Goal: Check status: Check status

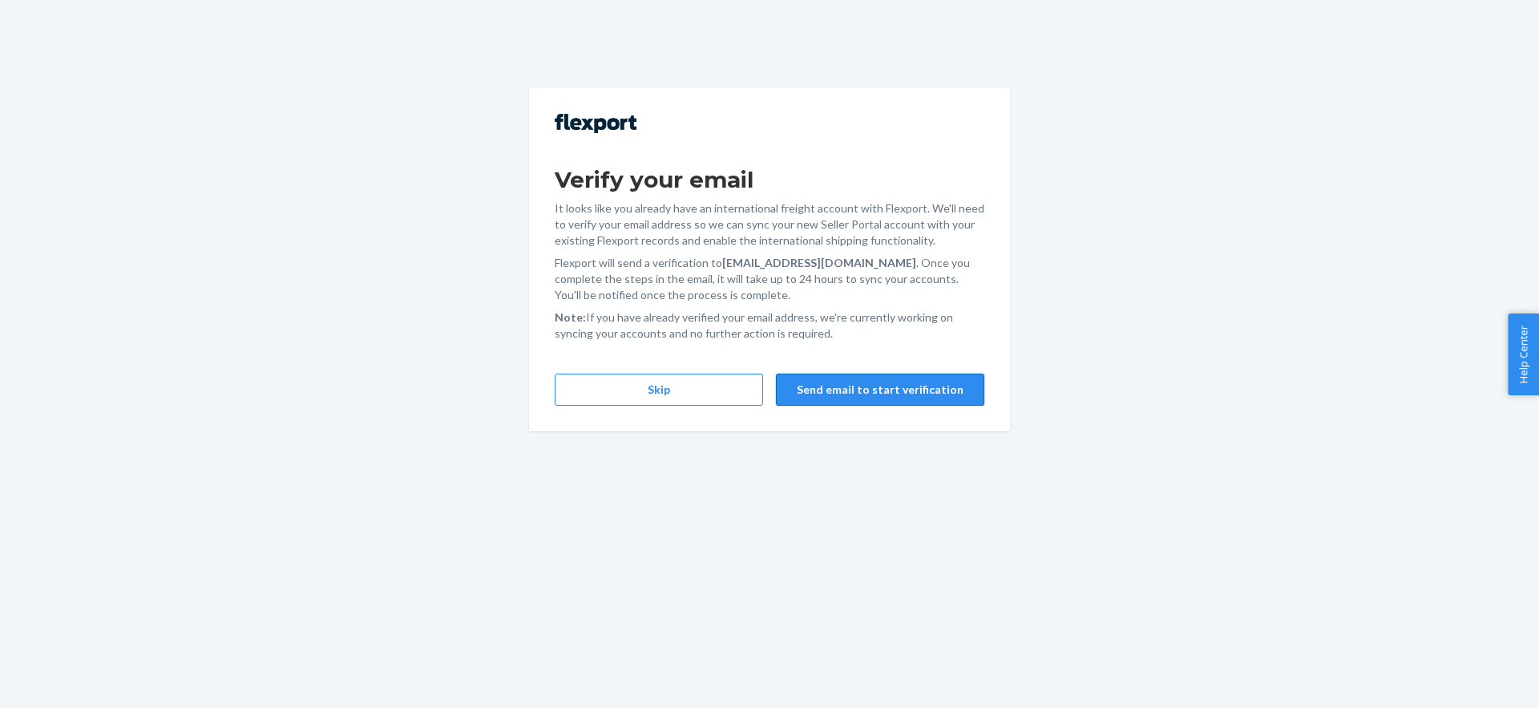
click at [862, 386] on button "Send email to start verification" at bounding box center [880, 389] width 208 height 32
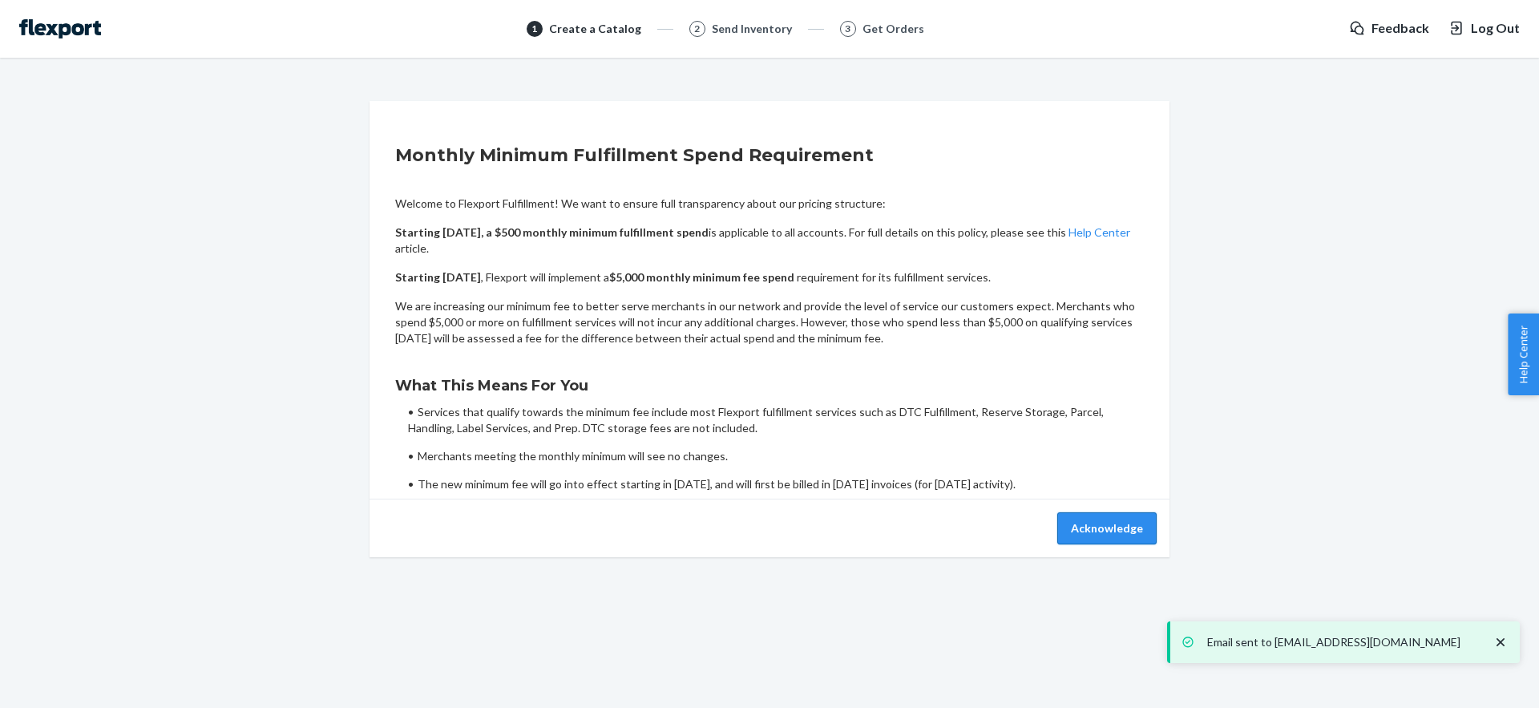
click at [1103, 526] on button "Acknowledge" at bounding box center [1106, 528] width 99 height 32
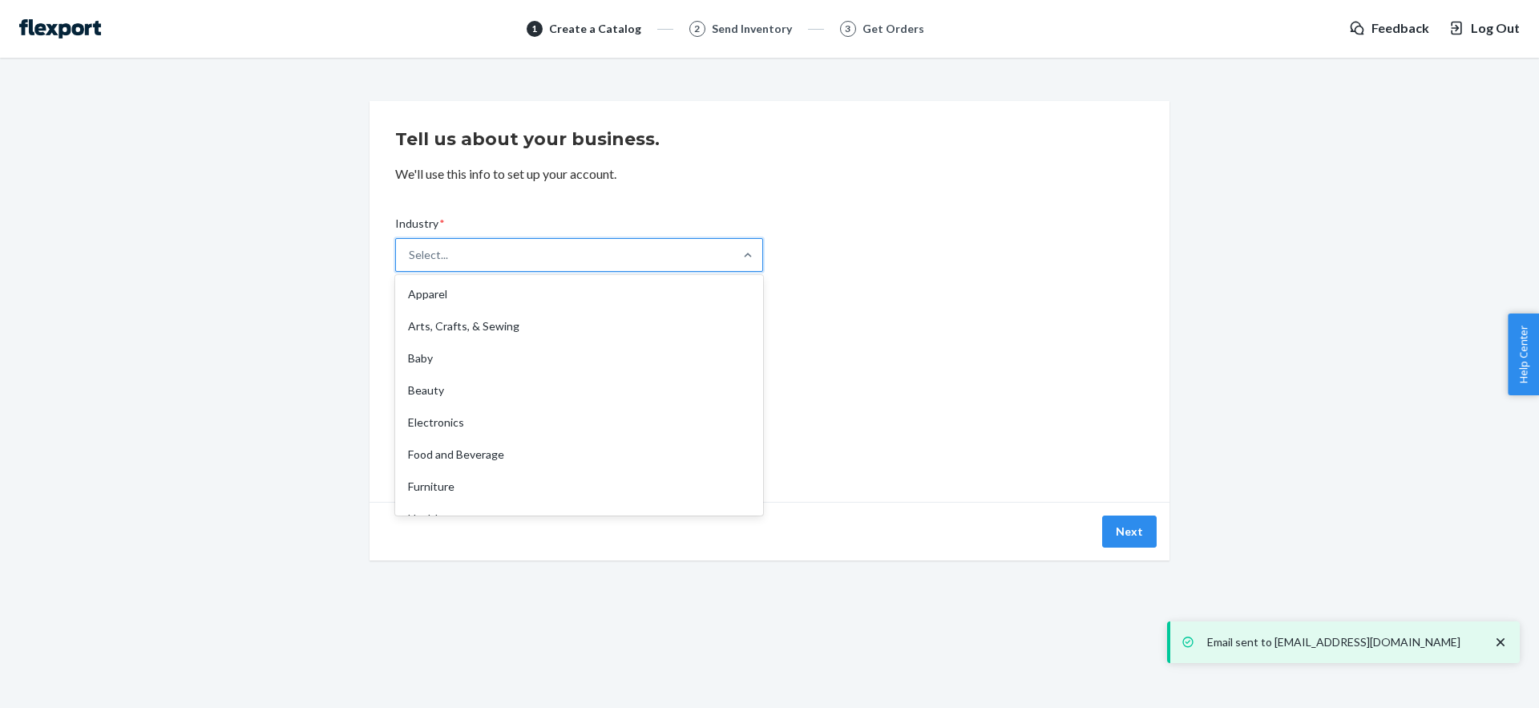
click at [484, 247] on div "Select..." at bounding box center [564, 255] width 337 height 32
click at [410, 247] on input "Industry * option Apparel focused, 1 of 19. 19 results available. Use Up and Do…" at bounding box center [410, 255] width 2 height 16
click at [740, 153] on div "Tell us about your business. We'll use this info to set up your account. Indust…" at bounding box center [769, 301] width 748 height 362
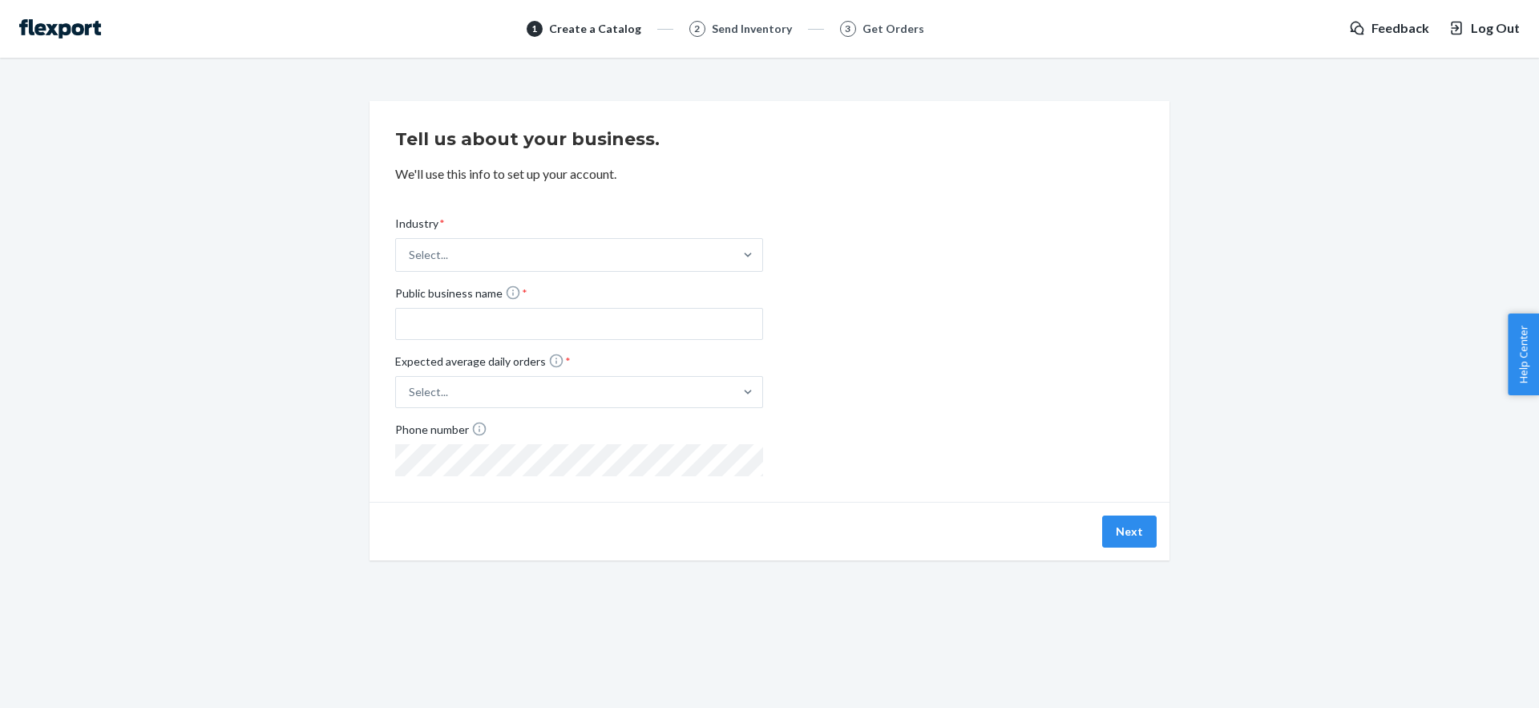
click at [67, 8] on div "1 Create a Catalog 2 Send Inventory 3 Get Orders Feedback Log Out" at bounding box center [769, 29] width 1539 height 58
click at [55, 31] on img at bounding box center [60, 28] width 82 height 19
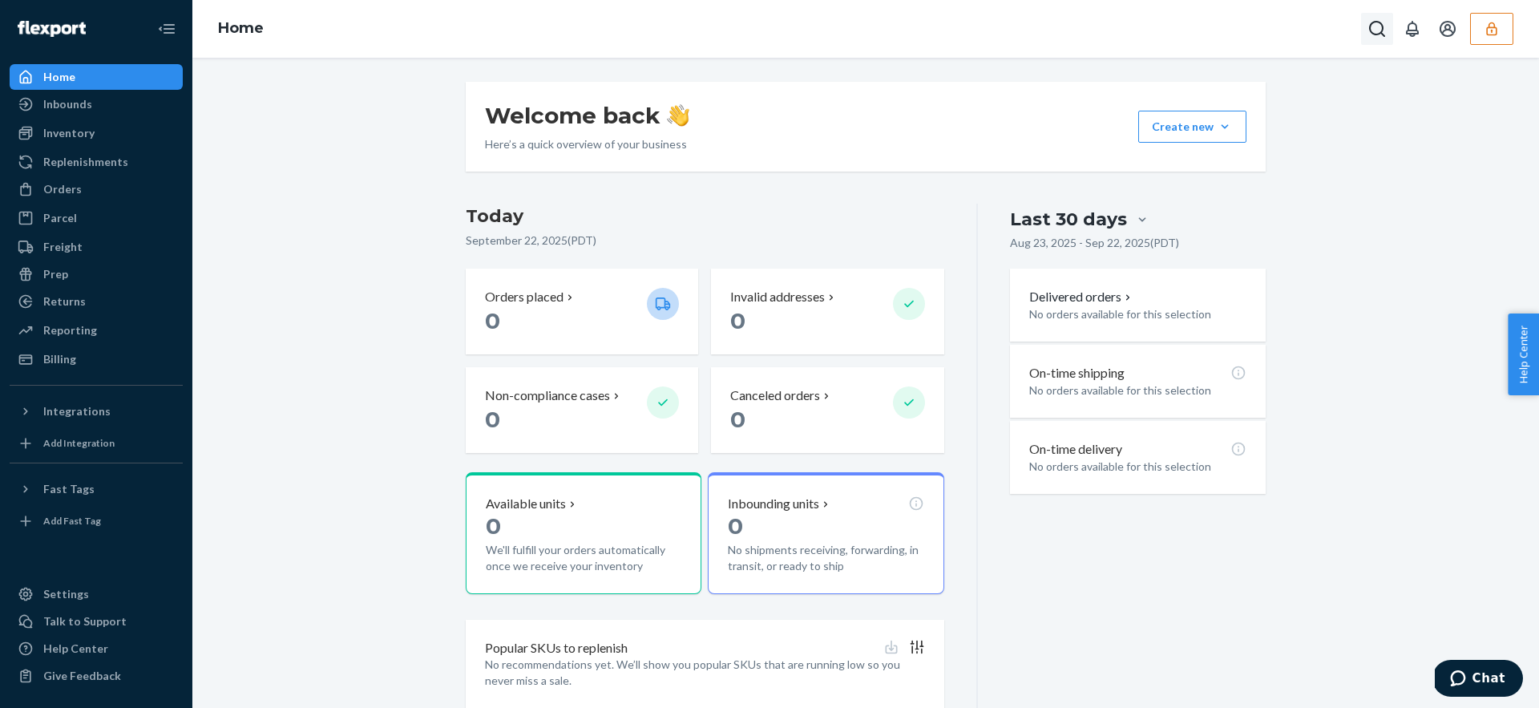
click at [1374, 30] on icon "Open Search Box" at bounding box center [1376, 28] width 19 height 19
type input "jasonkizikcom"
click at [1110, 565] on div "Last 30 days Aug 23, 2025 - Sep 22, 2025 ( PDT ) Delivered orders No orders ava…" at bounding box center [1122, 465] width 288 height 523
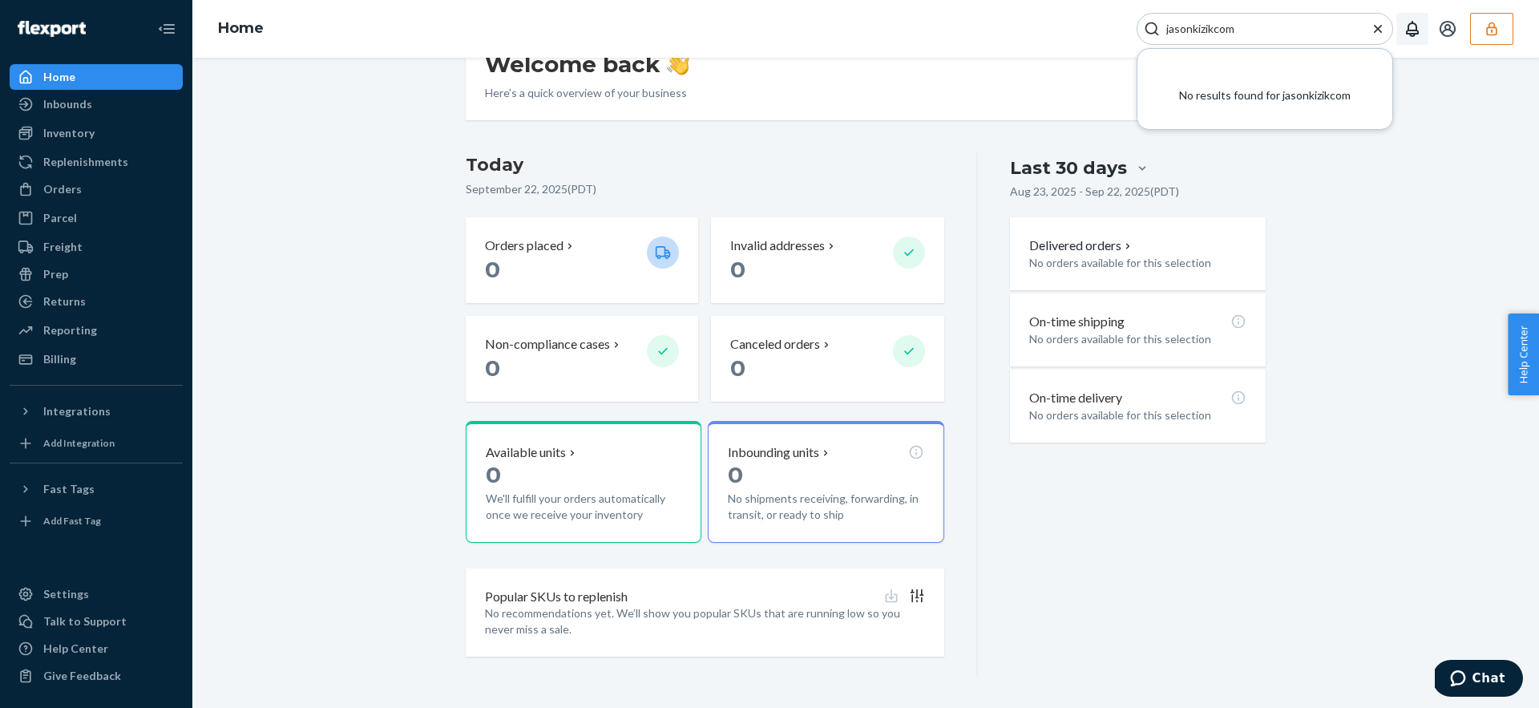
click at [1413, 30] on icon "Open notifications" at bounding box center [1412, 29] width 13 height 16
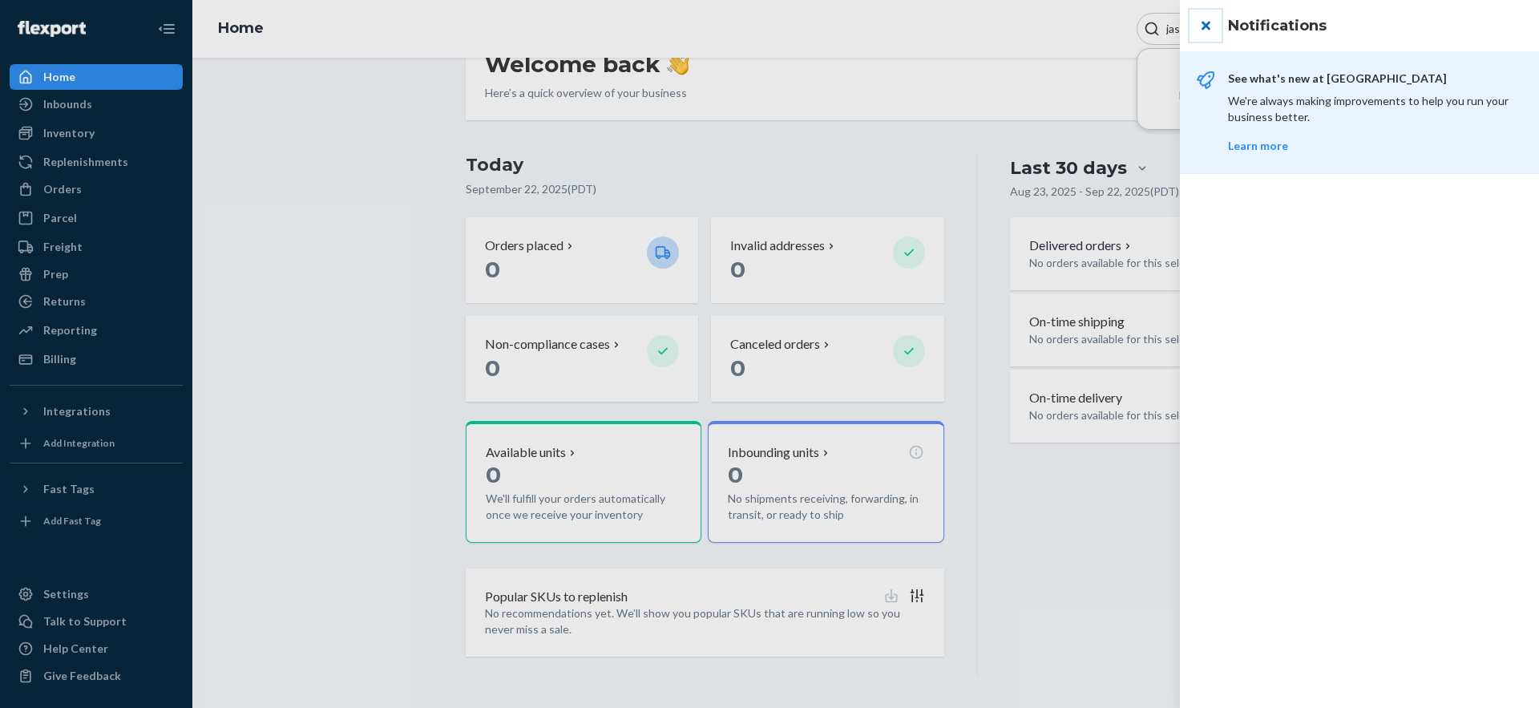
click at [1204, 29] on button "close" at bounding box center [1205, 26] width 32 height 32
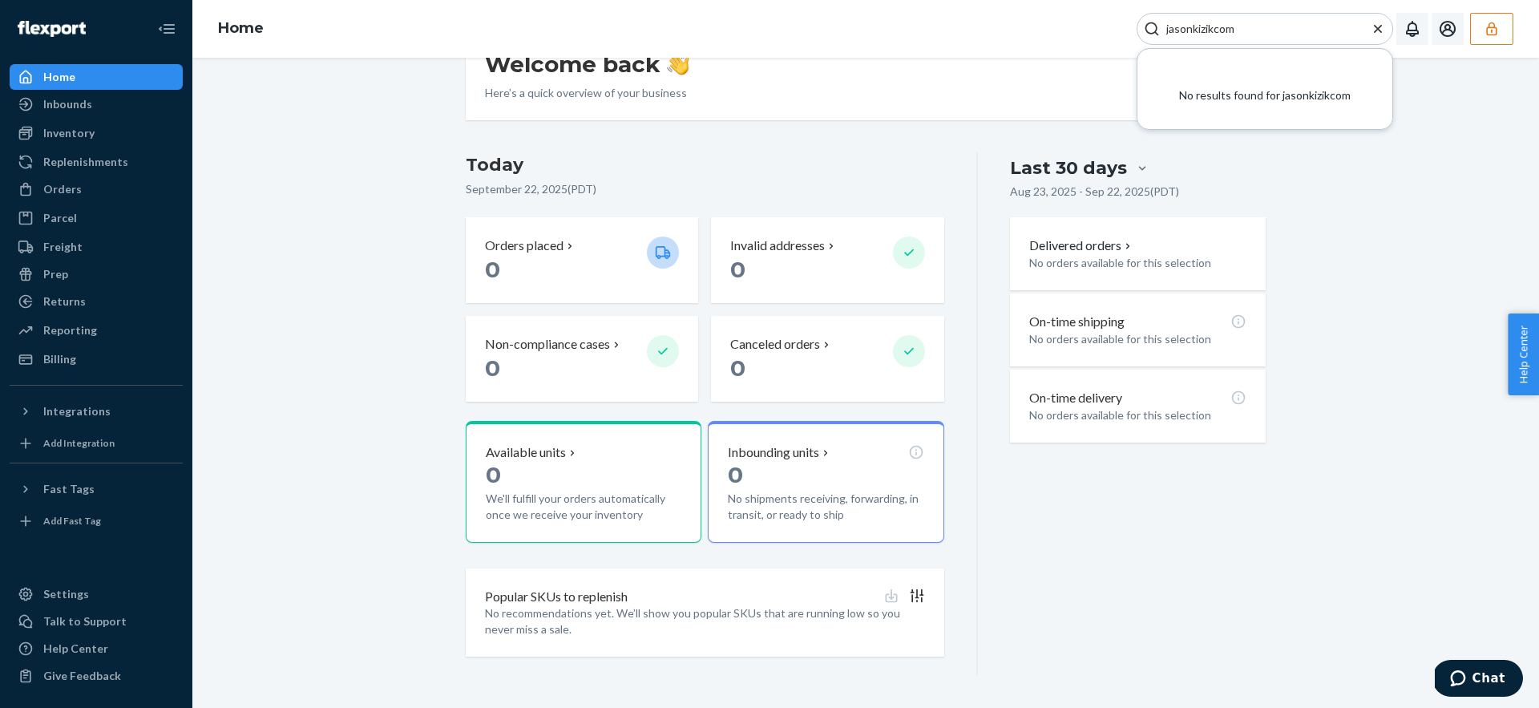
click at [1457, 31] on button "Open account menu" at bounding box center [1447, 29] width 32 height 32
click at [1418, 31] on icon "Open notifications" at bounding box center [1411, 28] width 19 height 19
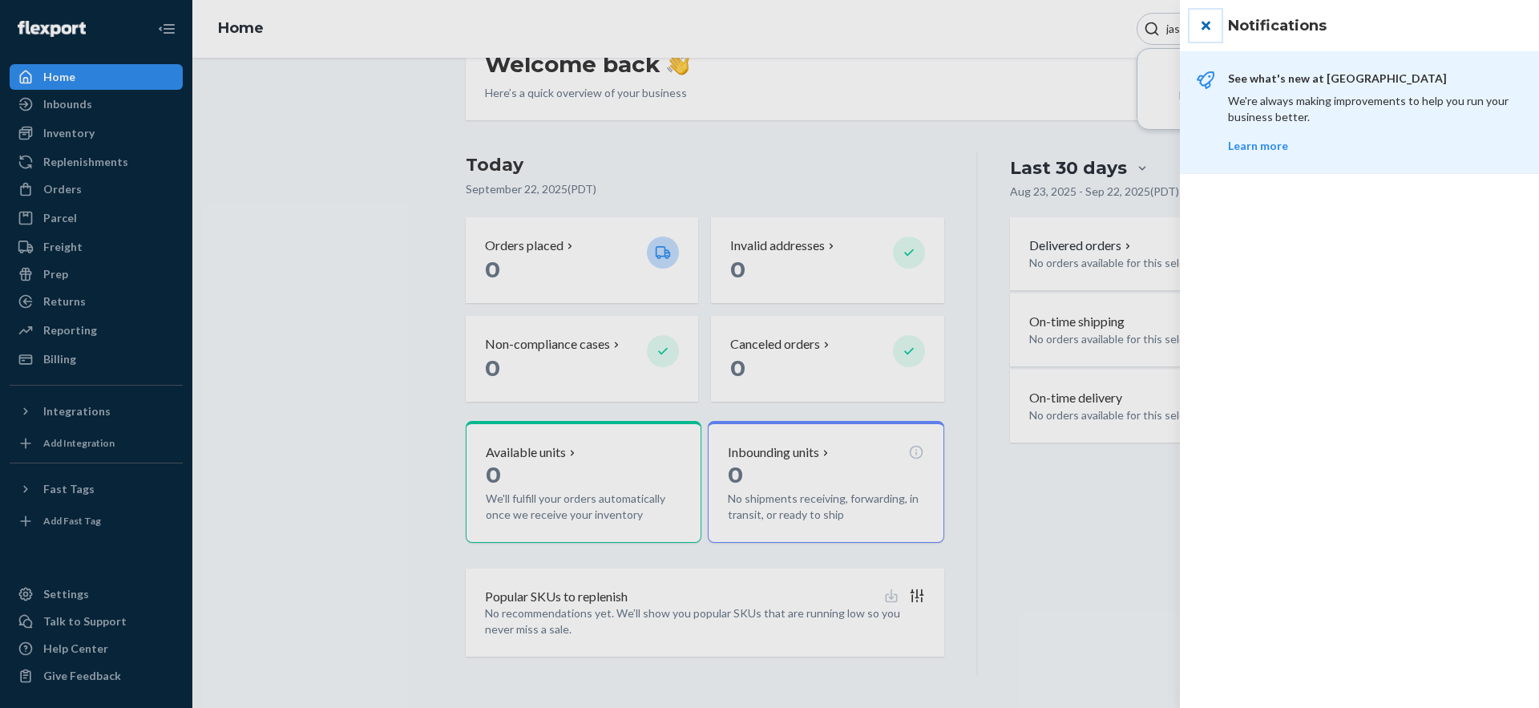
click at [1199, 33] on button "close" at bounding box center [1205, 26] width 32 height 32
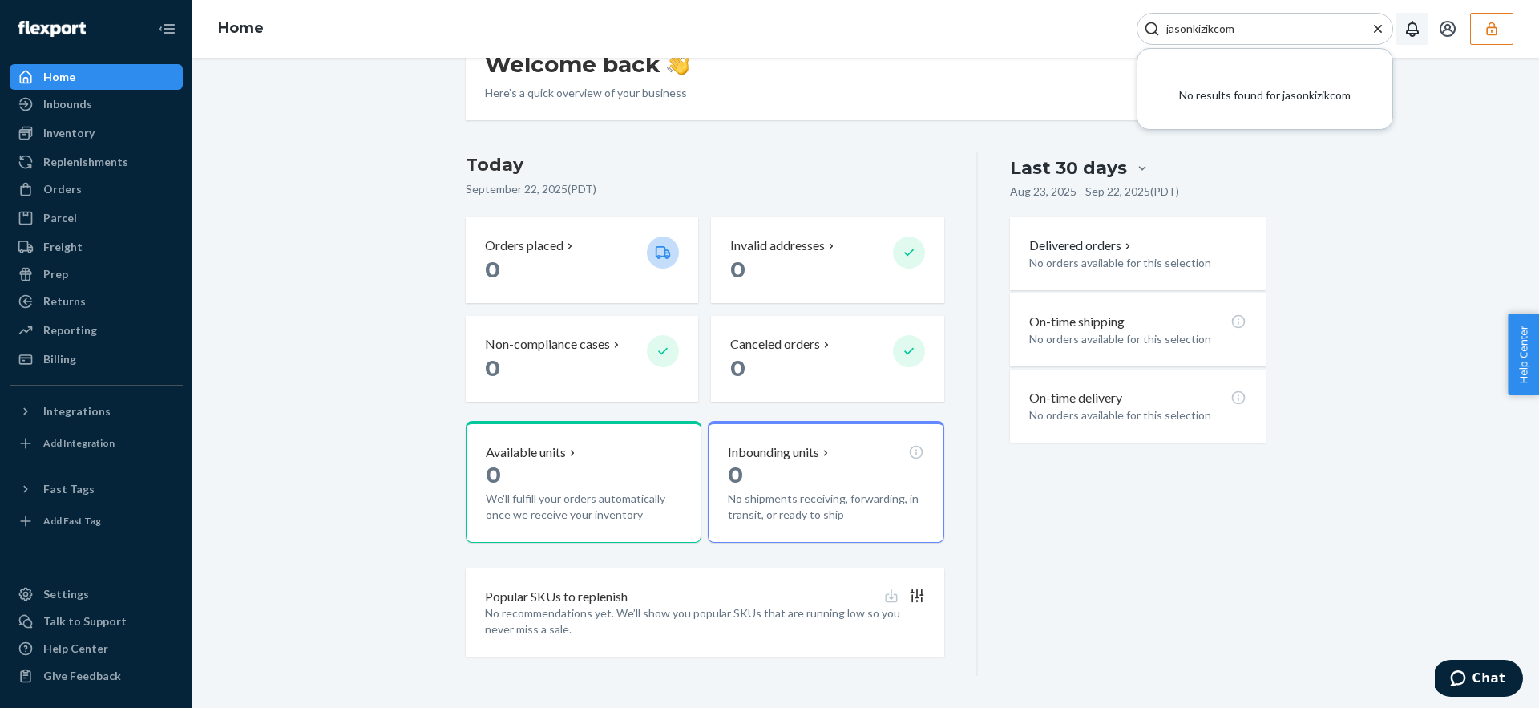
click at [1289, 131] on div "Welcome back Here’s a quick overview of your business Create new Create new inb…" at bounding box center [865, 352] width 1322 height 645
click at [1249, 34] on input "jasonkizikcom" at bounding box center [1258, 29] width 197 height 16
click at [1373, 31] on icon "Close Search" at bounding box center [1378, 29] width 16 height 16
click at [1491, 30] on icon "button" at bounding box center [1491, 29] width 10 height 14
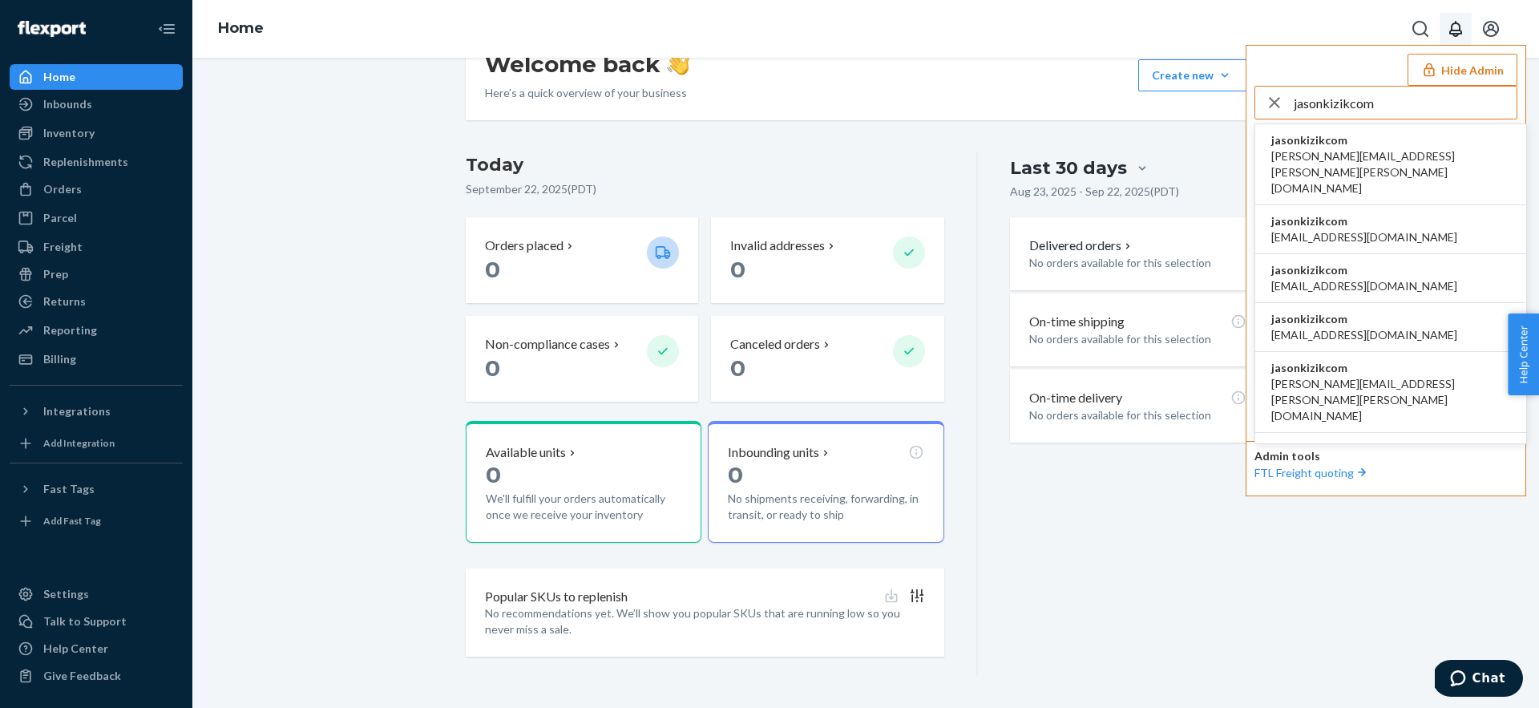
type input "jasonkizikcom"
click at [1384, 154] on span "amanda.madsen@kizik.com" at bounding box center [1390, 172] width 239 height 48
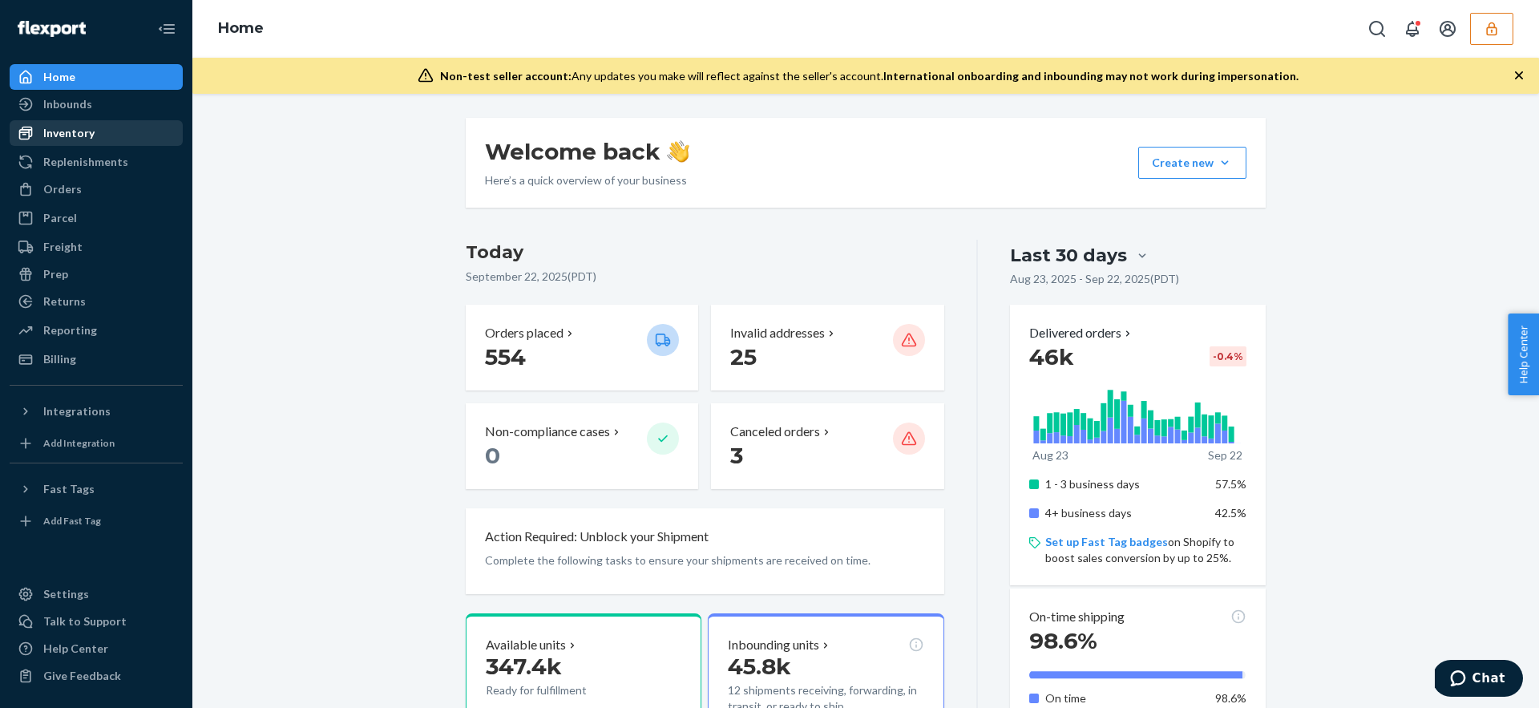
click at [67, 128] on div "Inventory" at bounding box center [68, 133] width 51 height 16
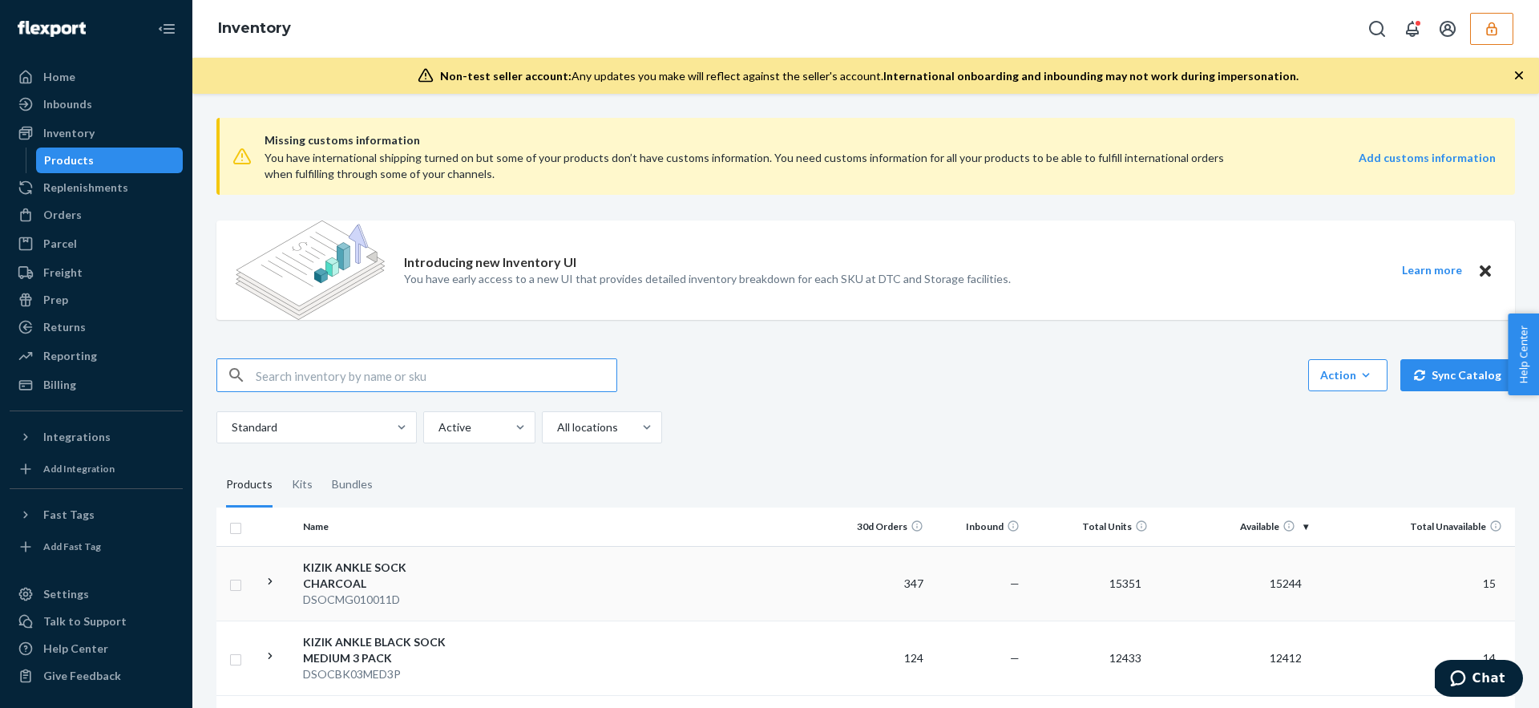
paste input "DSOCMG010011D"
type input "DSOCMG010011D"
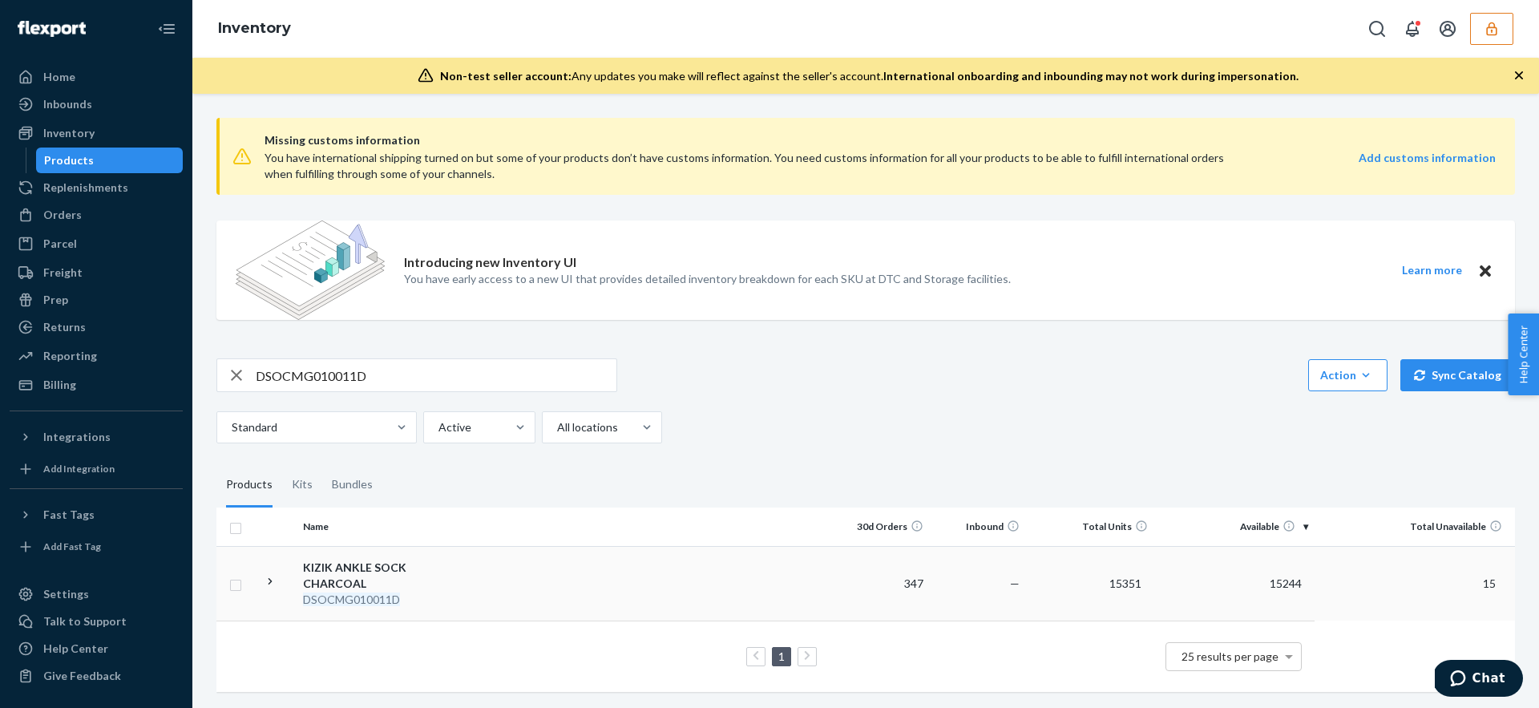
click at [452, 571] on div "KIZIK ANKLE SOCK CHARCOAL" at bounding box center [386, 575] width 167 height 32
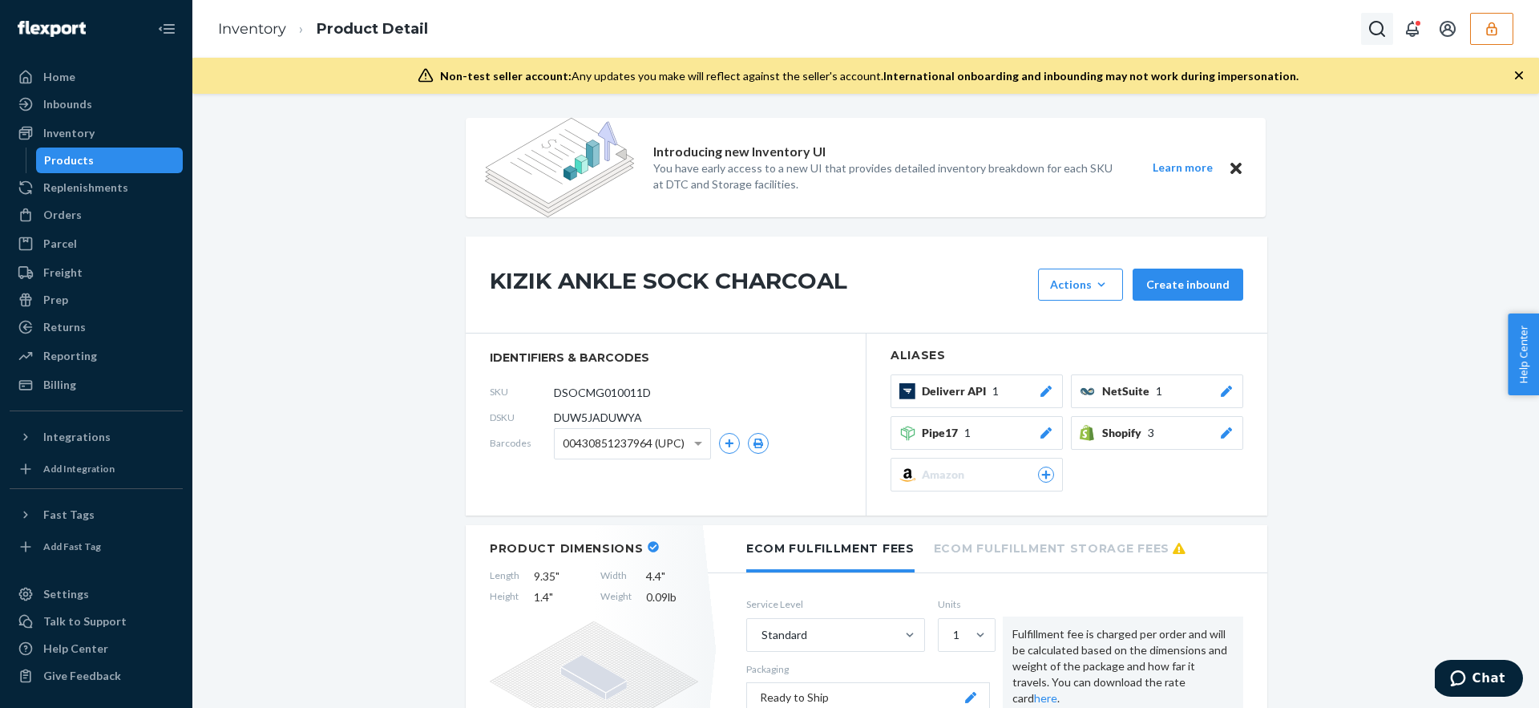
click at [1380, 18] on button "Open Search Box" at bounding box center [1377, 29] width 32 height 32
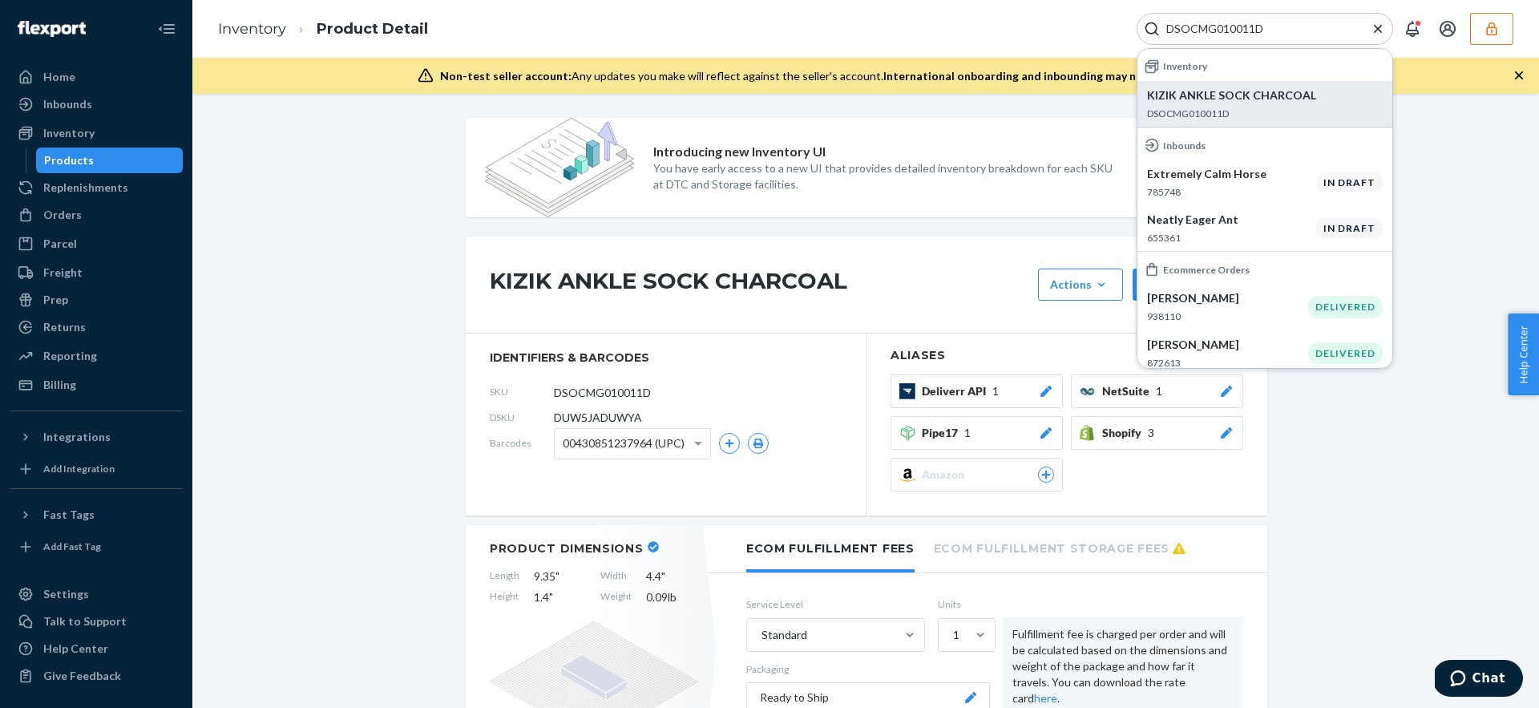
type input "DSOCMG010011D"
click at [1272, 111] on p "DSOCMG010011D" at bounding box center [1265, 114] width 236 height 14
click at [1207, 90] on p "KIZIK ANKLE SOCK CHARCOAL" at bounding box center [1265, 95] width 236 height 16
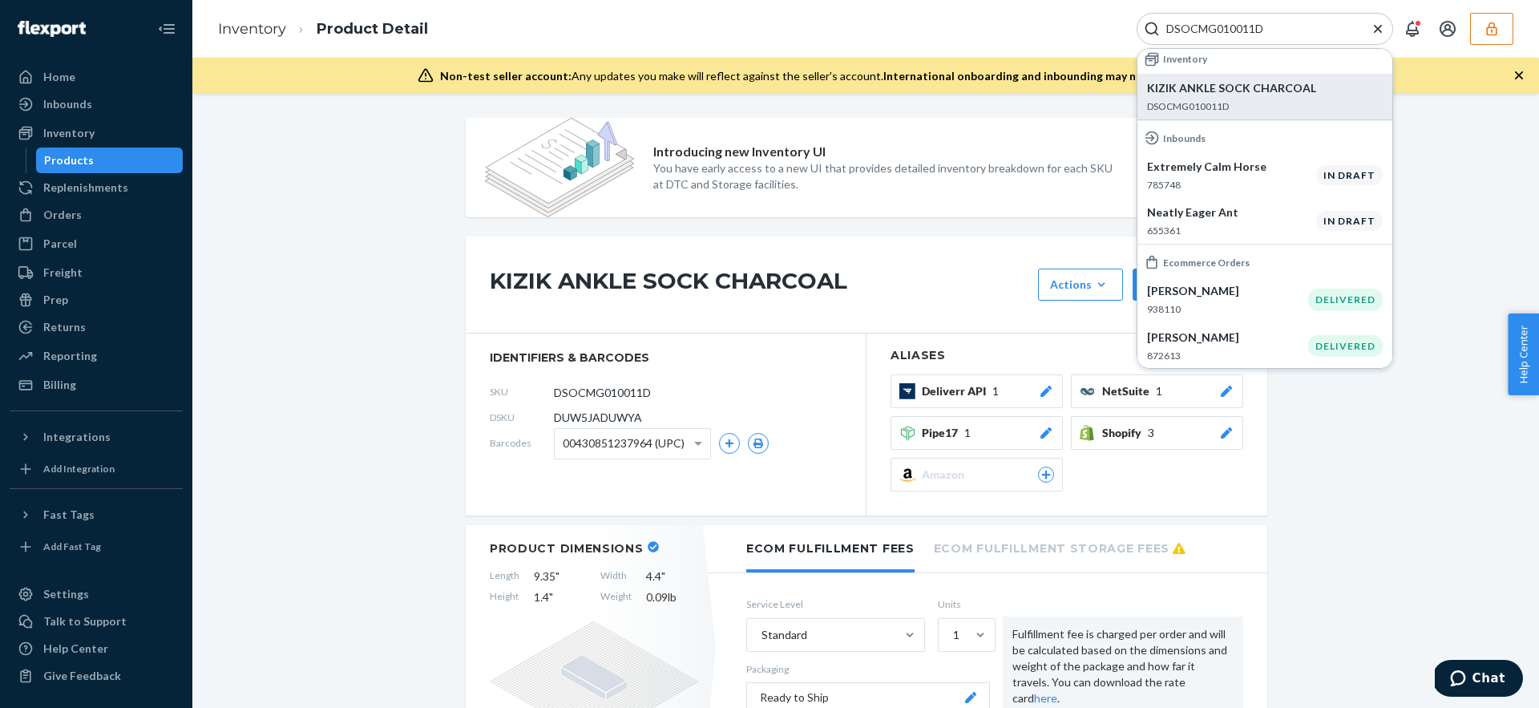
click at [1219, 95] on p "KIZIK ANKLE SOCK CHARCOAL" at bounding box center [1265, 88] width 236 height 16
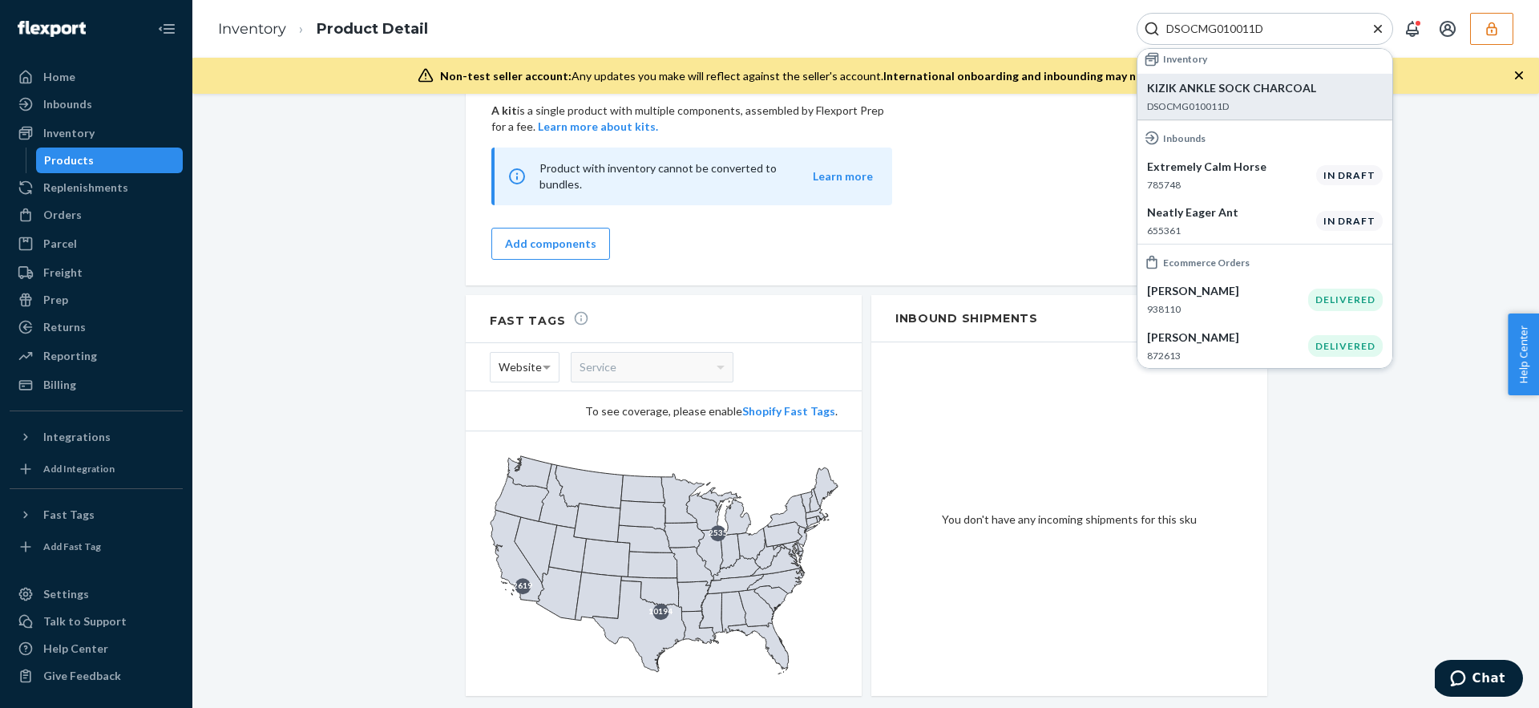
scroll to position [1538, 0]
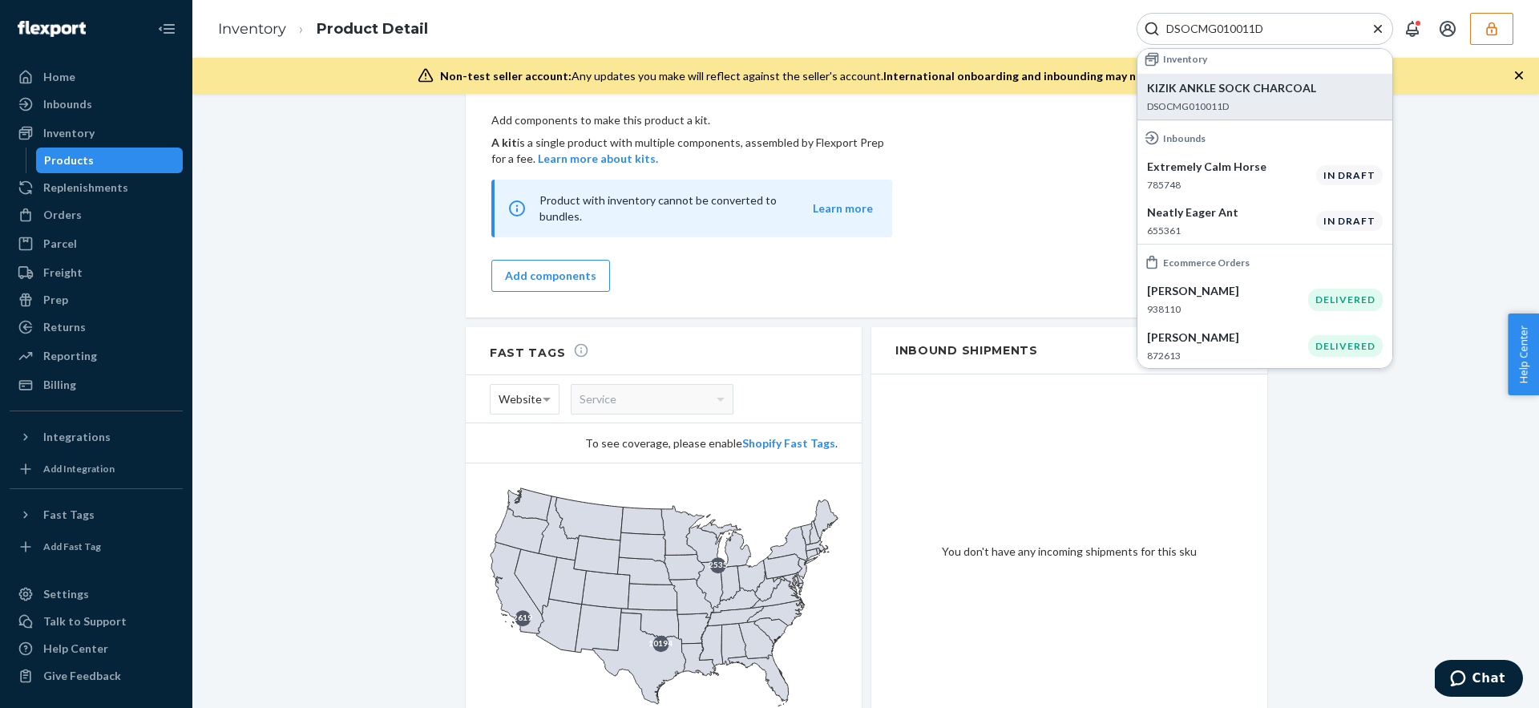
click at [1377, 34] on icon "Close Search" at bounding box center [1378, 29] width 16 height 16
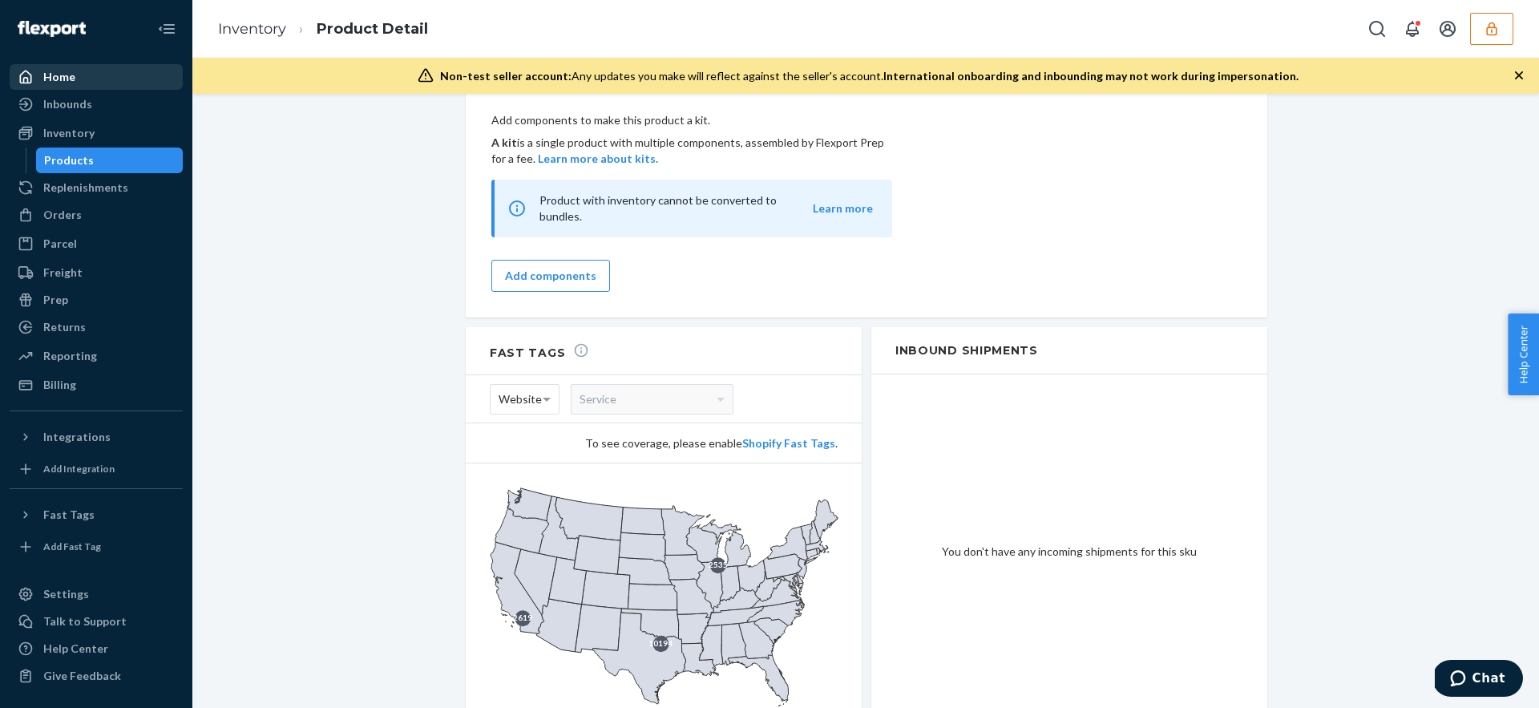
click at [45, 75] on div "Home" at bounding box center [59, 77] width 32 height 16
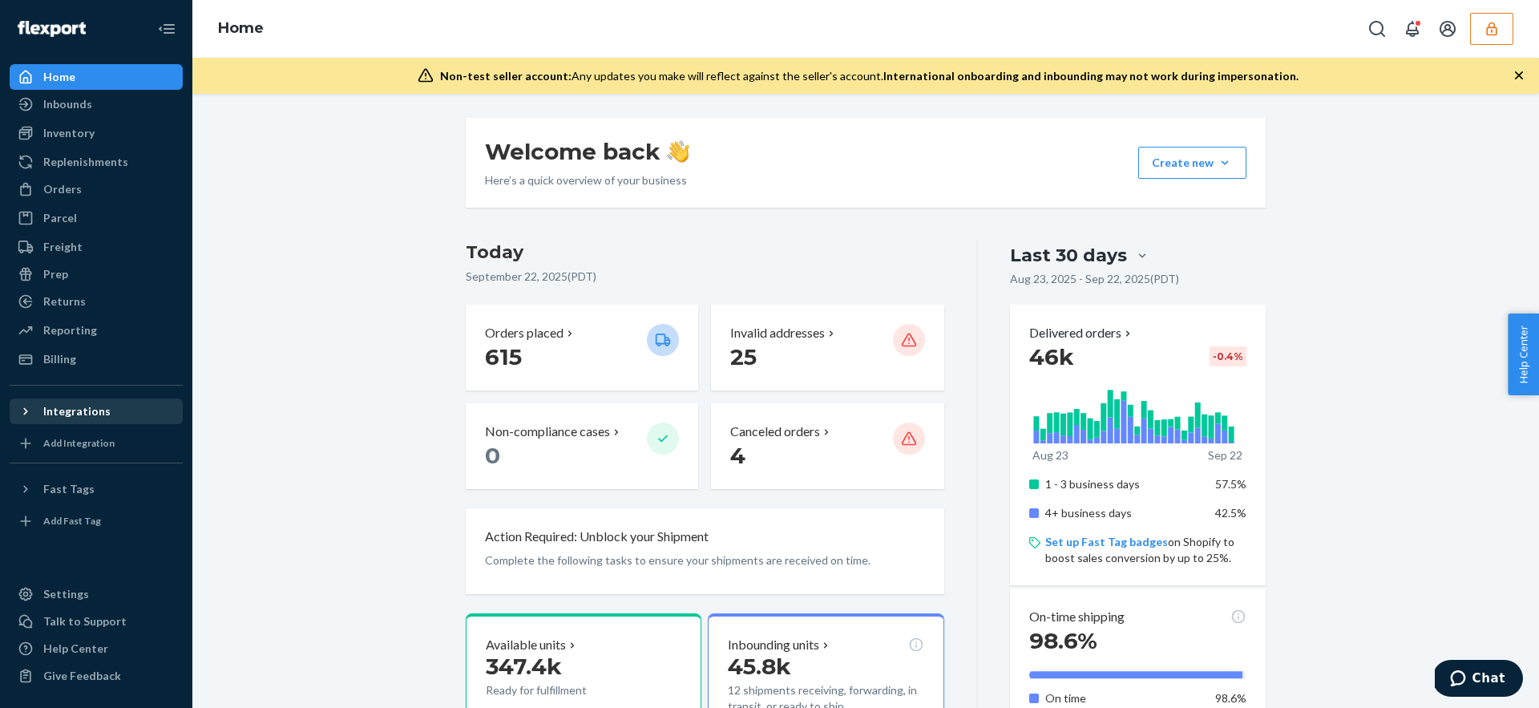
click at [26, 414] on icon at bounding box center [26, 411] width 16 height 16
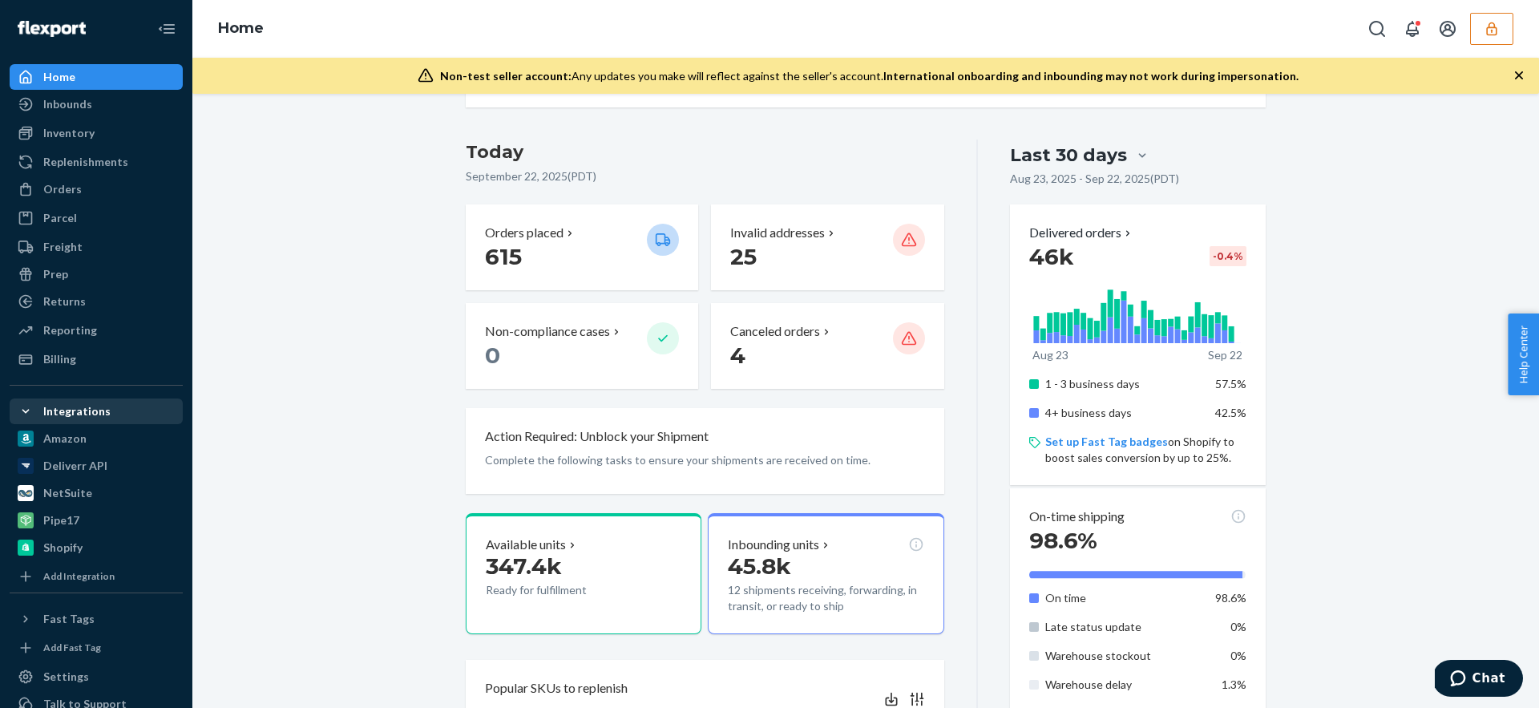
scroll to position [101, 0]
click at [27, 414] on icon at bounding box center [26, 411] width 16 height 16
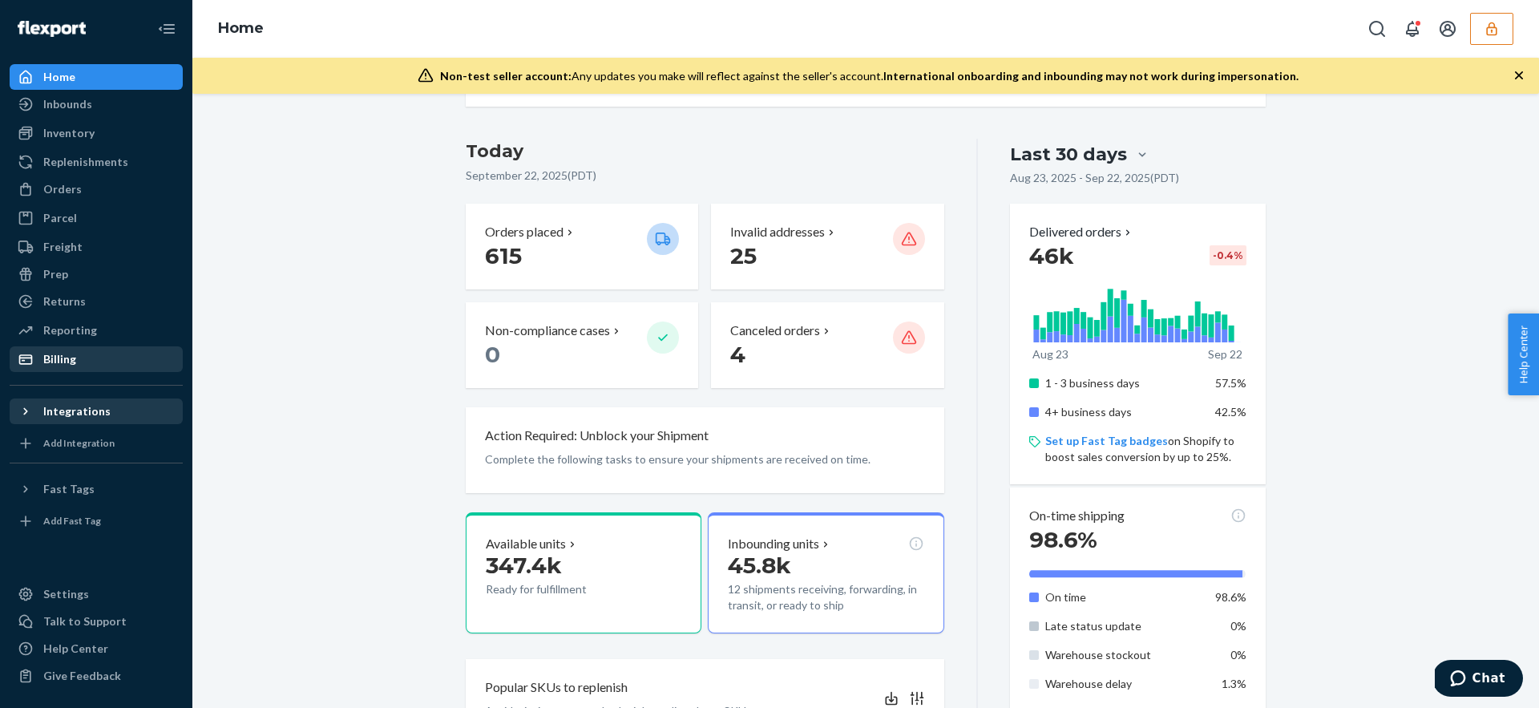
click at [131, 369] on div "Billing" at bounding box center [96, 359] width 170 height 22
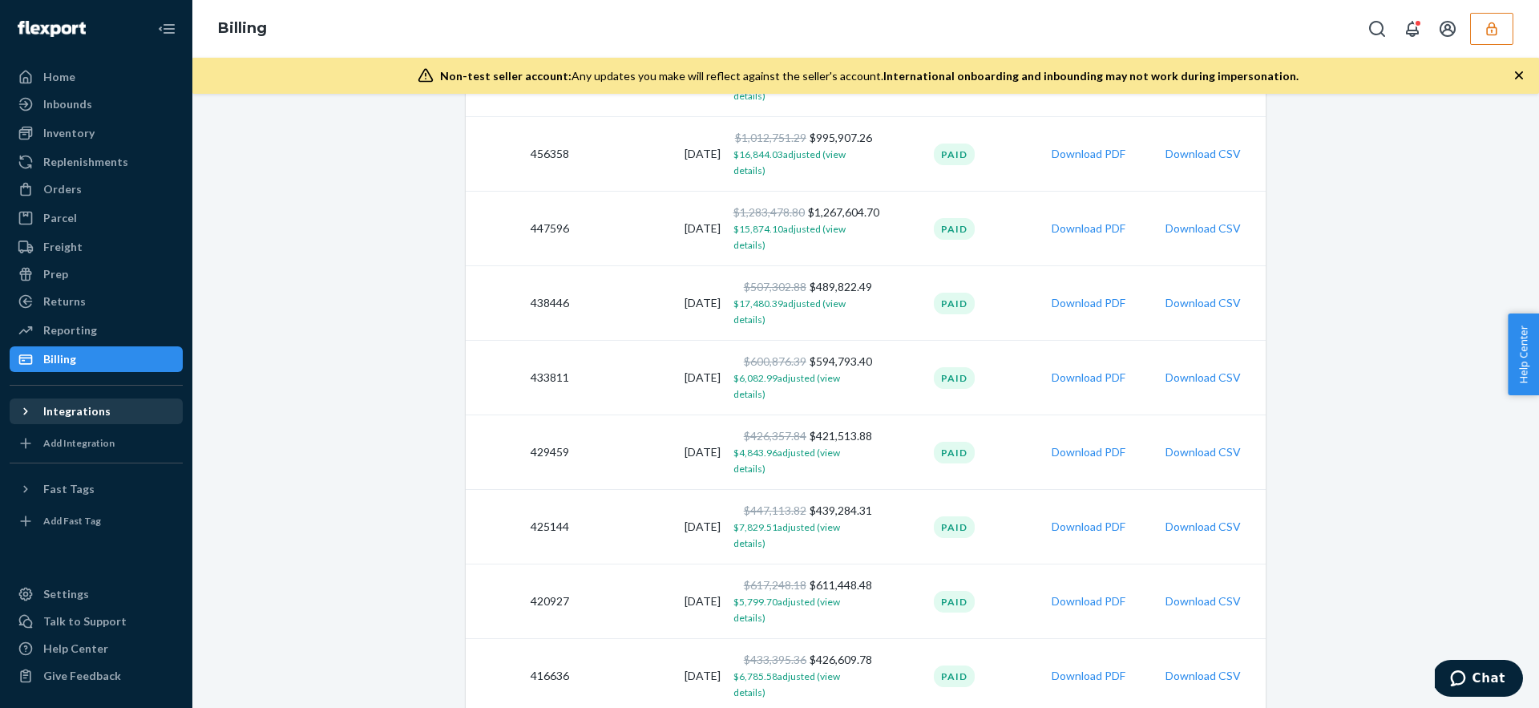
scroll to position [1576, 0]
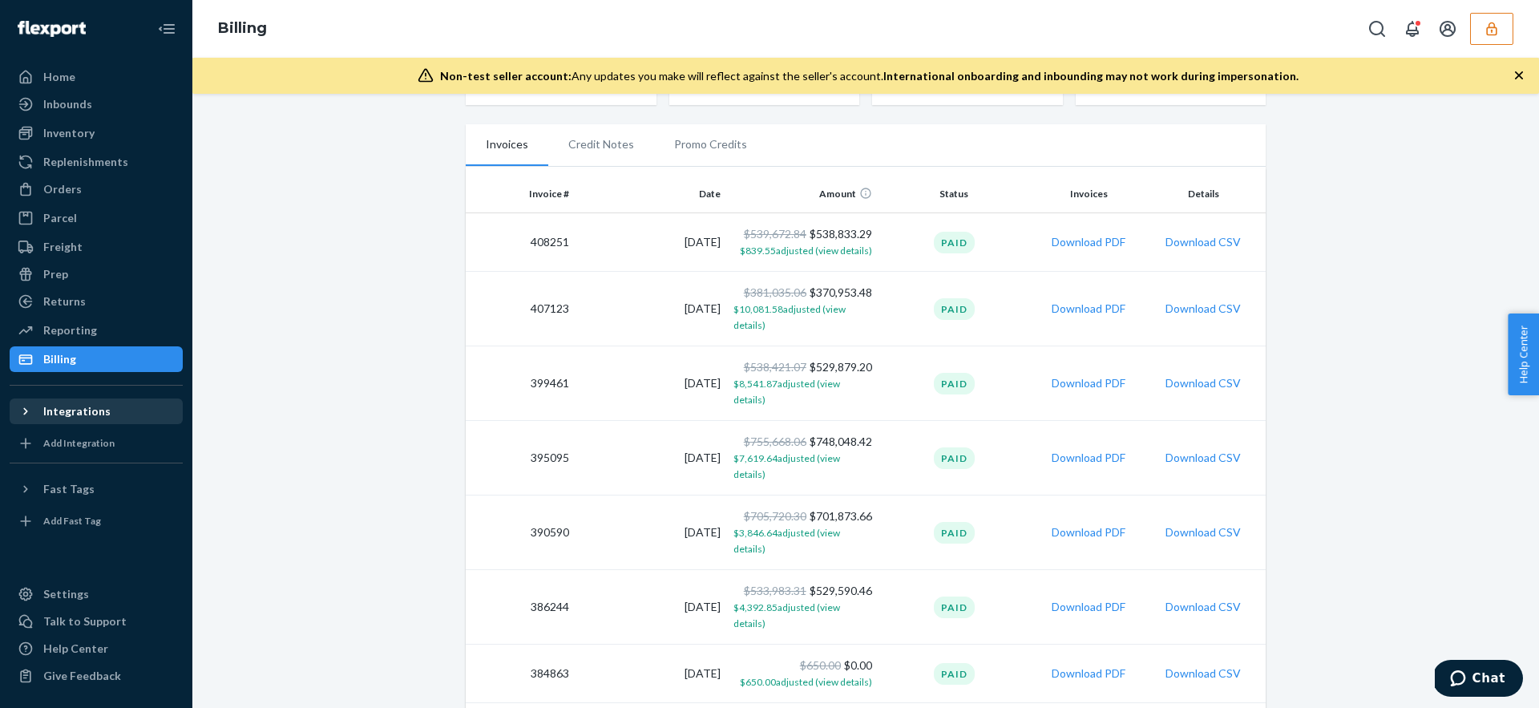
scroll to position [291, 0]
click at [96, 328] on div "Reporting" at bounding box center [96, 330] width 170 height 22
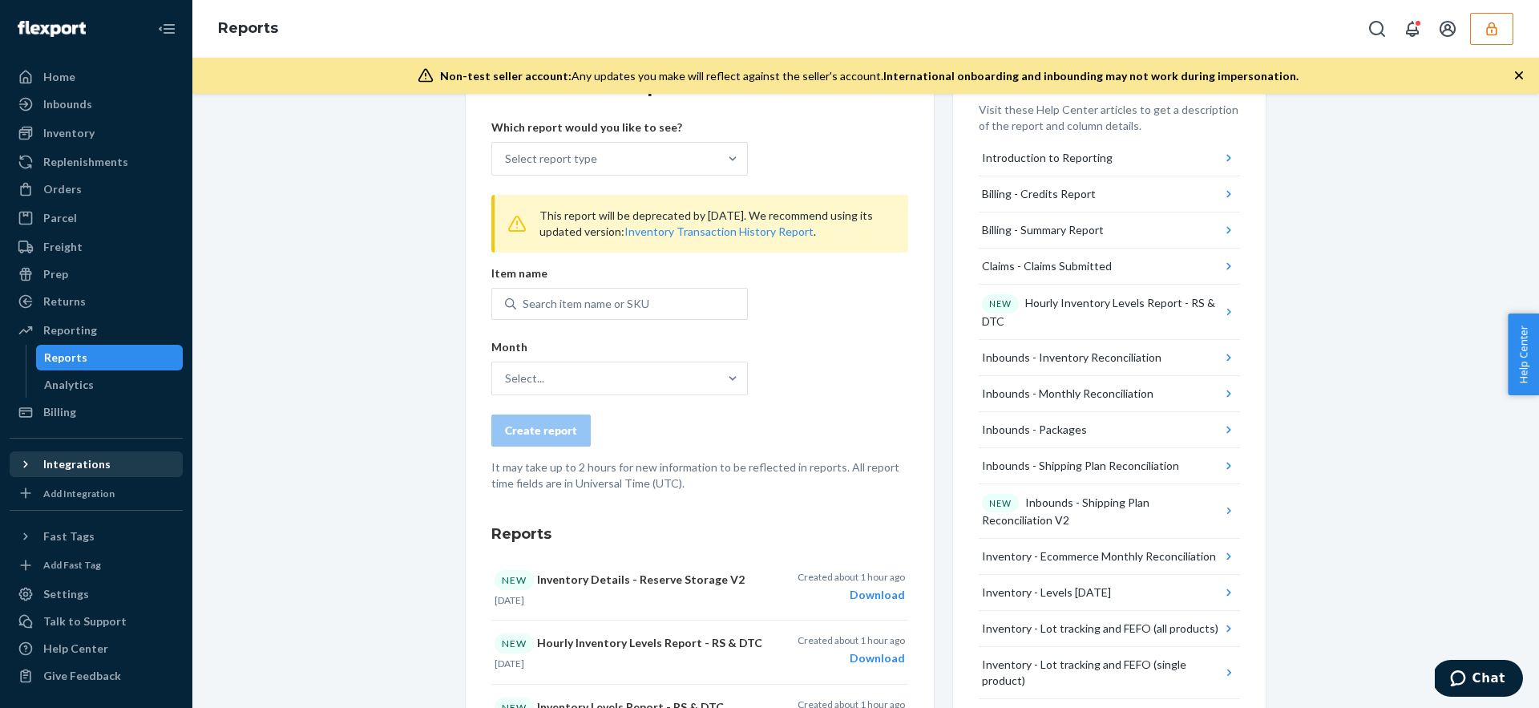
scroll to position [272, 0]
click at [97, 376] on div "Analytics" at bounding box center [110, 384] width 144 height 22
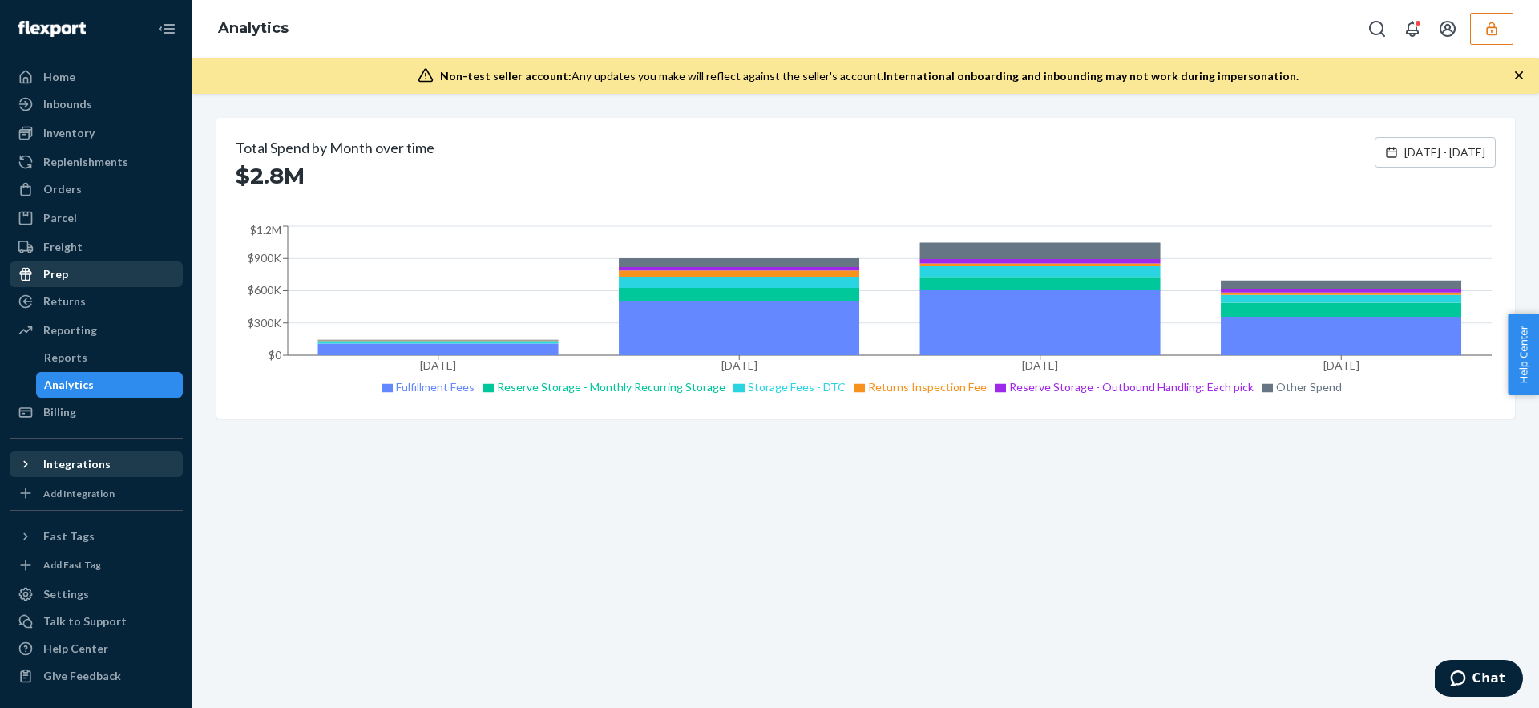
click at [129, 271] on div "Prep" at bounding box center [96, 274] width 170 height 22
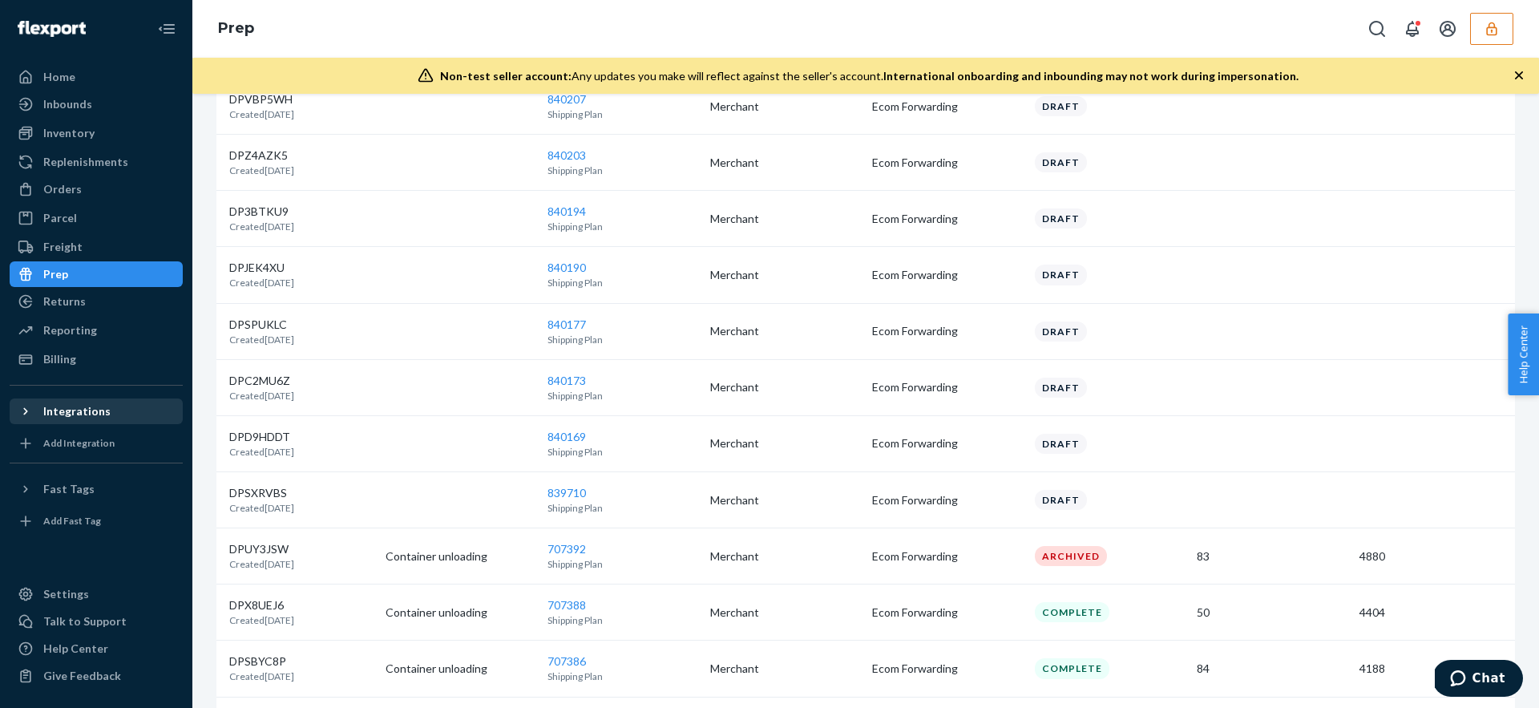
scroll to position [709, 0]
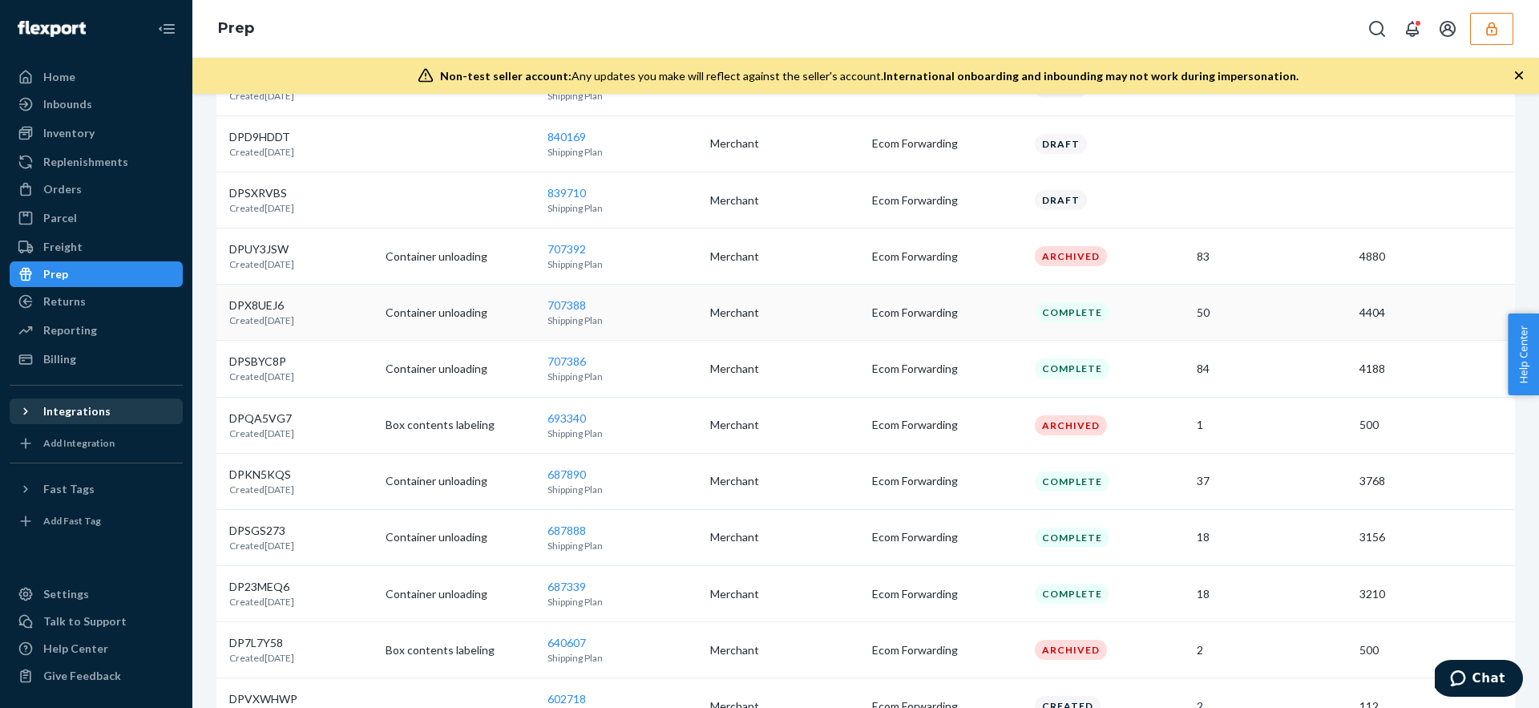
click at [806, 315] on p "Merchant" at bounding box center [785, 313] width 150 height 16
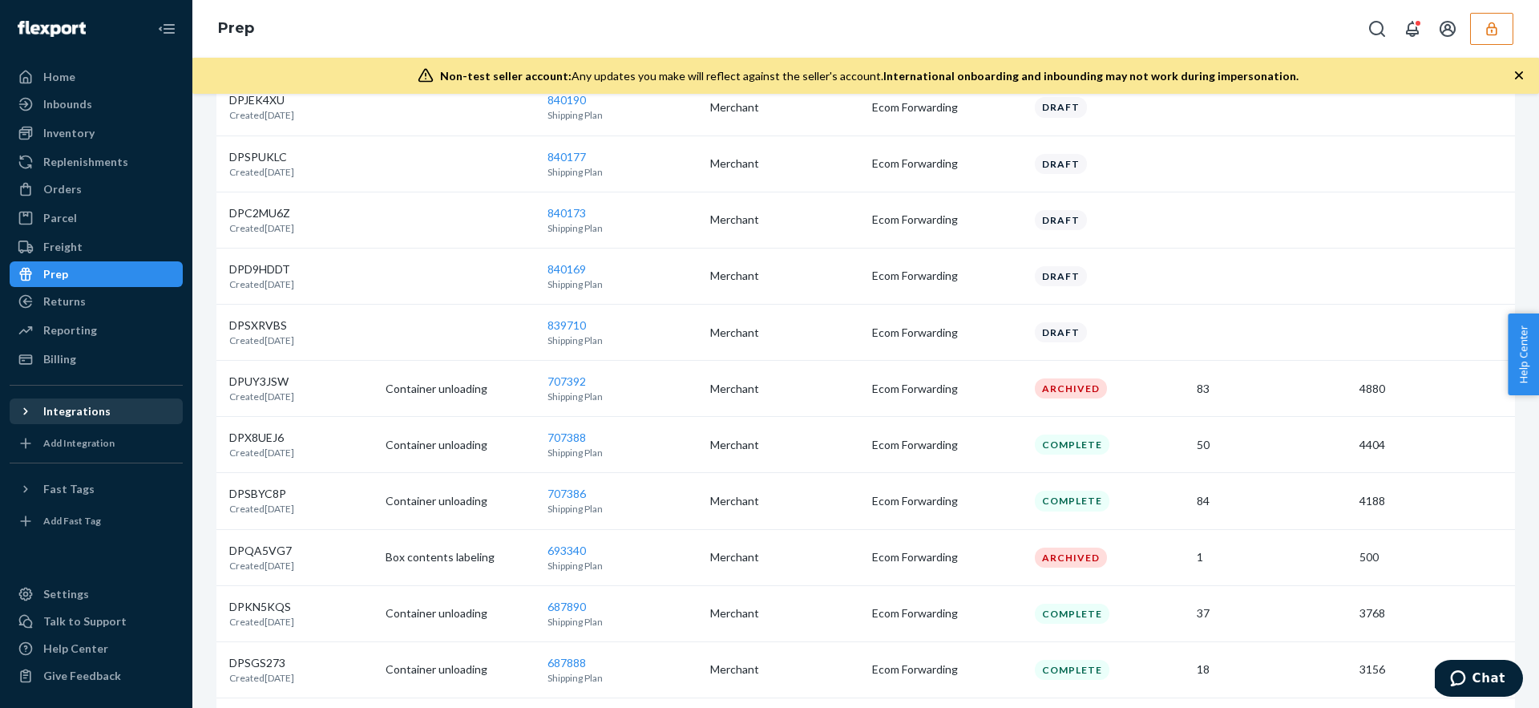
scroll to position [581, 0]
click at [99, 125] on div "Inventory" at bounding box center [96, 133] width 170 height 22
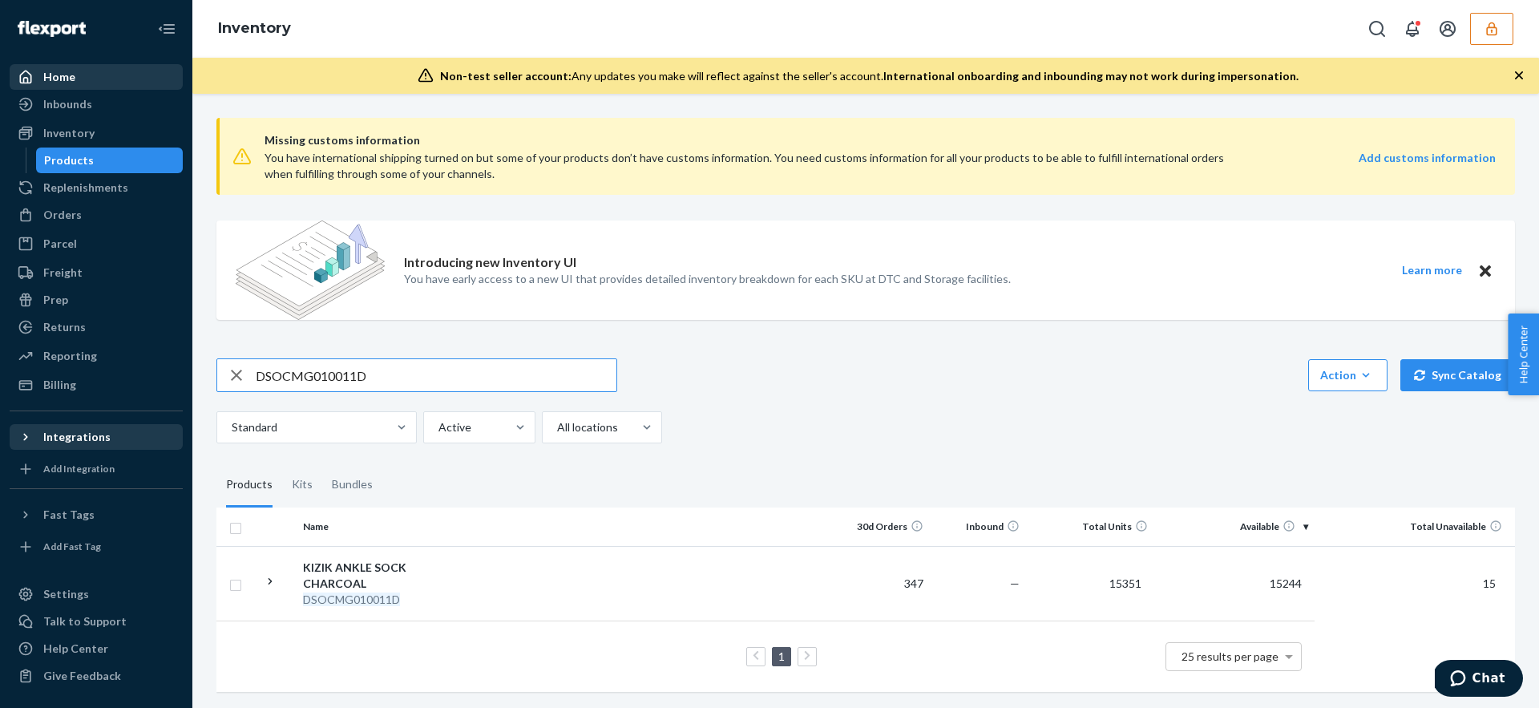
click at [85, 67] on div "Home" at bounding box center [96, 77] width 170 height 22
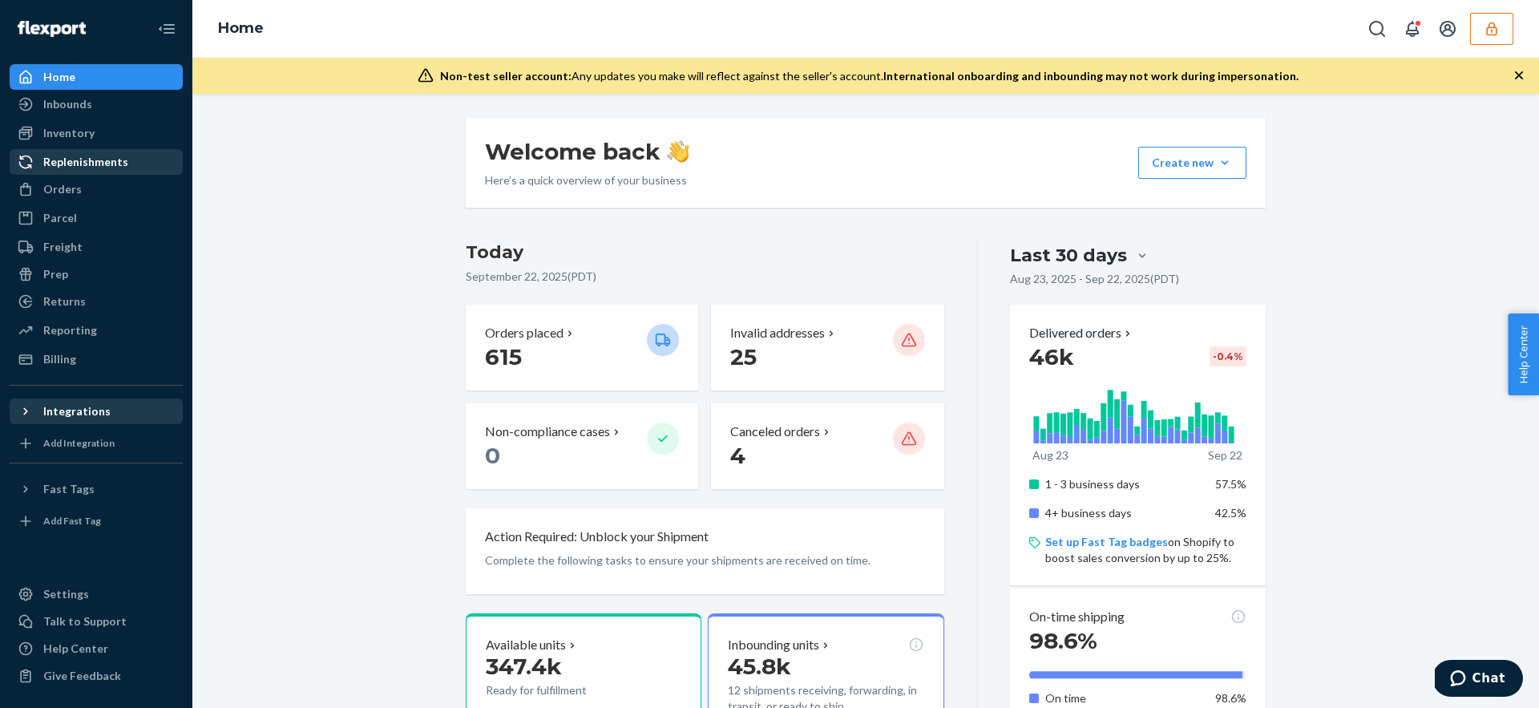
click at [99, 158] on div "Replenishments" at bounding box center [85, 162] width 85 height 16
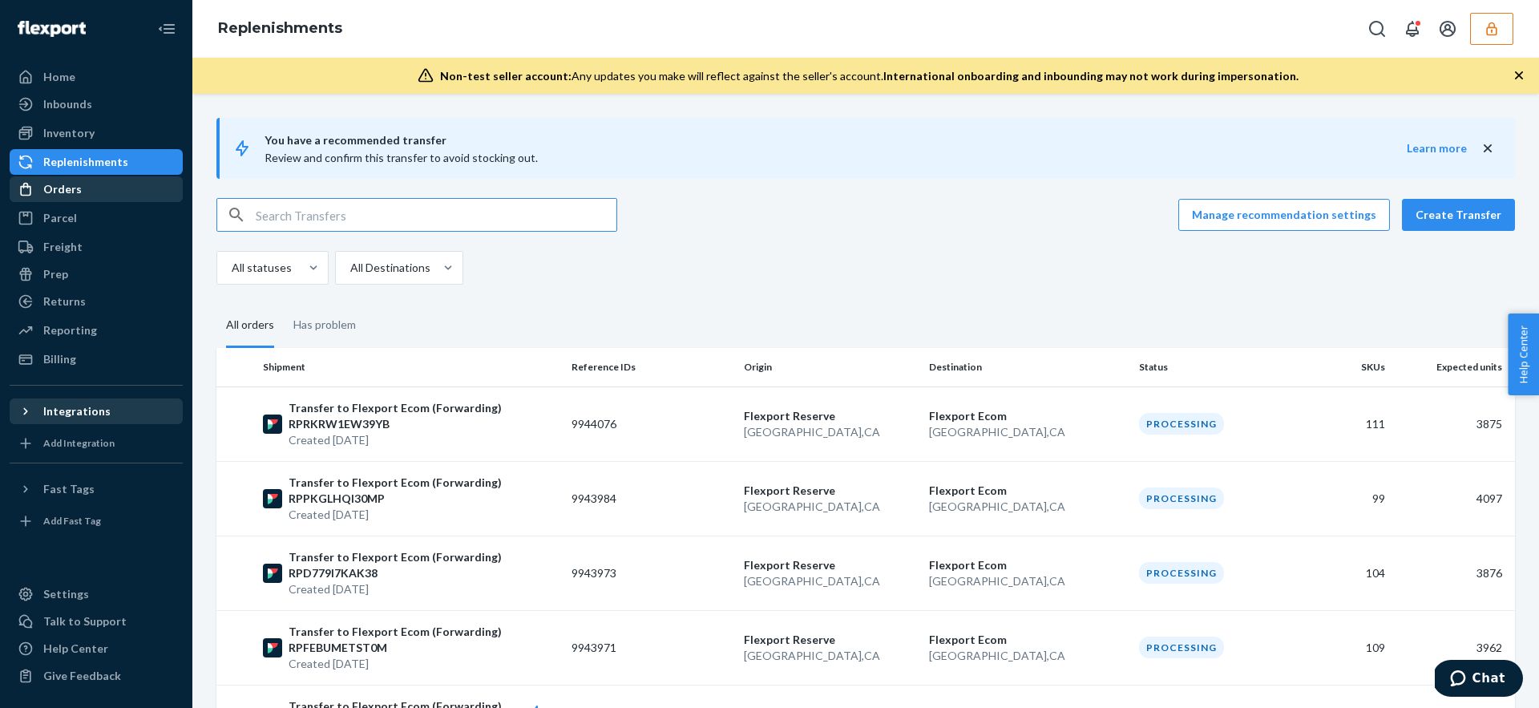
click at [67, 193] on div "Orders" at bounding box center [62, 189] width 38 height 16
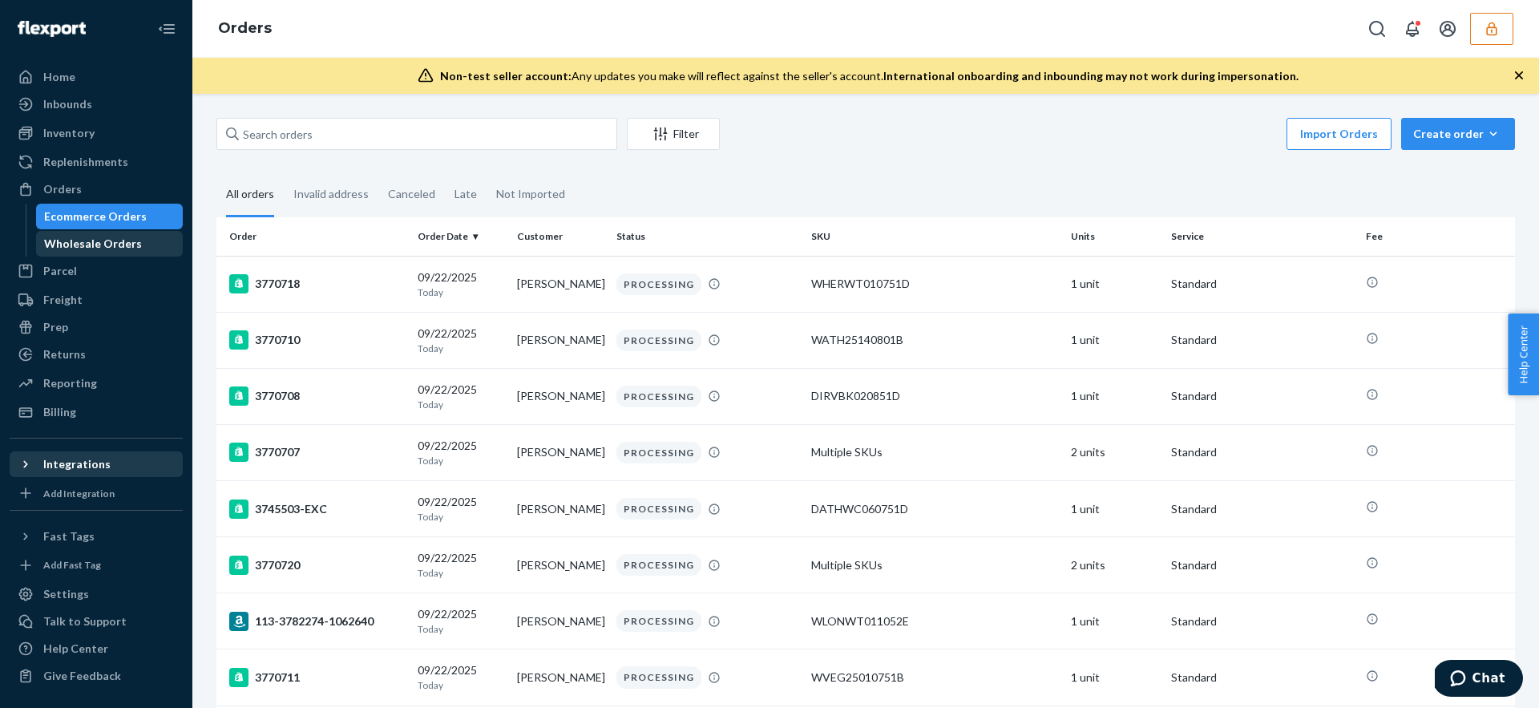
click at [120, 248] on div "Wholesale Orders" at bounding box center [93, 244] width 98 height 16
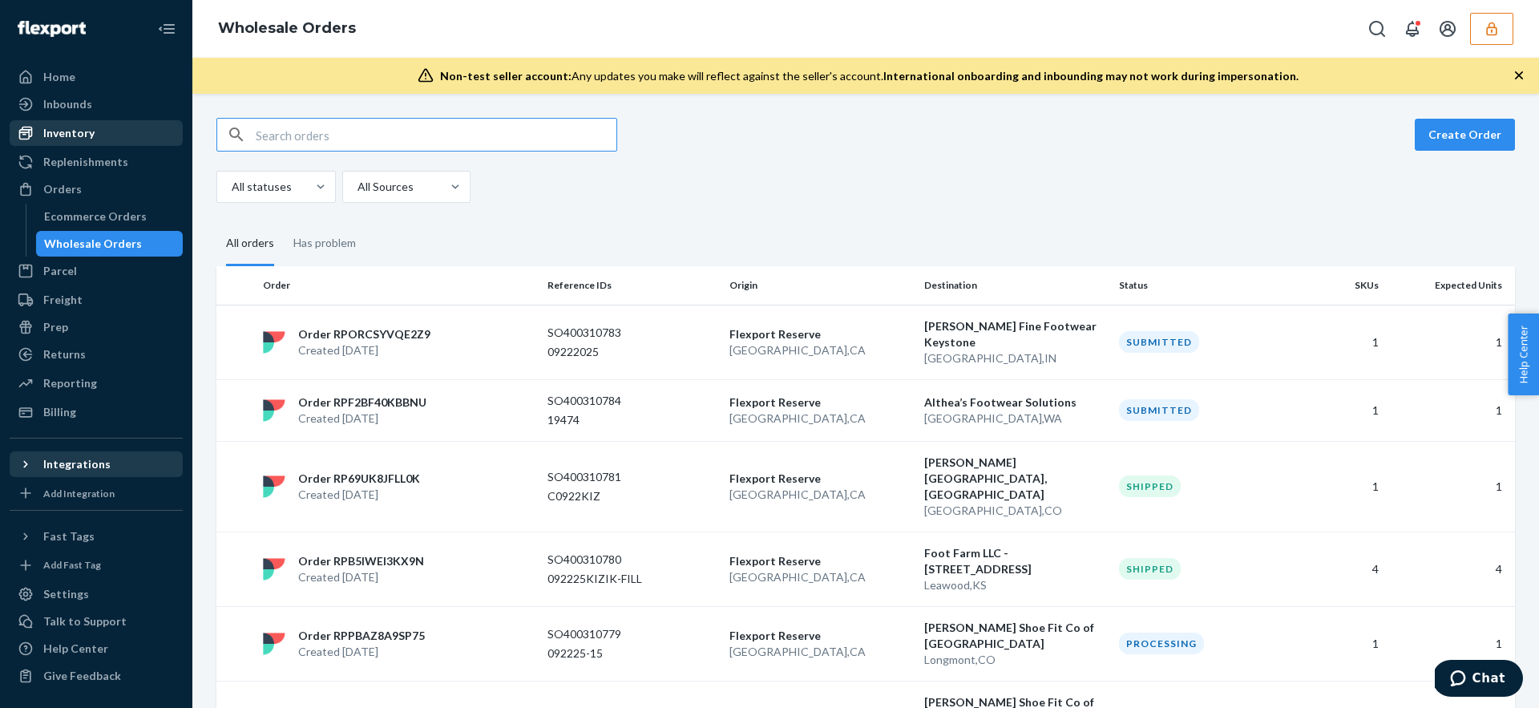
click at [59, 125] on div "Inventory" at bounding box center [68, 133] width 51 height 16
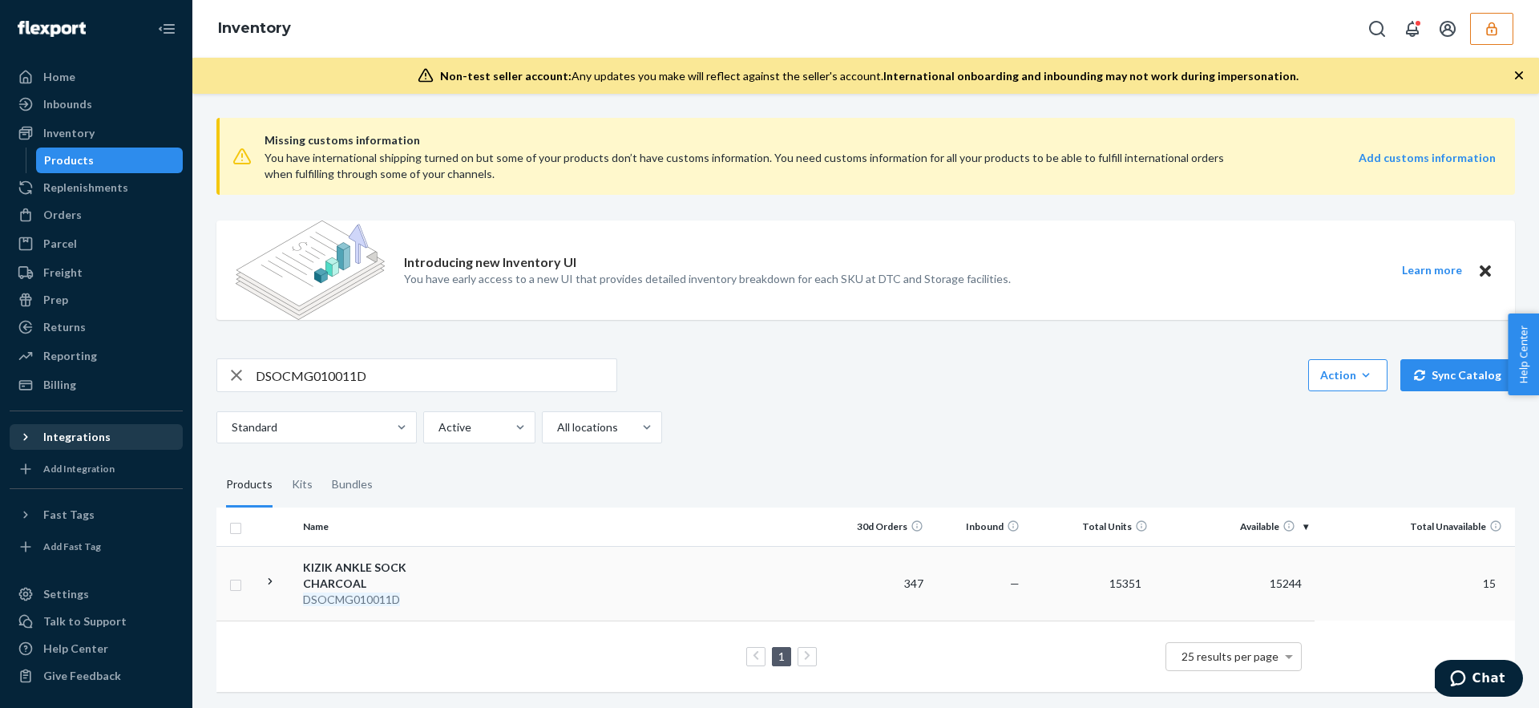
click at [507, 573] on td at bounding box center [655, 583] width 357 height 75
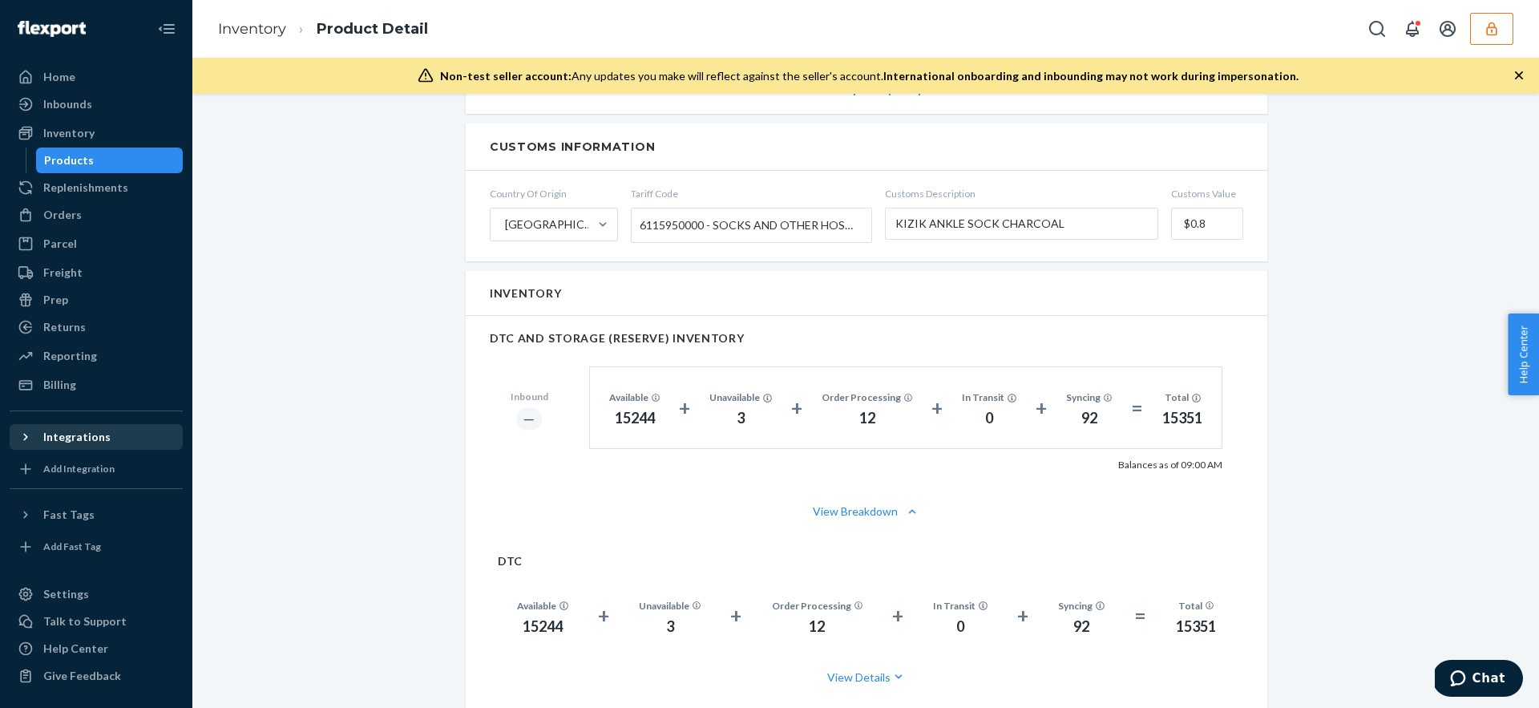
scroll to position [835, 0]
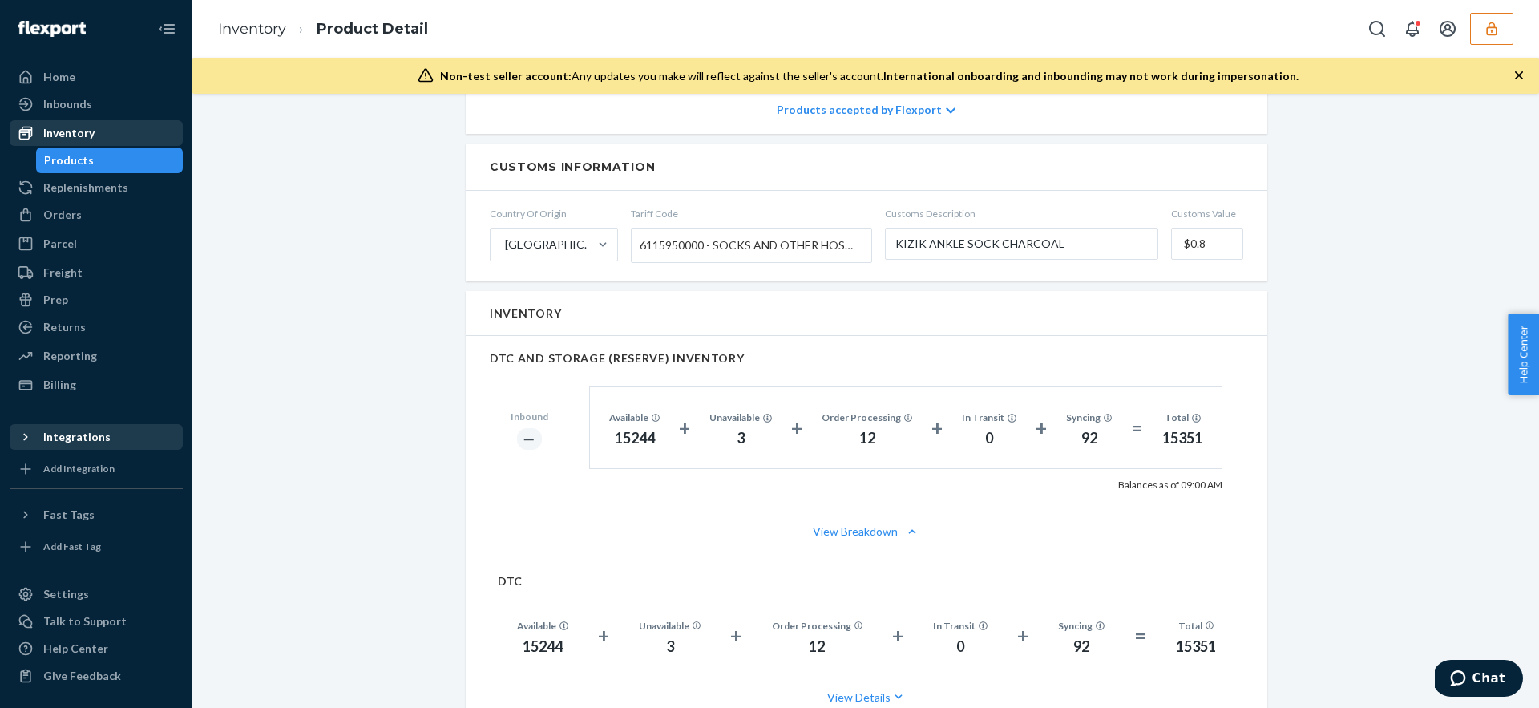
click at [65, 134] on div "Inventory" at bounding box center [68, 133] width 51 height 16
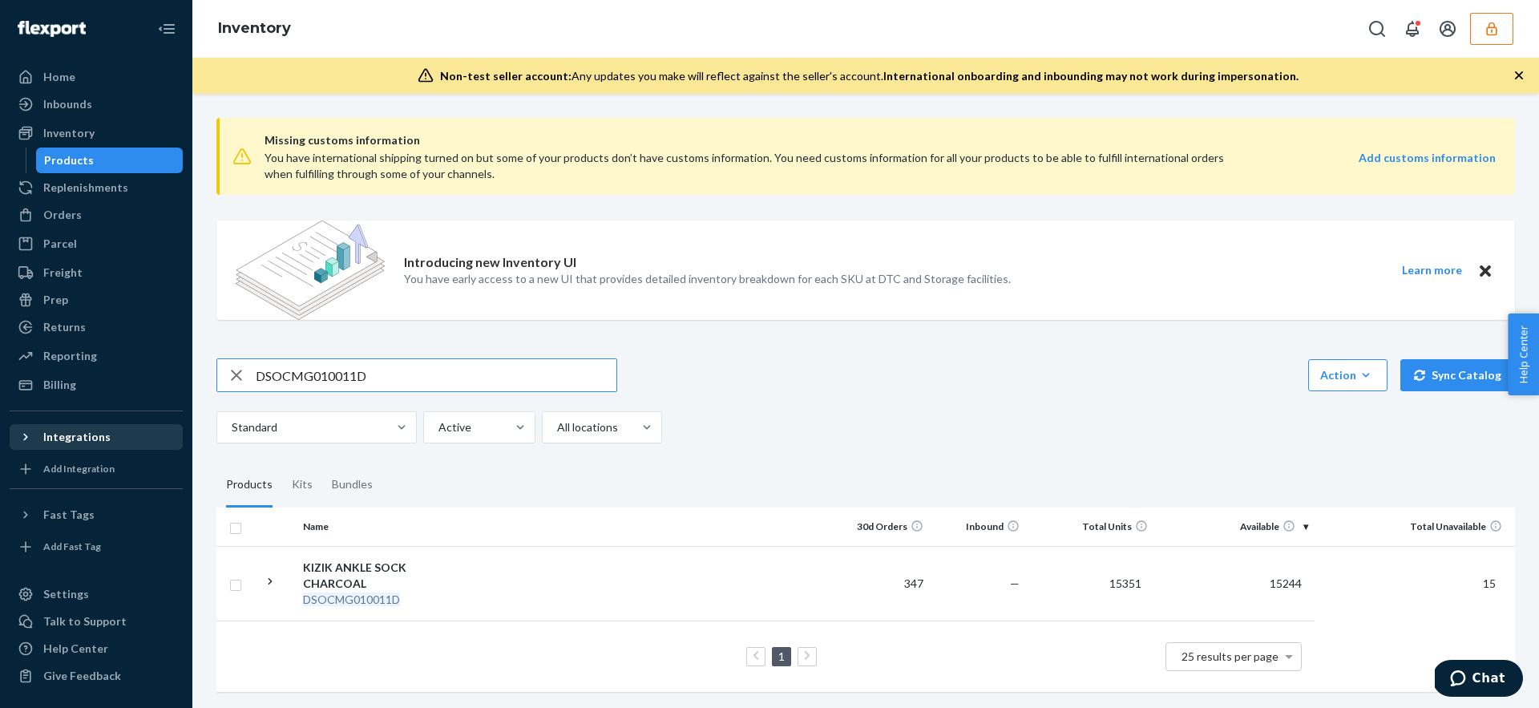
click at [602, 446] on div "Missing customs information You have international shipping turned on but some …" at bounding box center [865, 406] width 1322 height 603
click at [589, 432] on div at bounding box center [600, 427] width 90 height 19
click at [557, 432] on input "option All locations focused, 1 of 3. 3 results available. Use Up and Down to c…" at bounding box center [556, 427] width 2 height 16
click at [631, 534] on div "Reserve Storage" at bounding box center [602, 530] width 114 height 32
click at [557, 435] on input "option Reserve Storage focused, 3 of 3. 3 results available. Use Up and Down to…" at bounding box center [556, 427] width 2 height 16
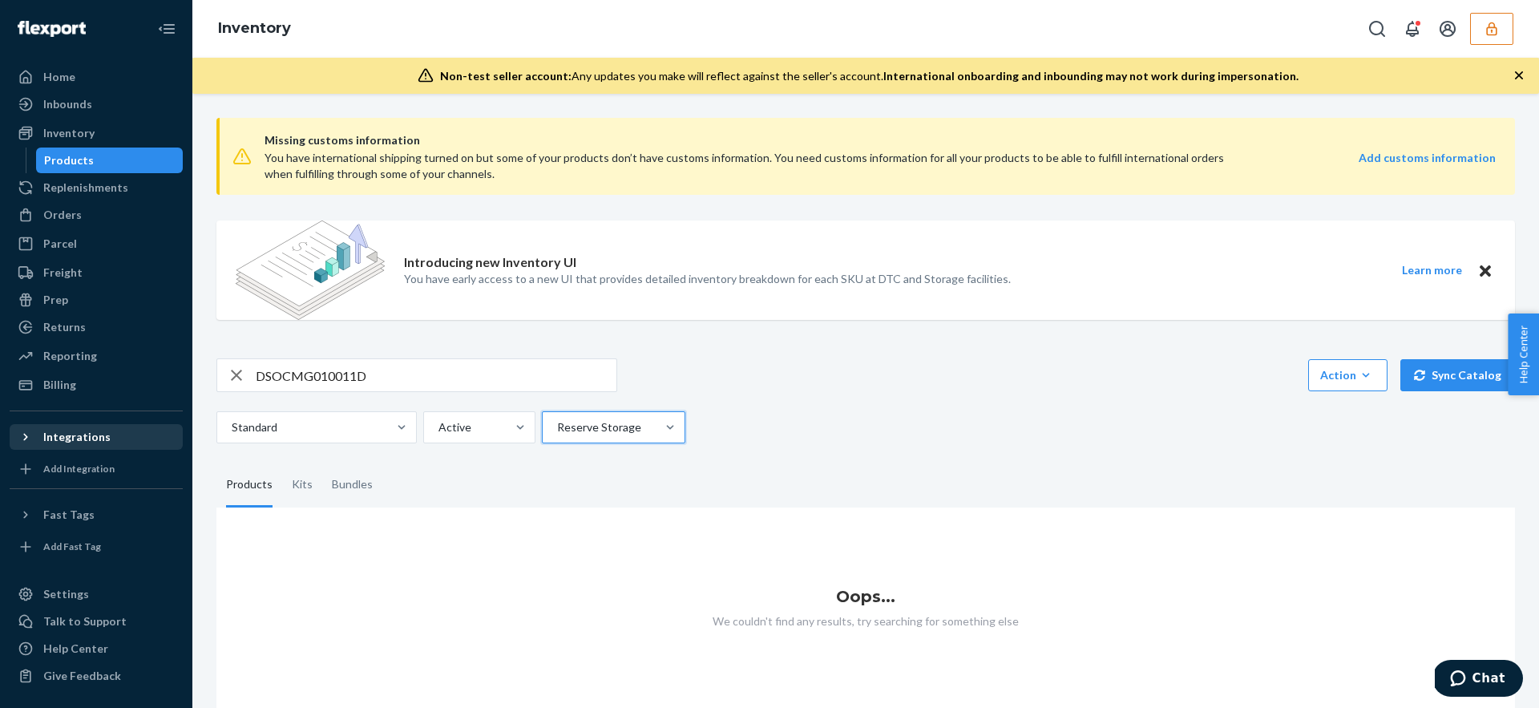
scroll to position [9, 0]
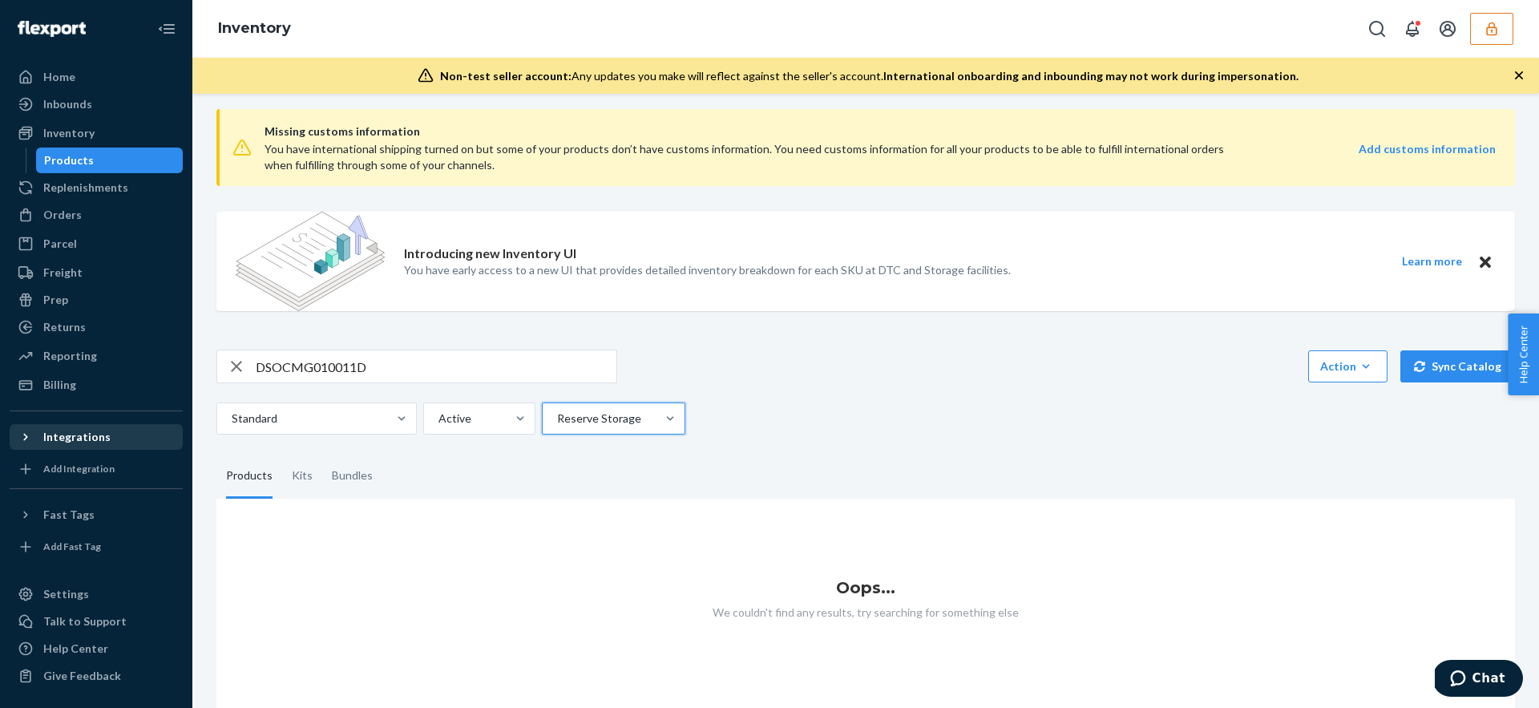
click at [587, 421] on div at bounding box center [611, 418] width 113 height 19
click at [557, 421] on input "option Reserve Storage, selected. 0 results available. Select is focused ,type …" at bounding box center [556, 418] width 2 height 16
click at [590, 451] on div "All locations" at bounding box center [613, 457] width 137 height 32
click at [557, 426] on input "option Reserve Storage, selected. option All locations focused, 1 of 3. 3 resul…" at bounding box center [556, 418] width 2 height 16
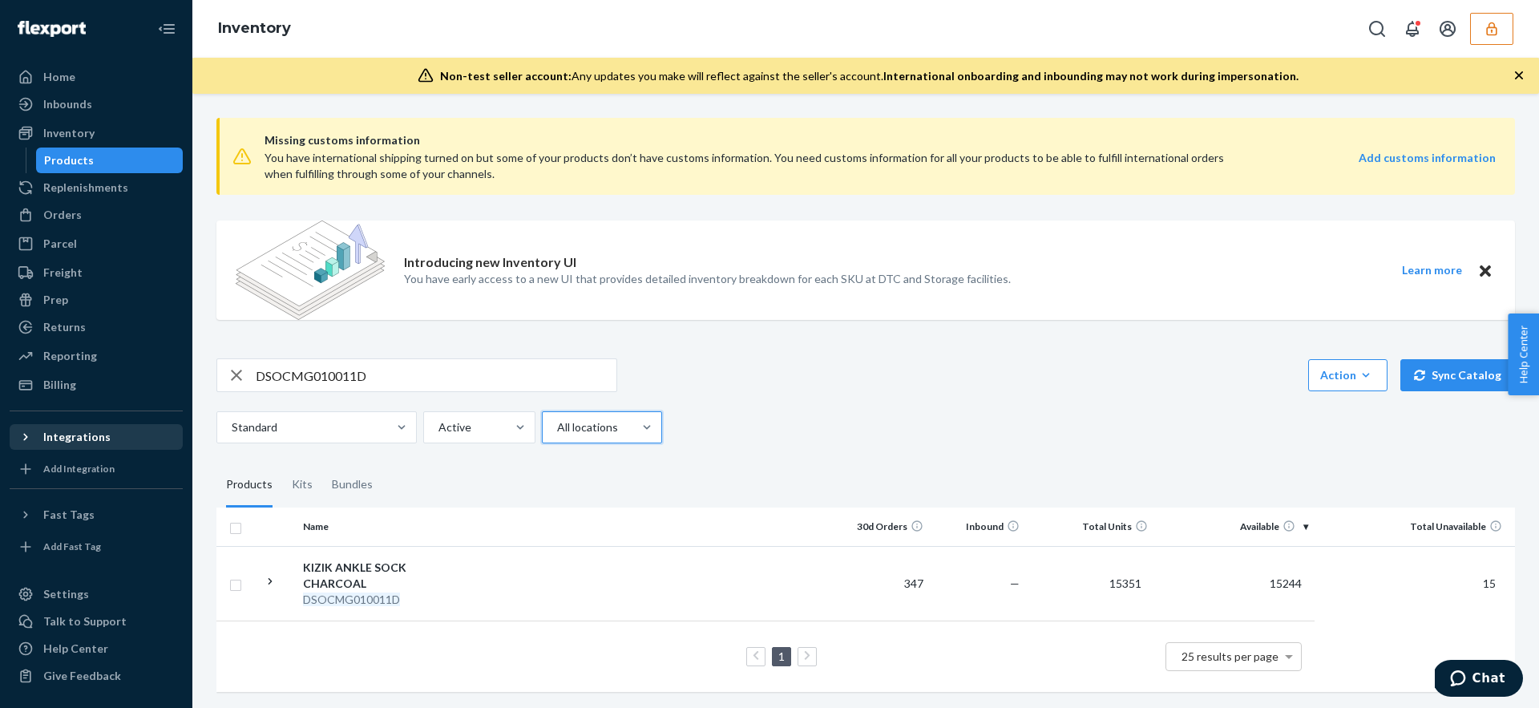
click at [589, 421] on div at bounding box center [600, 427] width 90 height 19
click at [557, 421] on input "option All locations, selected. 0 results available. Select is focused ,type to…" at bounding box center [556, 427] width 2 height 16
click at [590, 422] on div at bounding box center [600, 427] width 90 height 19
click at [557, 422] on input "option All locations, selected. 0 results available. Select is focused ,type to…" at bounding box center [556, 427] width 2 height 16
click at [423, 591] on div "DSOCMG010011D" at bounding box center [386, 599] width 167 height 16
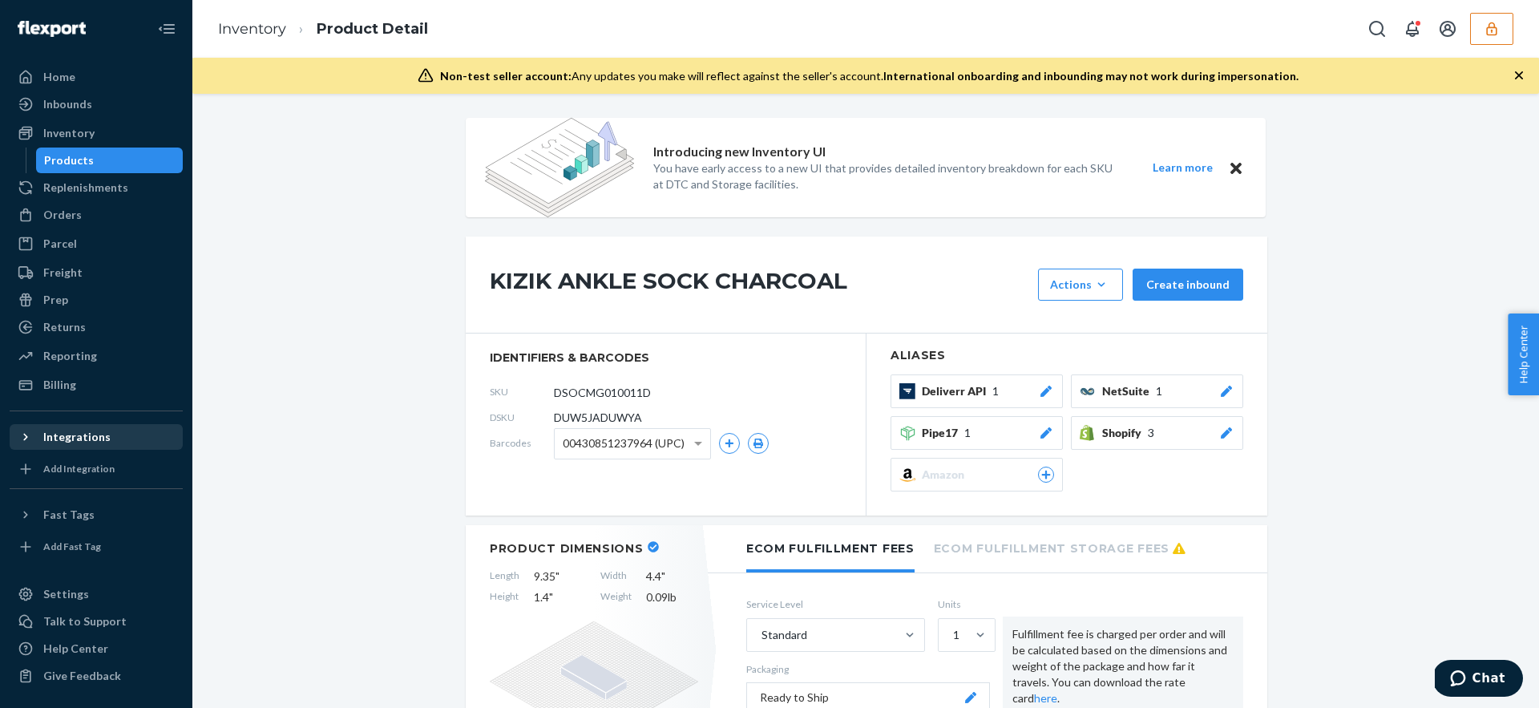
click at [126, 161] on div "Products" at bounding box center [110, 160] width 144 height 22
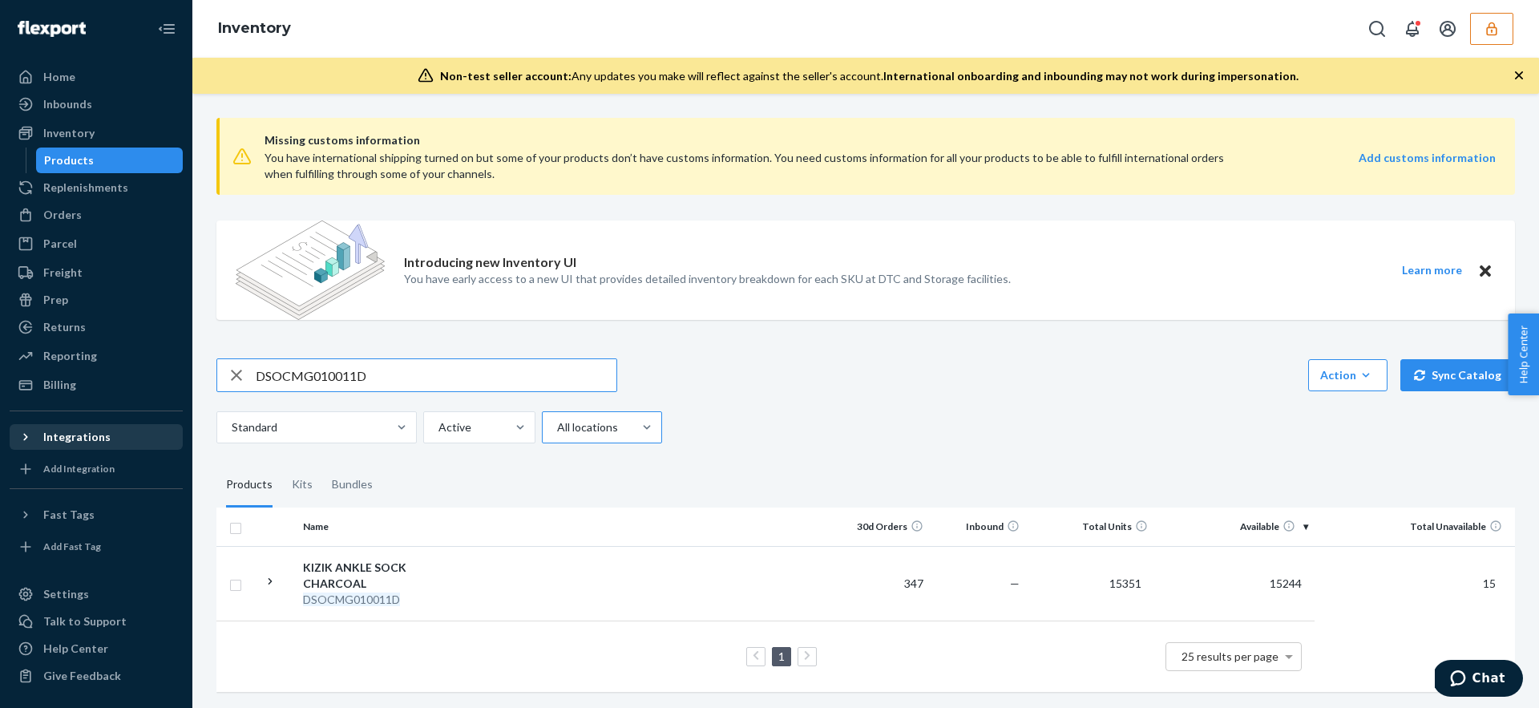
click at [619, 429] on div at bounding box center [600, 427] width 90 height 19
click at [557, 429] on input "All locations" at bounding box center [556, 427] width 2 height 16
click at [609, 523] on div "Reserve Storage" at bounding box center [602, 530] width 114 height 32
click at [557, 435] on input "option Reserve Storage focused, 3 of 3. 3 results available. Use Up and Down to…" at bounding box center [556, 427] width 2 height 16
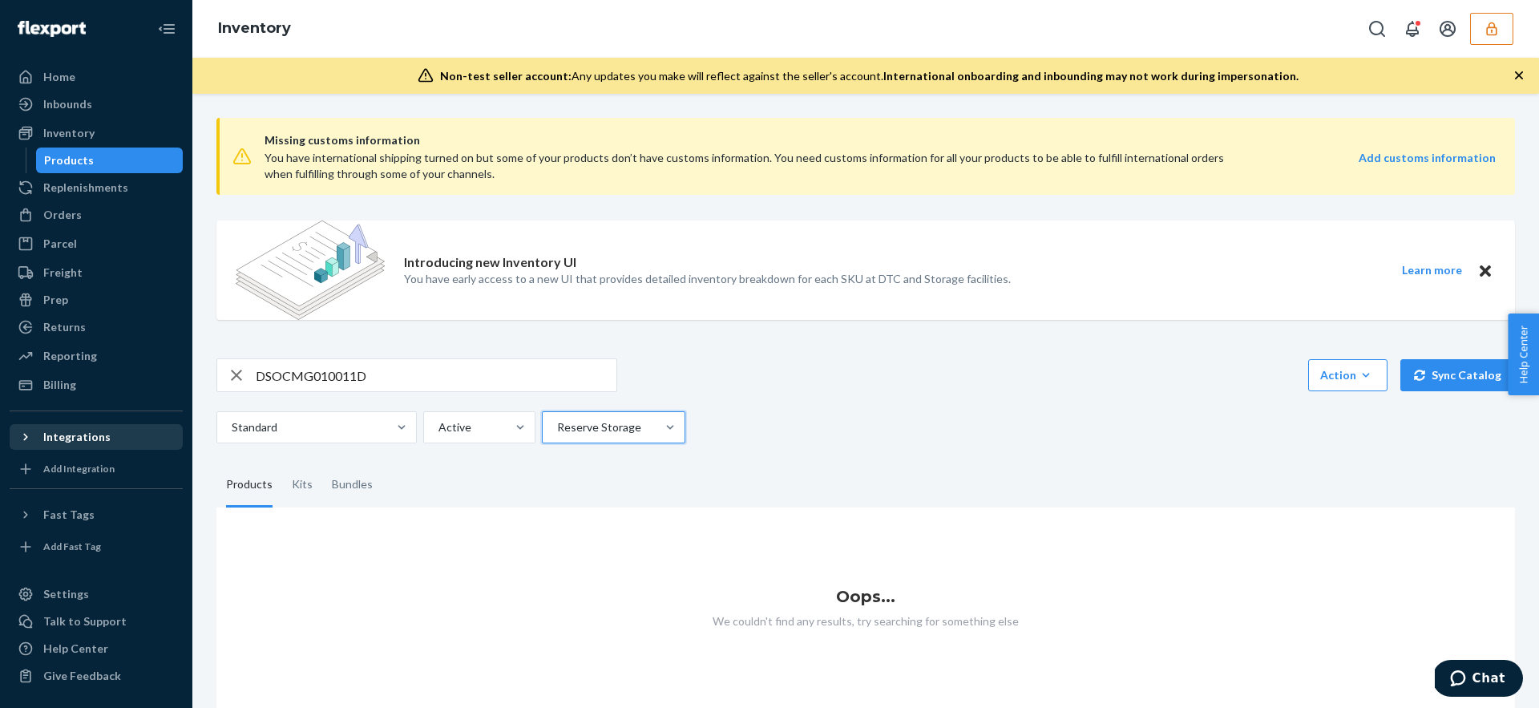
scroll to position [9, 0]
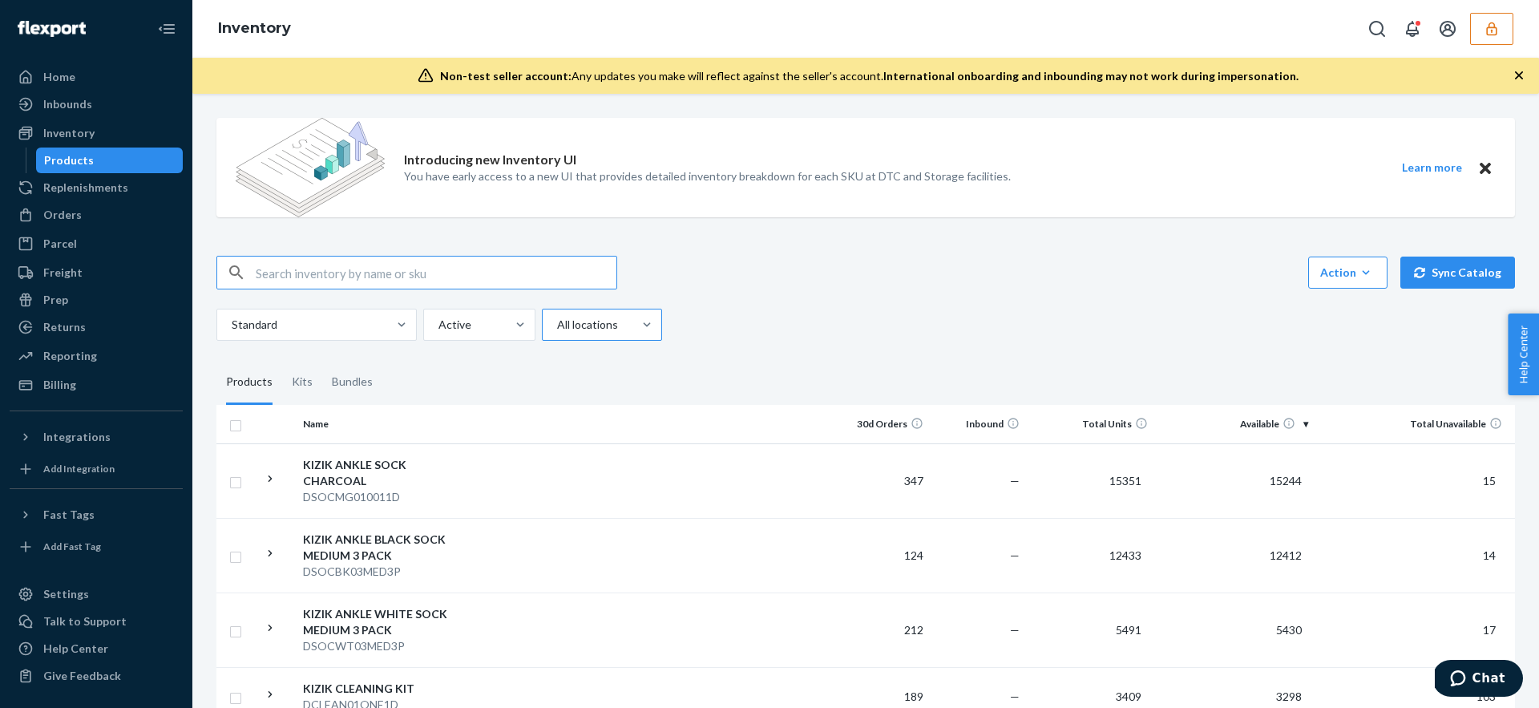
click at [565, 325] on div at bounding box center [600, 324] width 90 height 19
click at [557, 325] on input "All locations" at bounding box center [556, 325] width 2 height 16
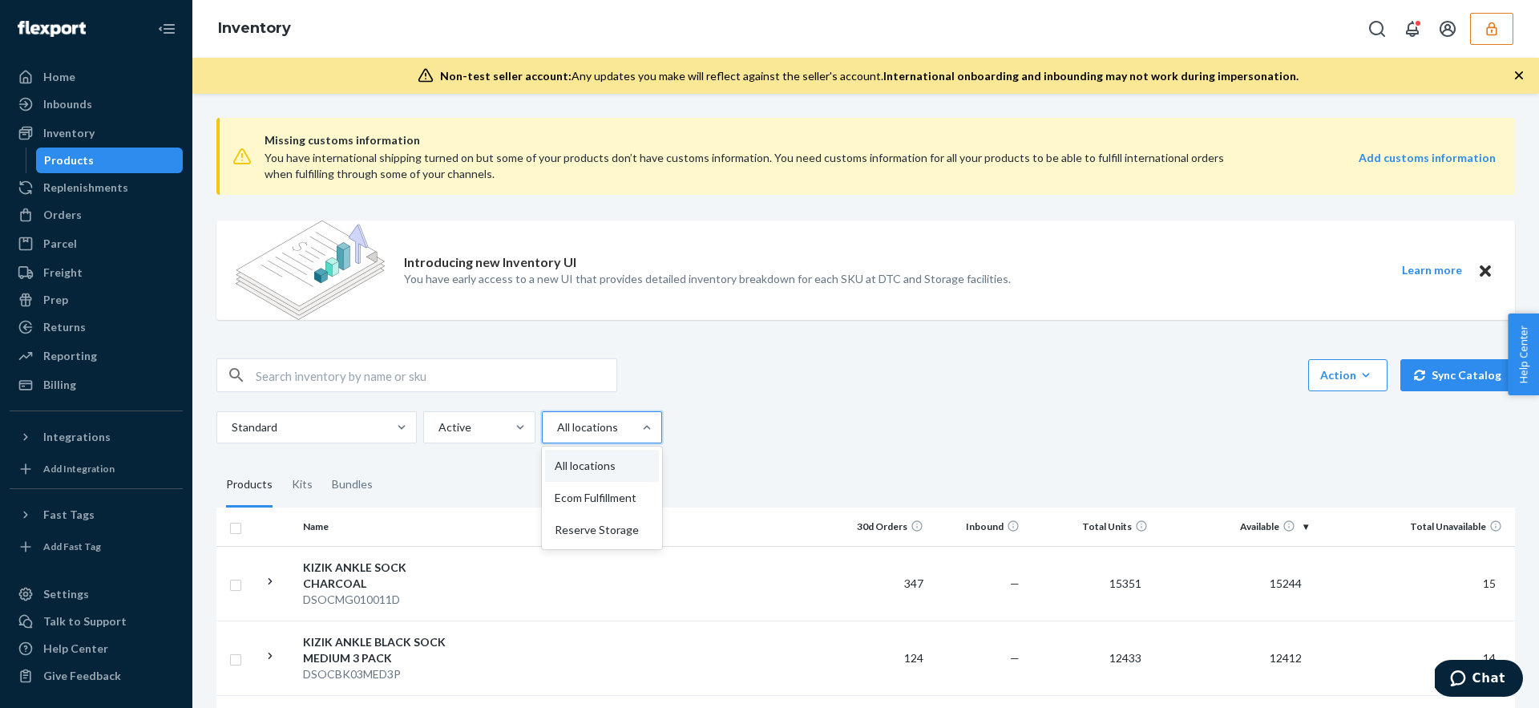
click at [572, 426] on div at bounding box center [600, 427] width 90 height 19
click at [557, 426] on input "option Ecom Fulfillment focused, 0 of 3. 3 results available. Use Up and Down t…" at bounding box center [556, 427] width 2 height 16
click at [572, 426] on div at bounding box center [600, 427] width 90 height 19
click at [557, 426] on input "option All locations focused, 0 of 3. 3 results available. Use Up and Down to c…" at bounding box center [556, 427] width 2 height 16
click at [572, 524] on div "Reserve Storage" at bounding box center [602, 530] width 114 height 32
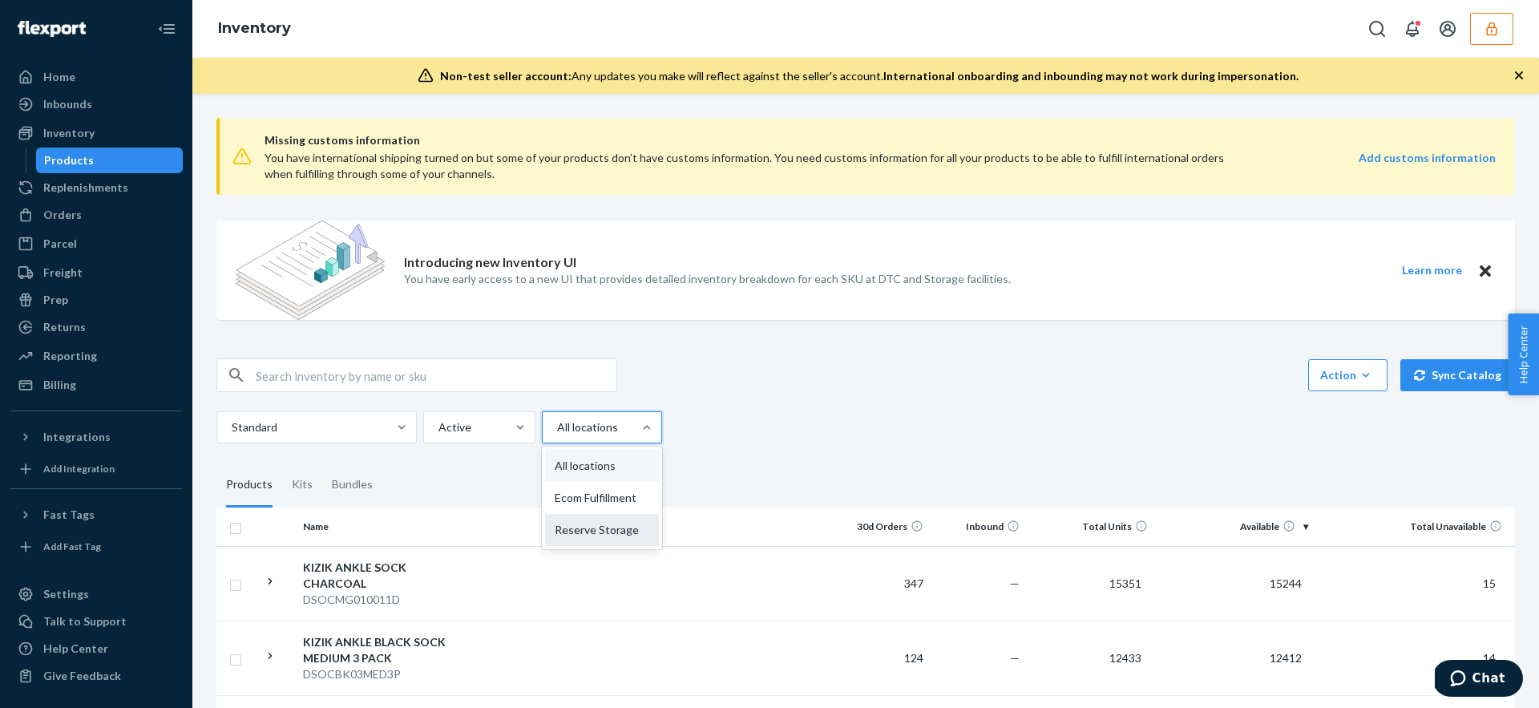
click at [557, 435] on input "option Reserve Storage focused, 0 of 3. 3 results available. Use Up and Down to…" at bounding box center [556, 427] width 2 height 16
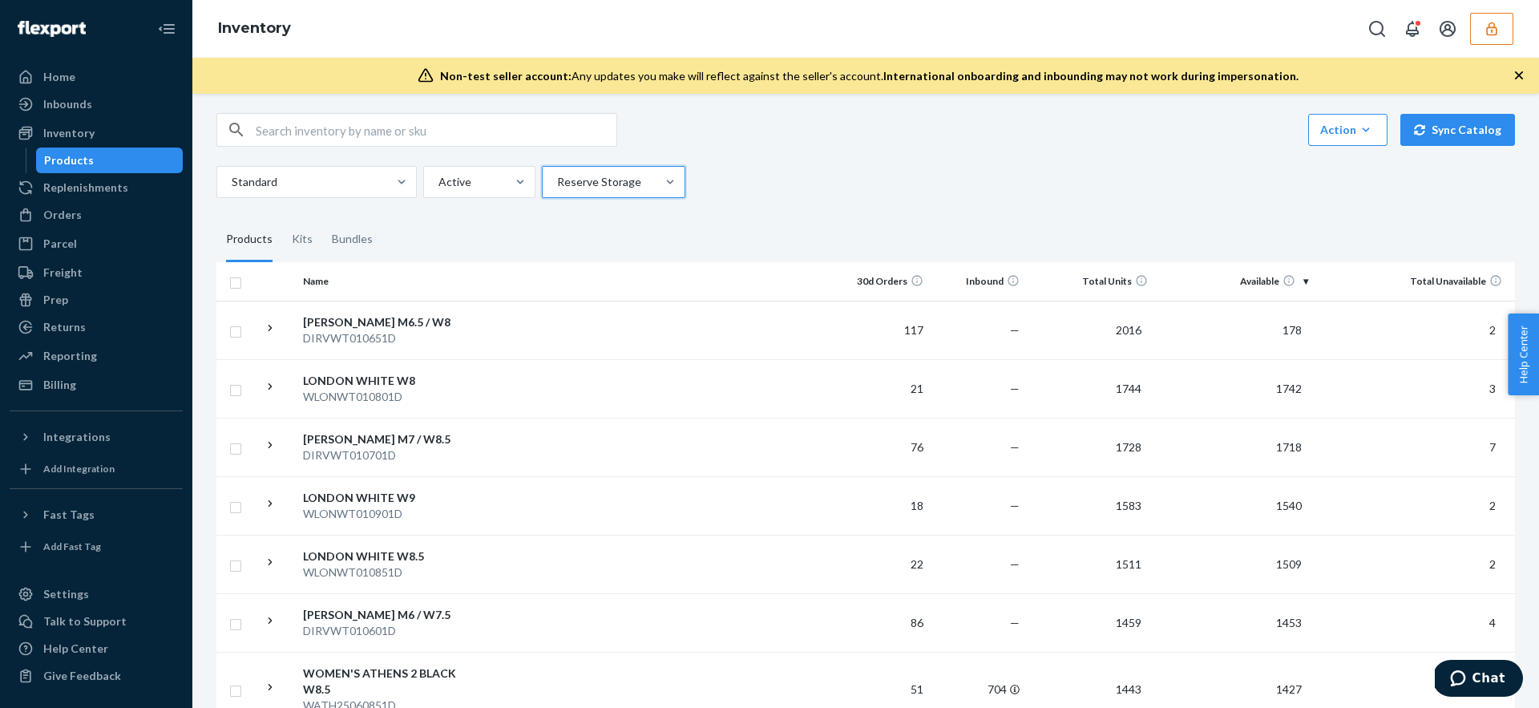
scroll to position [246, 0]
click at [79, 81] on div "Home" at bounding box center [96, 77] width 170 height 22
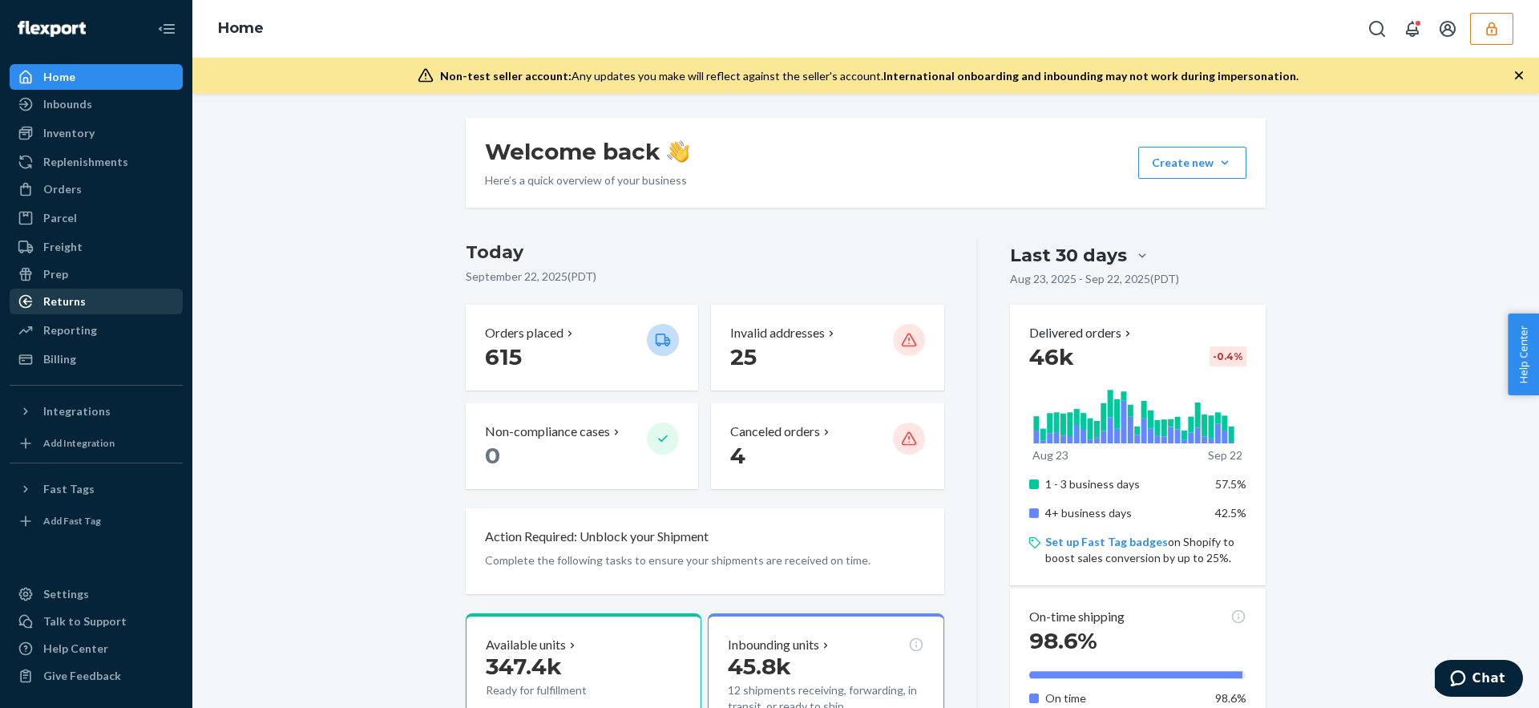
click at [75, 301] on div "Returns" at bounding box center [64, 301] width 42 height 16
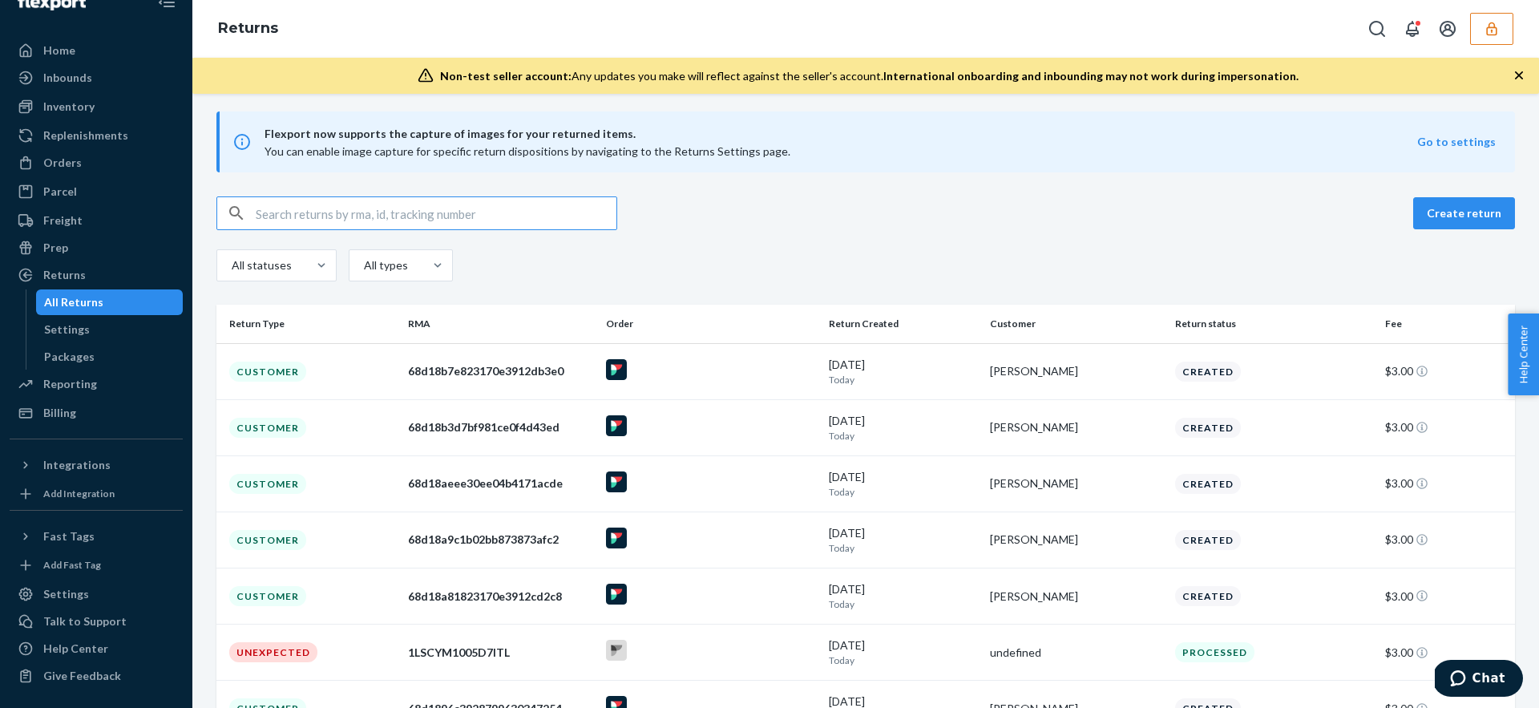
scroll to position [6, 0]
click at [138, 325] on div "Settings" at bounding box center [110, 329] width 144 height 22
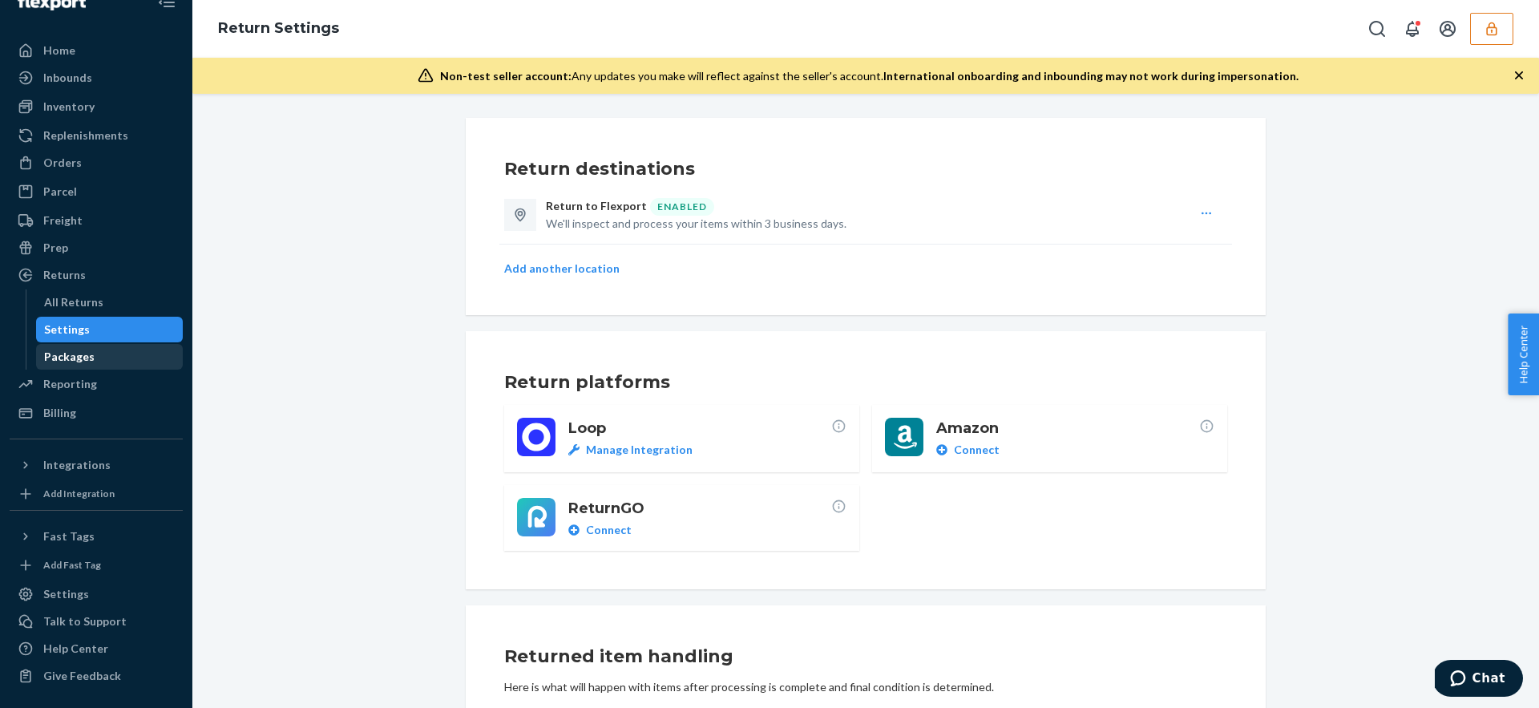
click at [103, 345] on link "Packages" at bounding box center [109, 357] width 147 height 26
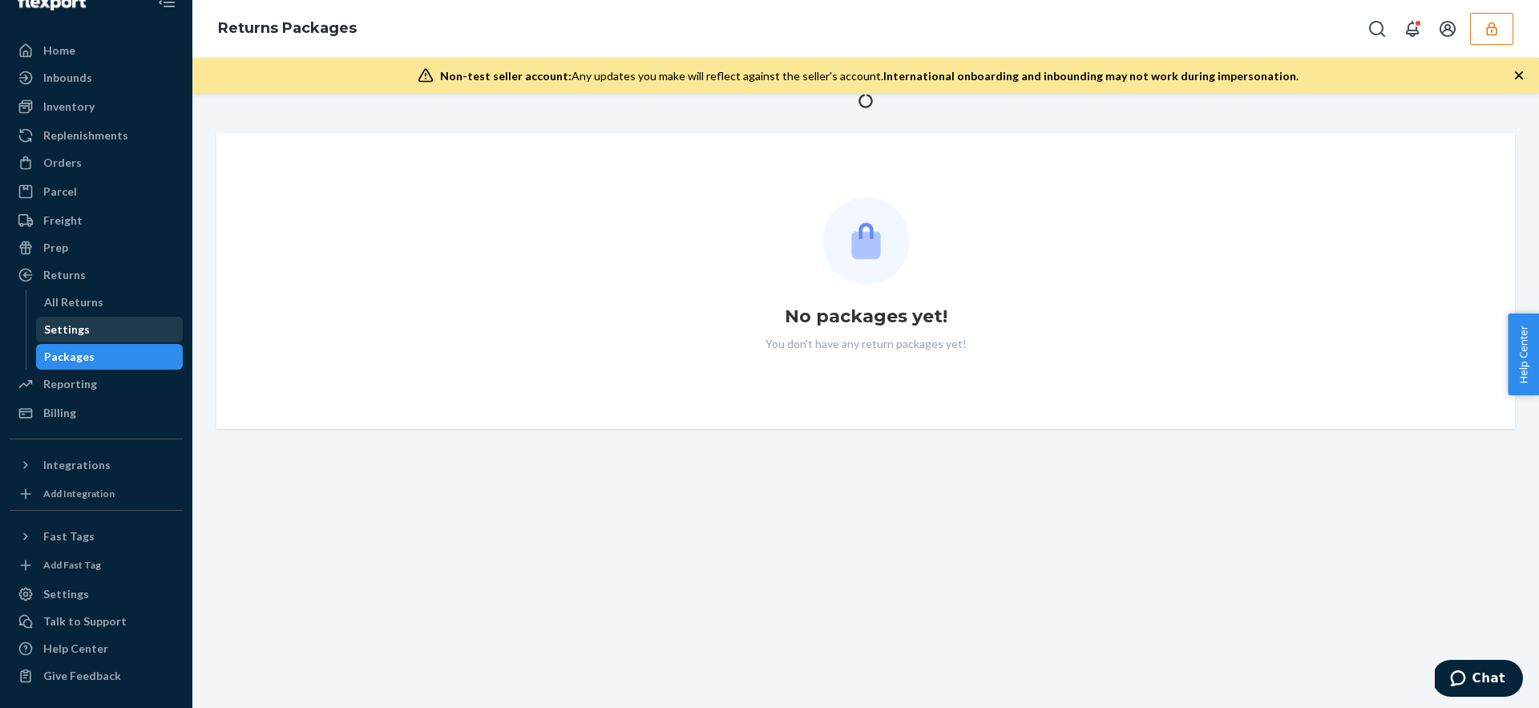
click at [65, 324] on div "Settings" at bounding box center [67, 329] width 46 height 16
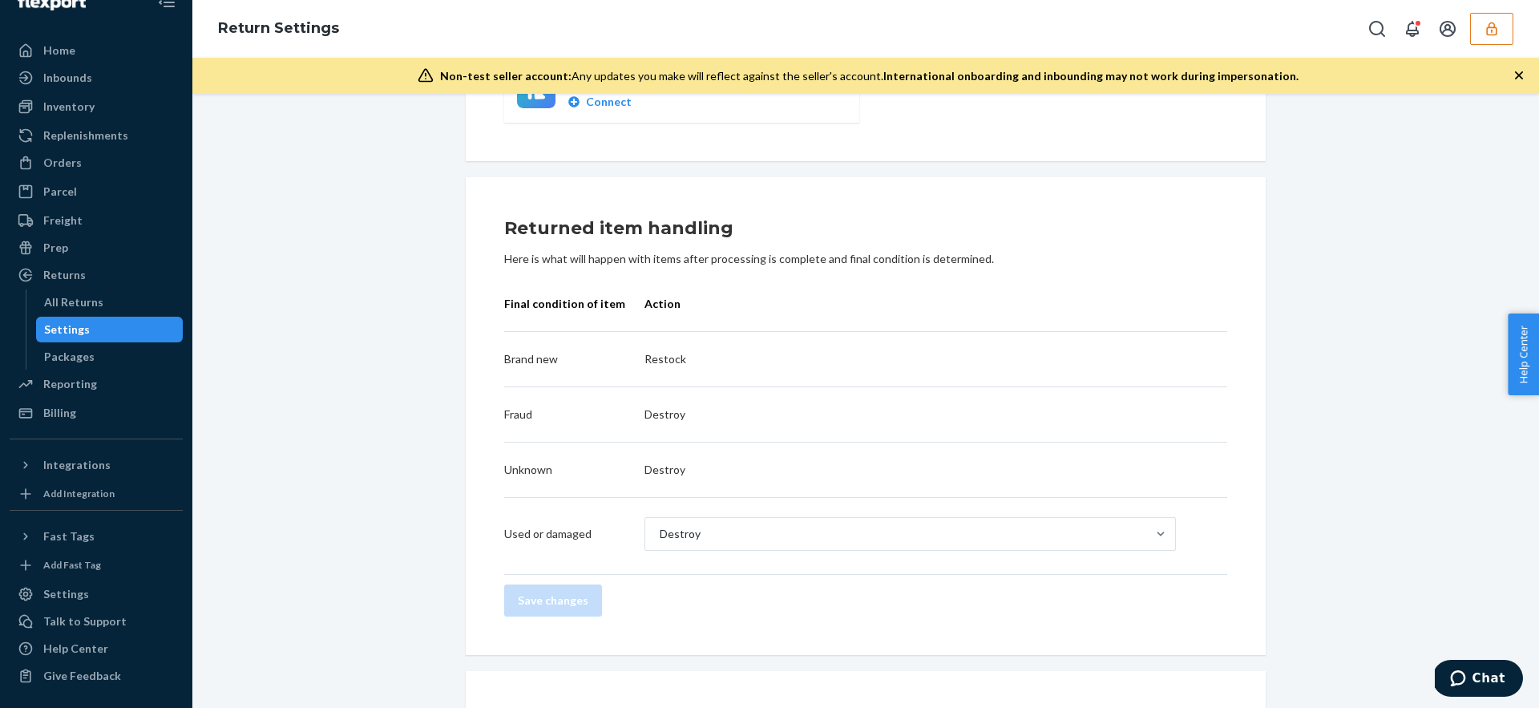
scroll to position [429, 0]
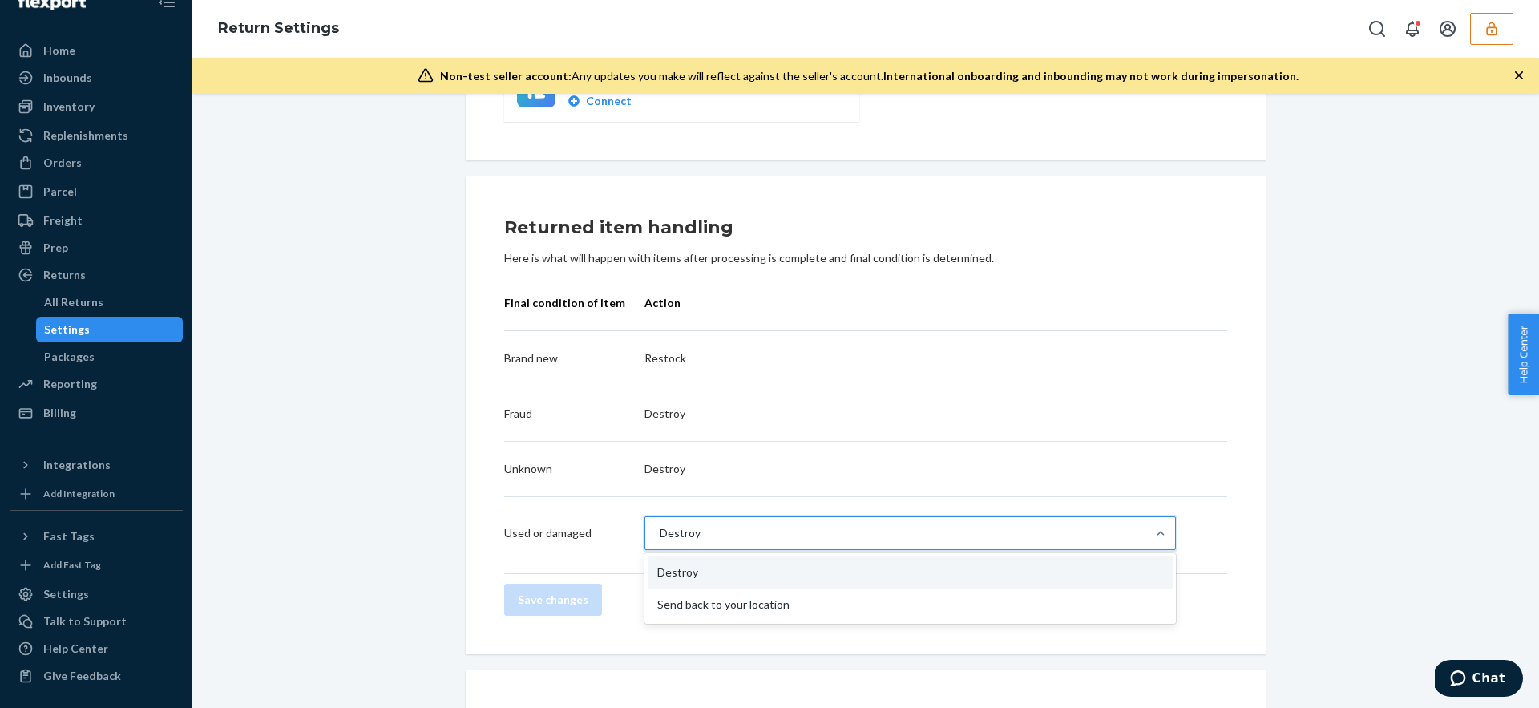
click at [847, 523] on div "Destroy" at bounding box center [895, 533] width 501 height 32
click at [660, 525] on input "option Destroy focused, 1 of 2. 2 results available. Use Up and Down to choose …" at bounding box center [659, 533] width 2 height 16
click at [847, 523] on div "Destroy" at bounding box center [895, 533] width 501 height 32
click at [660, 525] on input "option Destroy focused, 1 of 2. 2 results available. Use Up and Down to choose …" at bounding box center [659, 533] width 2 height 16
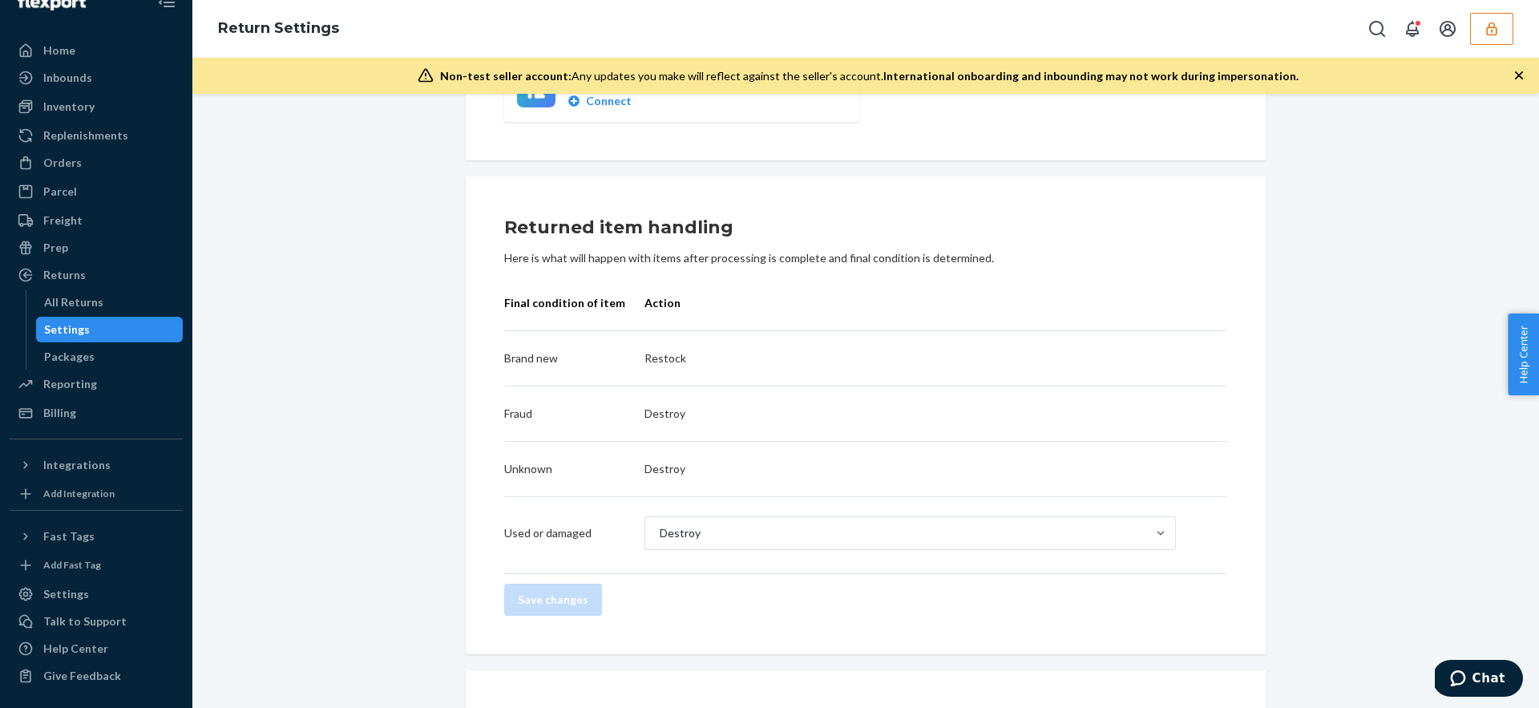
click at [1356, 528] on div "Return destinations Return to Flexport ENABLED We'll inspect and process your i…" at bounding box center [865, 509] width 1322 height 1641
click at [103, 270] on div "Returns" at bounding box center [96, 275] width 170 height 22
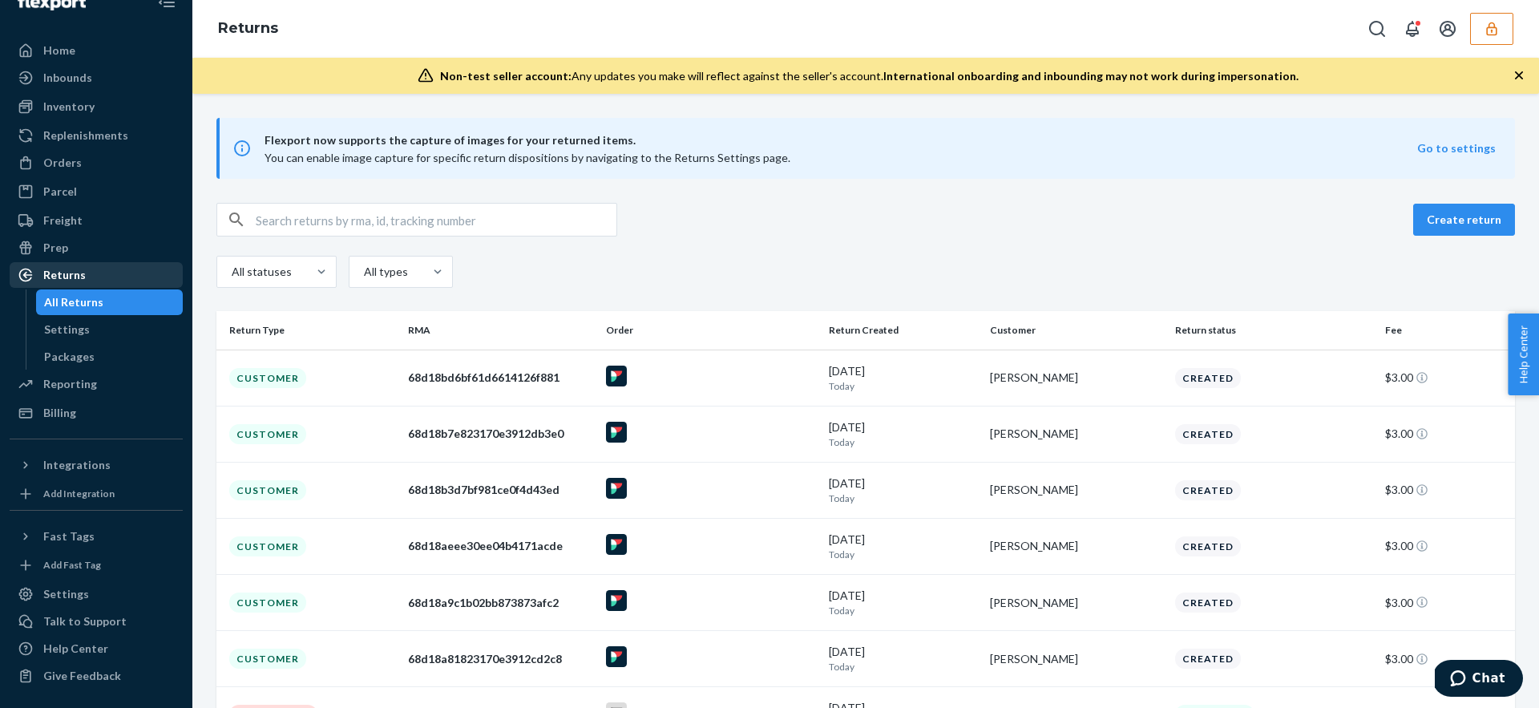
click at [103, 270] on div "Returns" at bounding box center [96, 275] width 170 height 22
click at [774, 192] on div "Flexport now supports the capture of images for your returned items. You can en…" at bounding box center [865, 550] width 1346 height 865
click at [57, 55] on div "Home" at bounding box center [59, 50] width 32 height 16
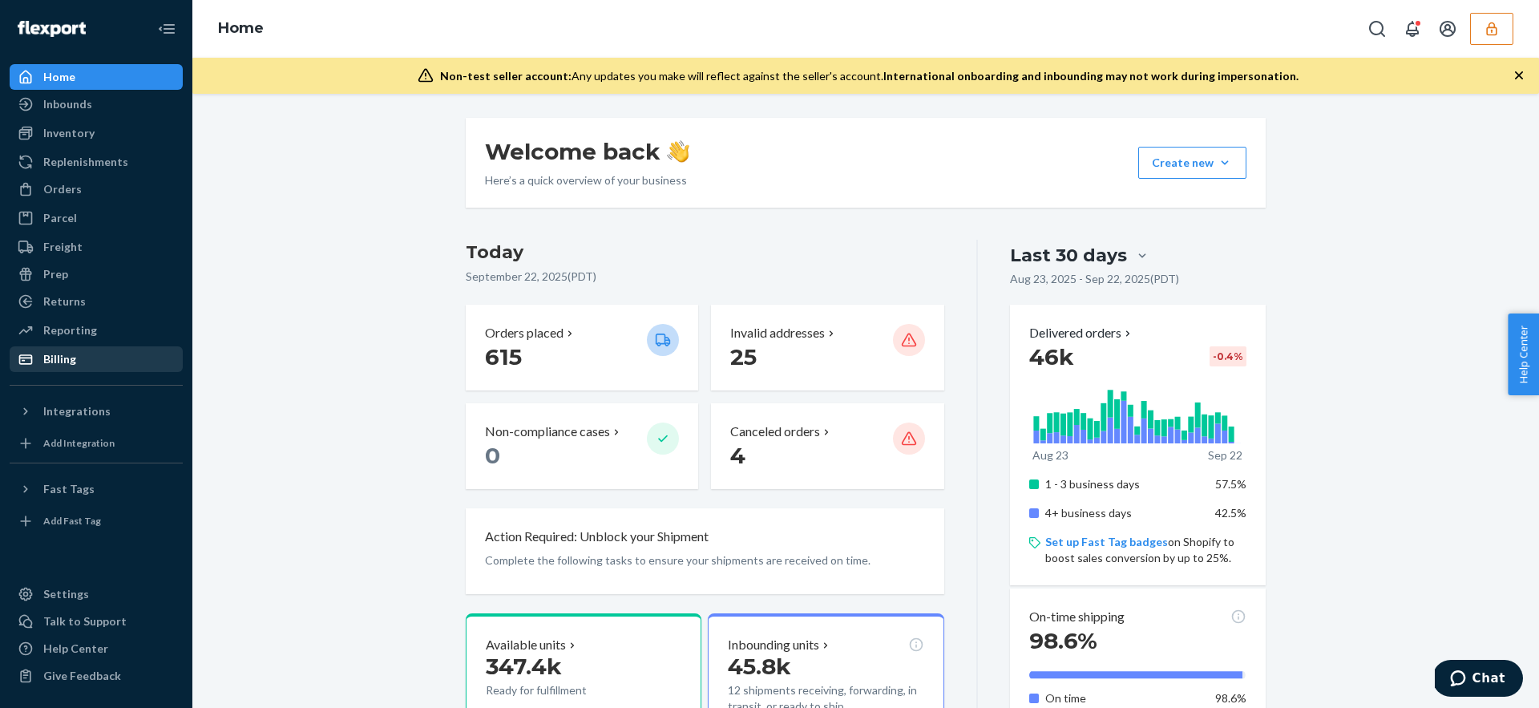
click at [75, 366] on div "Billing" at bounding box center [96, 359] width 170 height 22
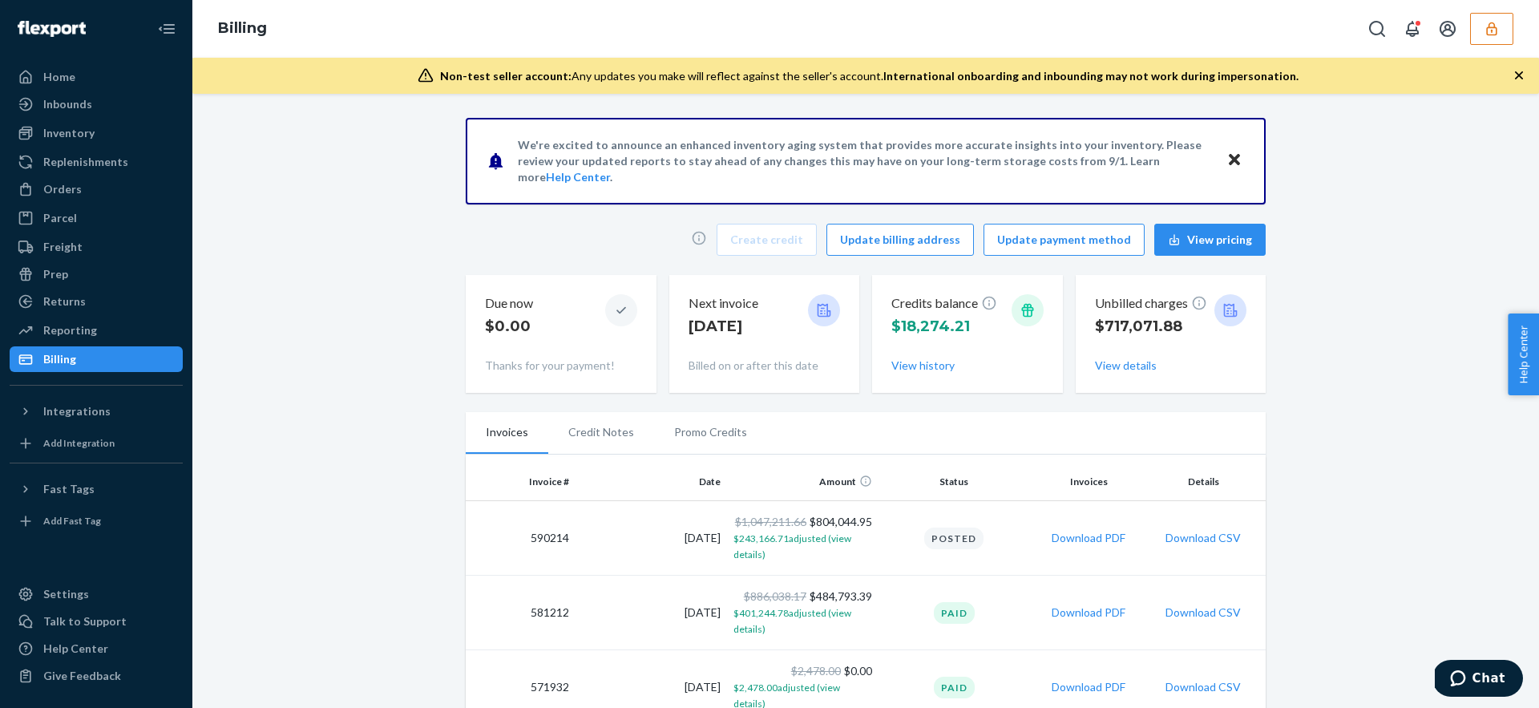
click at [830, 309] on icon at bounding box center [824, 310] width 16 height 16
click at [737, 326] on p "Sep 30" at bounding box center [723, 326] width 70 height 21
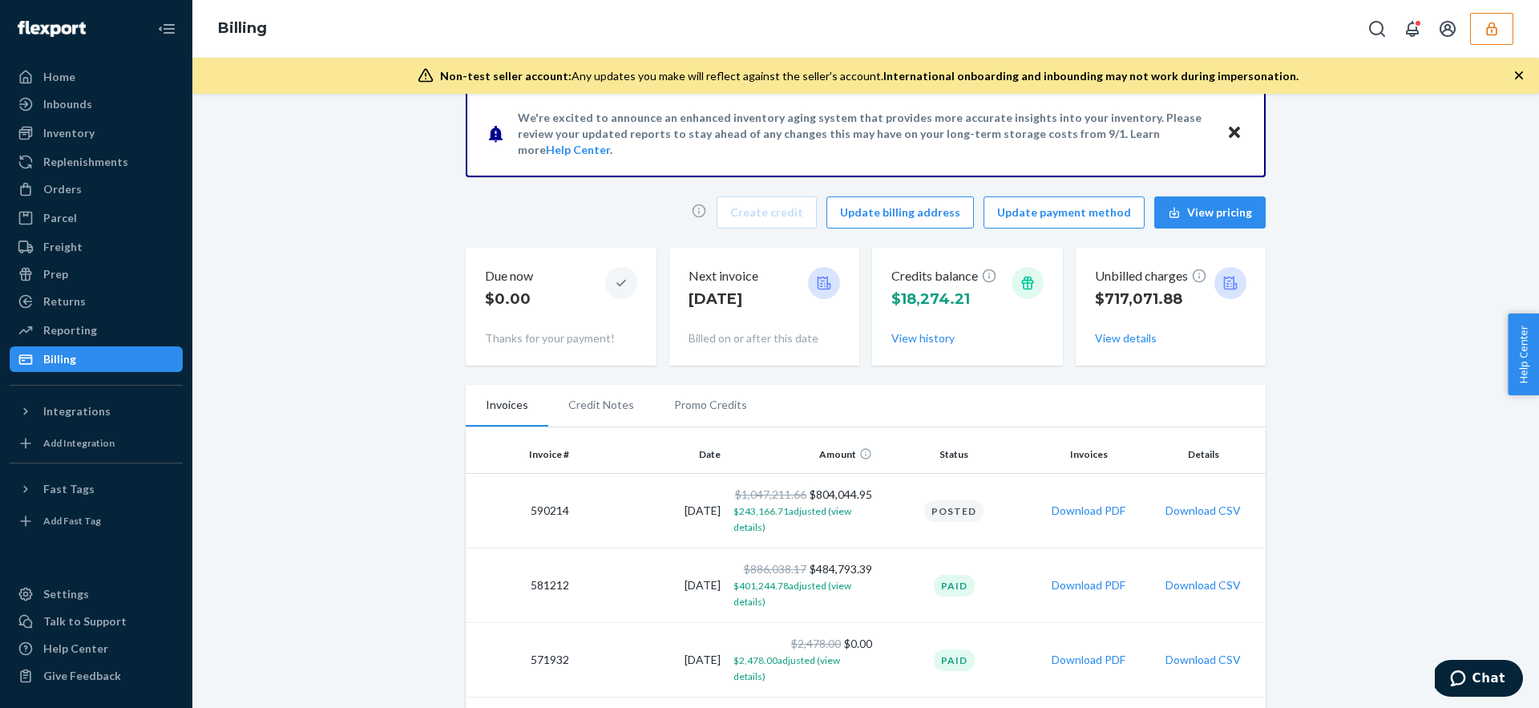
scroll to position [28, 0]
click at [815, 288] on div at bounding box center [824, 282] width 32 height 32
click at [713, 284] on div "Next invoice Sep 30" at bounding box center [723, 291] width 70 height 54
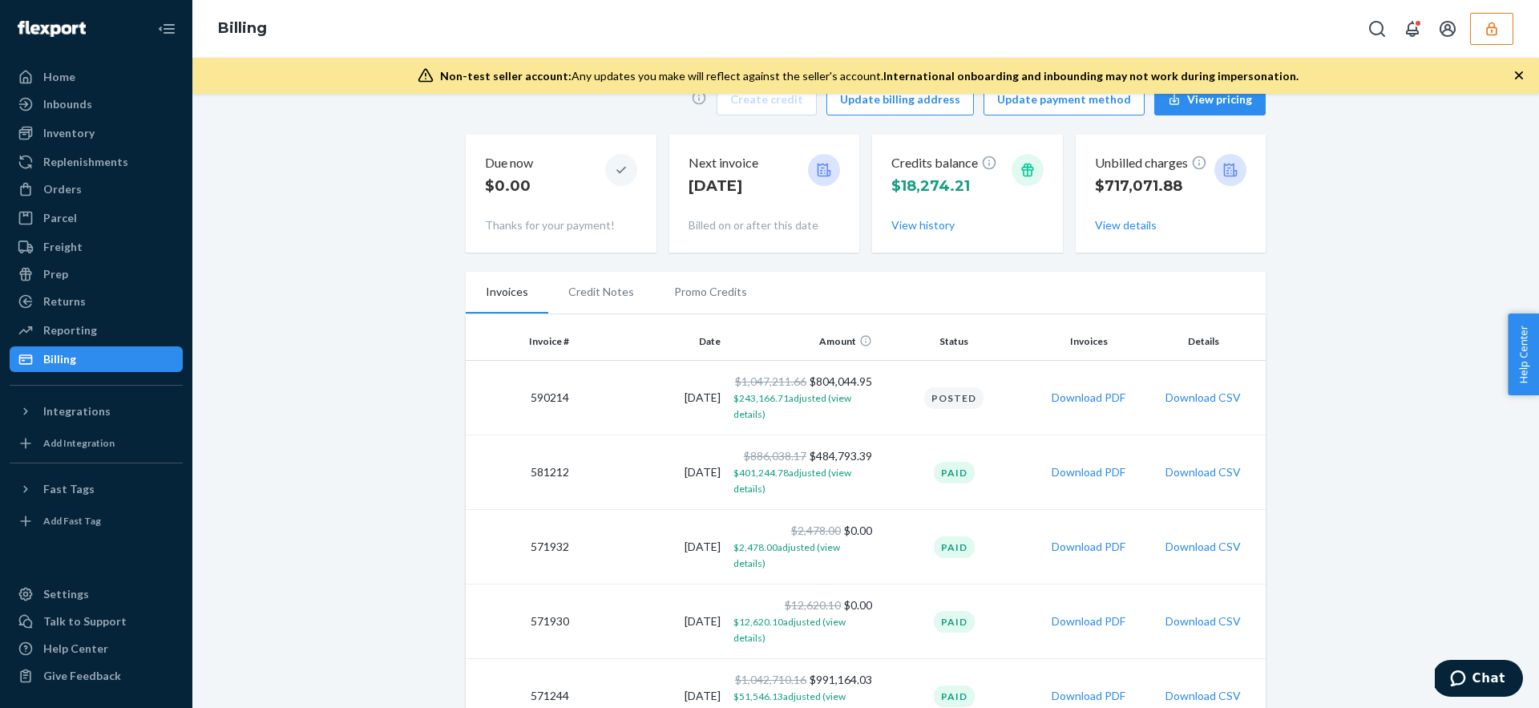
scroll to position [141, 0]
click at [1076, 404] on button "Download PDF" at bounding box center [1088, 397] width 74 height 16
drag, startPoint x: 736, startPoint y: 407, endPoint x: 806, endPoint y: 430, distance: 73.2
click at [806, 430] on td "$1,047,211.66 $804,044.95 $243,166.71 adjusted (view details)" at bounding box center [802, 397] width 151 height 75
click at [805, 423] on td "$1,047,211.66 $804,044.95 $243,166.71 adjusted (view details)" at bounding box center [802, 397] width 151 height 75
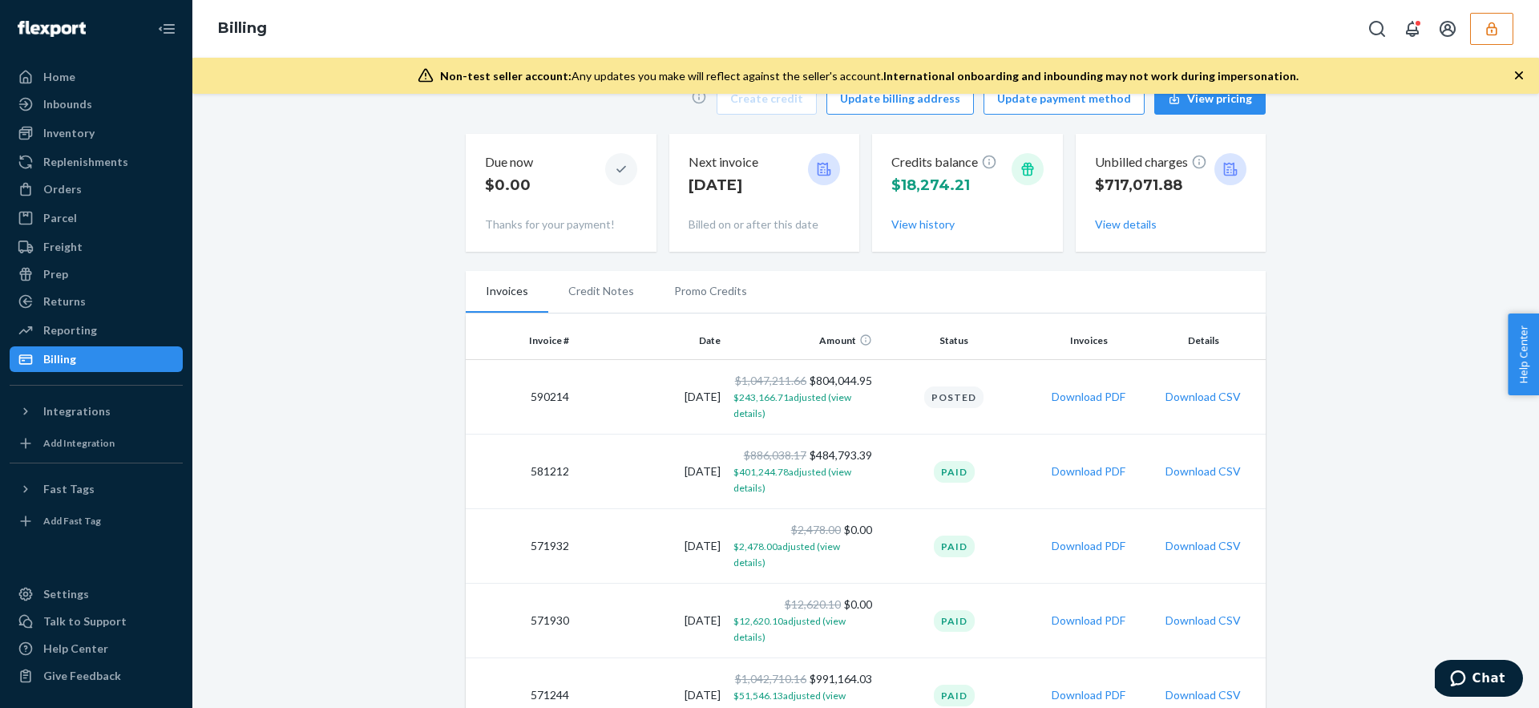
drag, startPoint x: 910, startPoint y: 333, endPoint x: 947, endPoint y: 333, distance: 36.9
click at [910, 333] on th "Status" at bounding box center [953, 340] width 151 height 38
click at [947, 333] on th "Status" at bounding box center [953, 340] width 151 height 38
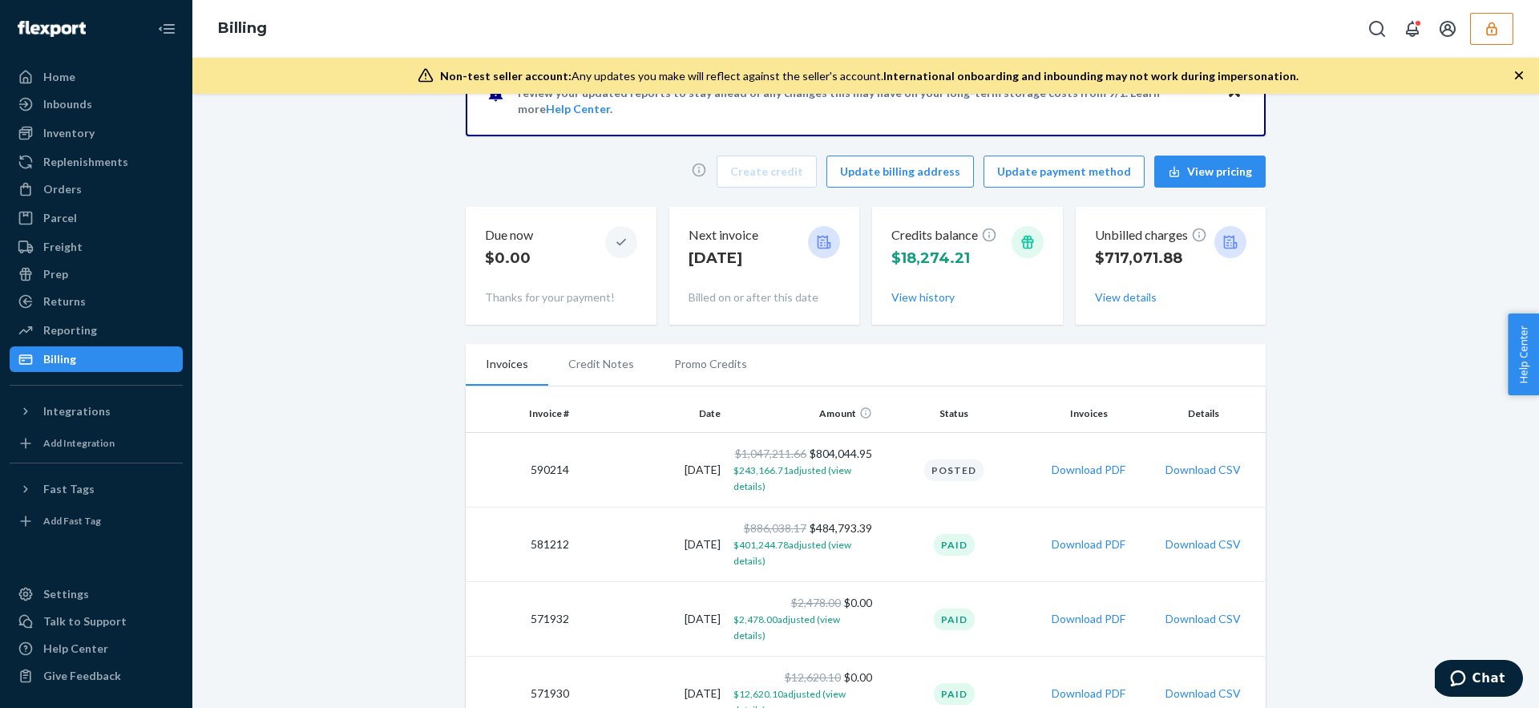
scroll to position [57, 0]
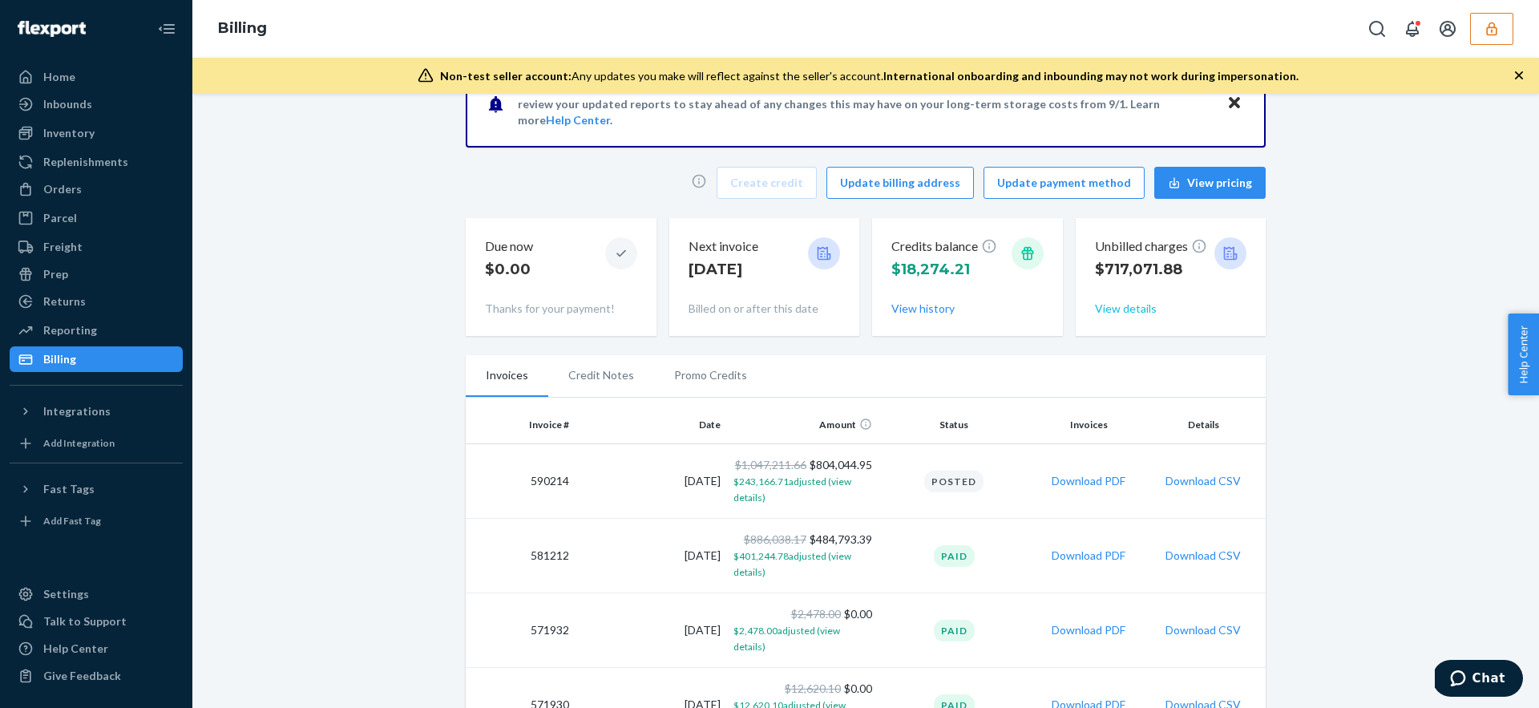
click at [1104, 305] on button "View details" at bounding box center [1126, 309] width 62 height 16
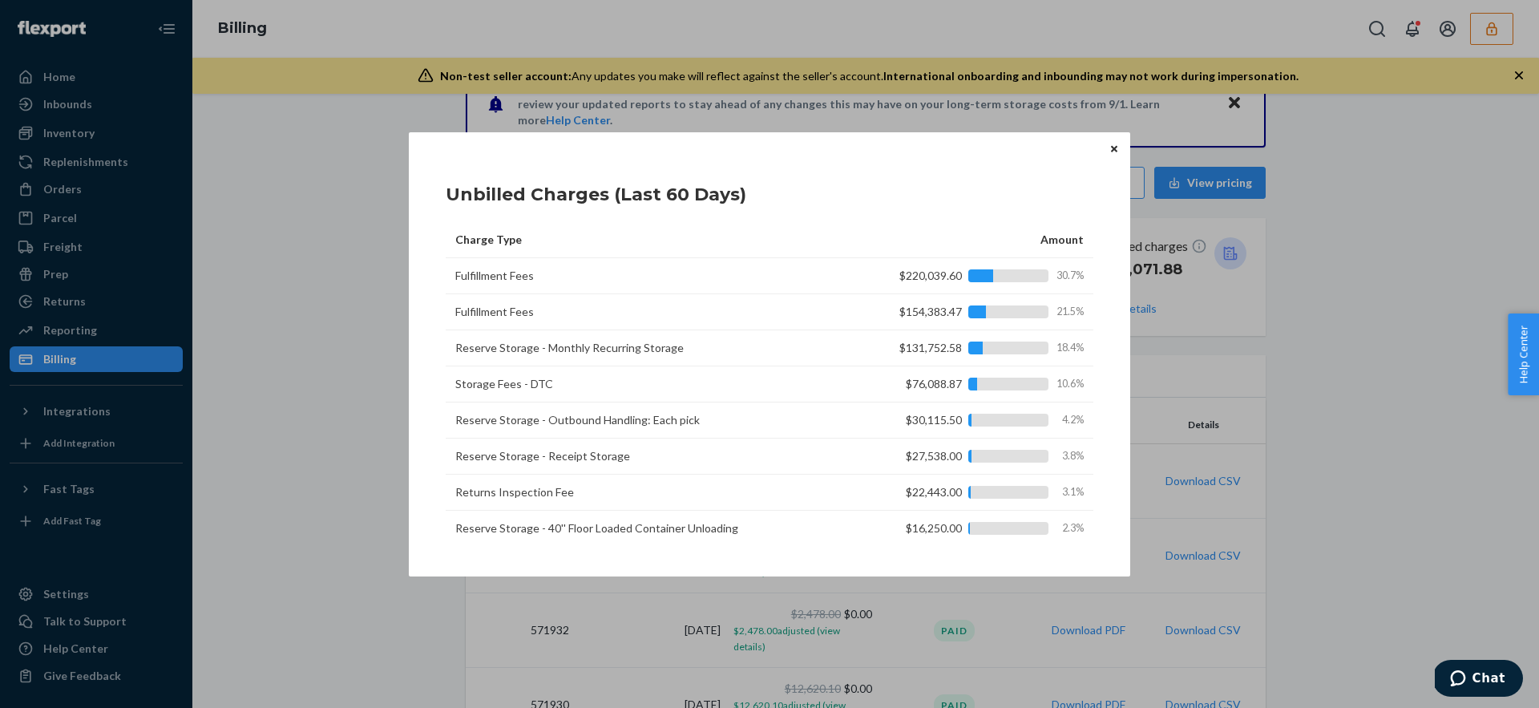
click at [1111, 142] on button "Close" at bounding box center [1114, 149] width 16 height 18
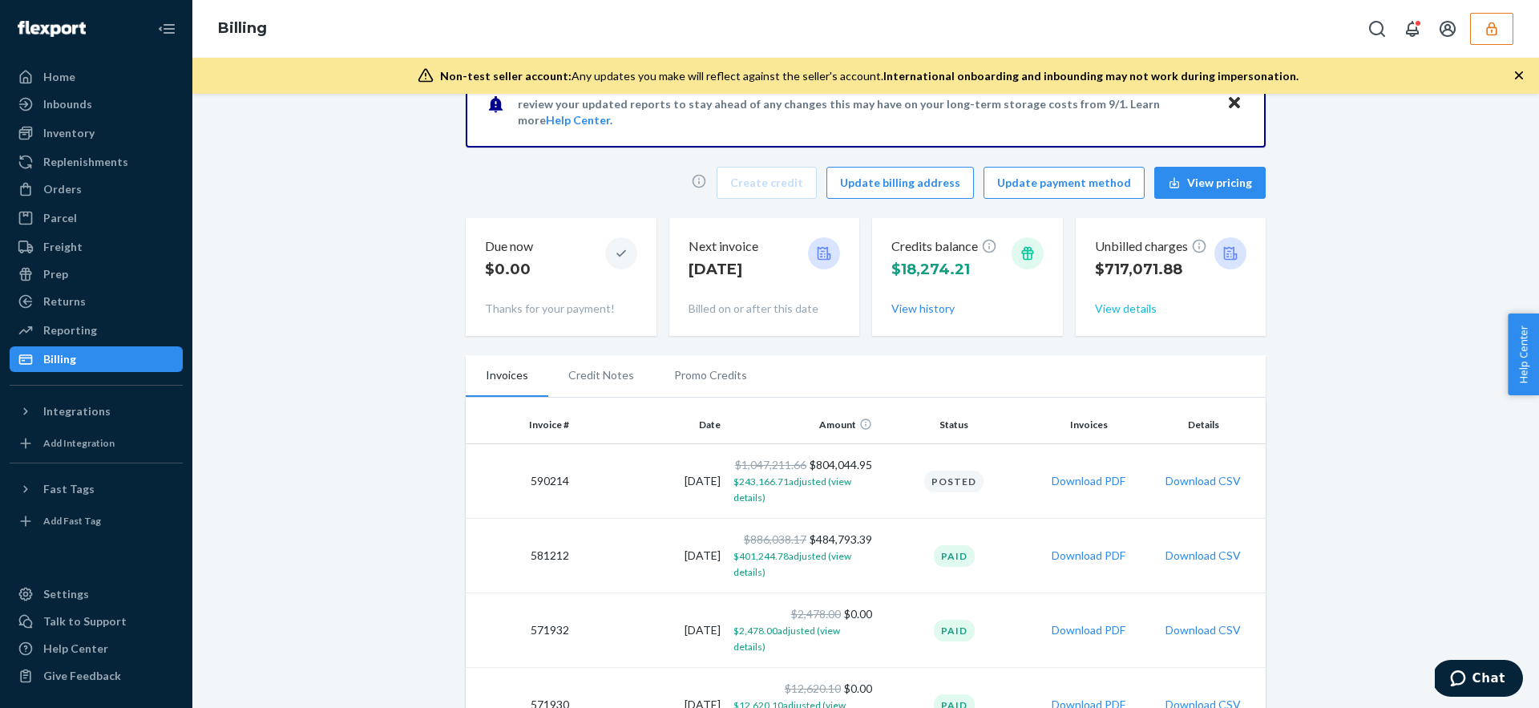
click at [1131, 310] on button "View details" at bounding box center [1126, 309] width 62 height 16
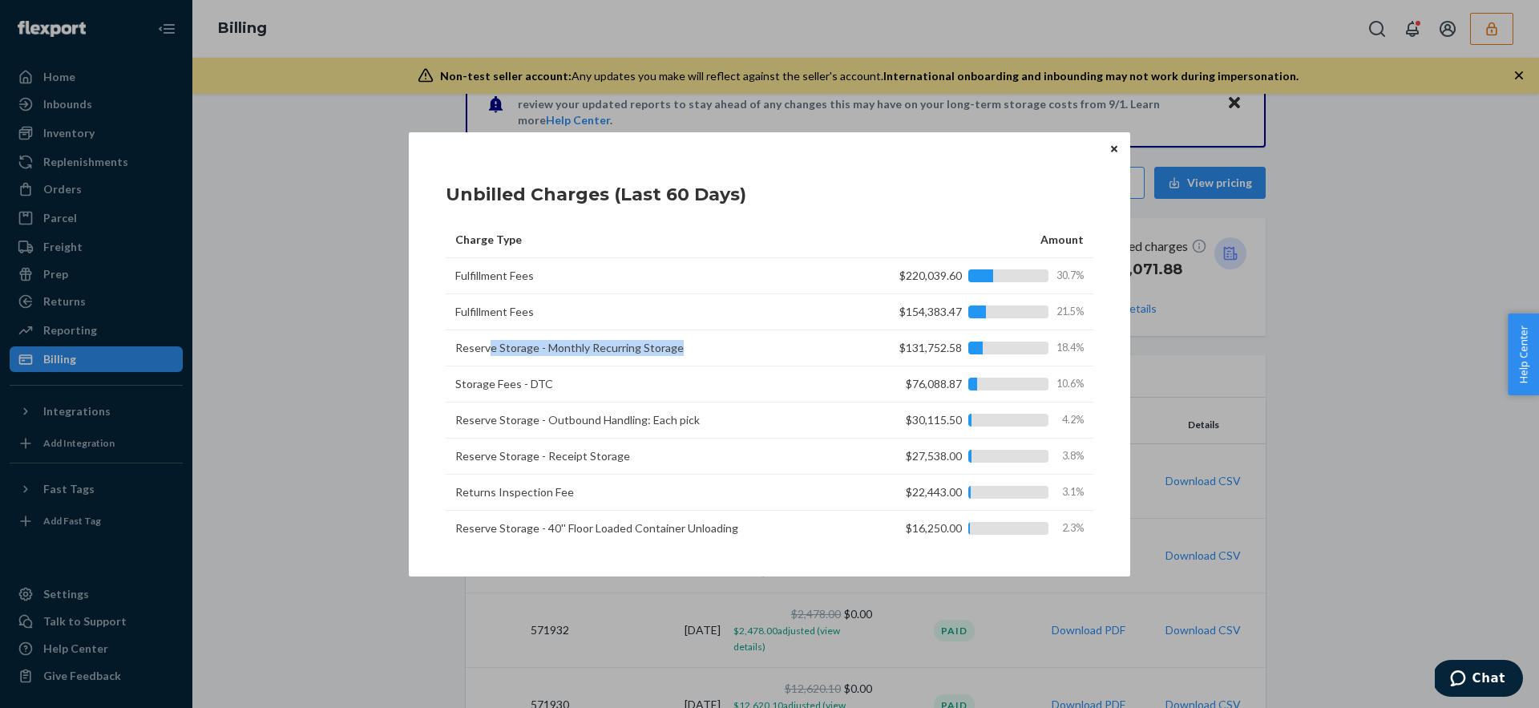
drag, startPoint x: 680, startPoint y: 355, endPoint x: 487, endPoint y: 345, distance: 193.4
click at [487, 346] on td "Reserve Storage - Monthly Recurring Storage" at bounding box center [646, 348] width 401 height 36
click at [487, 345] on td "Reserve Storage - Monthly Recurring Storage" at bounding box center [646, 348] width 401 height 36
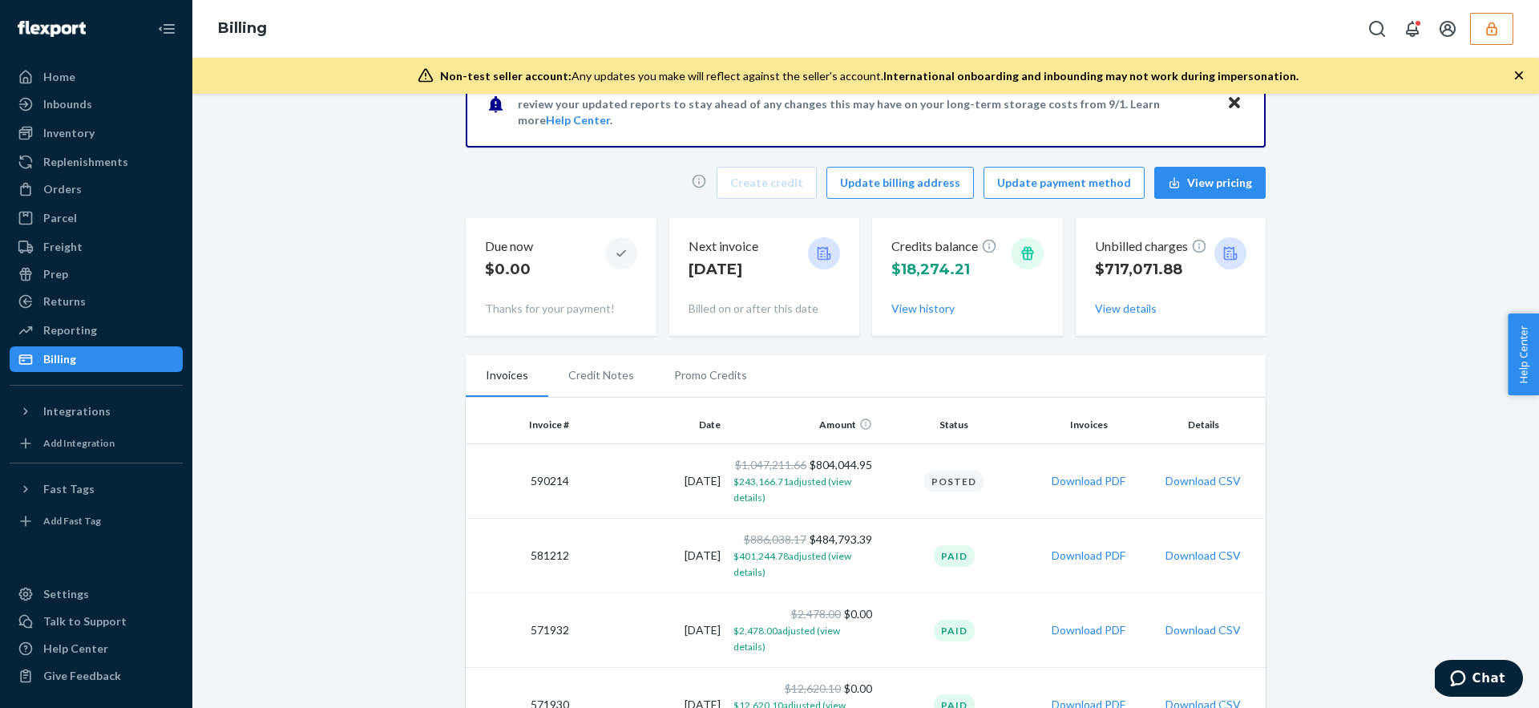
click at [1244, 303] on div "Home Inbounds Shipping Plans Problems Inventory Products Replenishments Orders …" at bounding box center [769, 354] width 1539 height 708
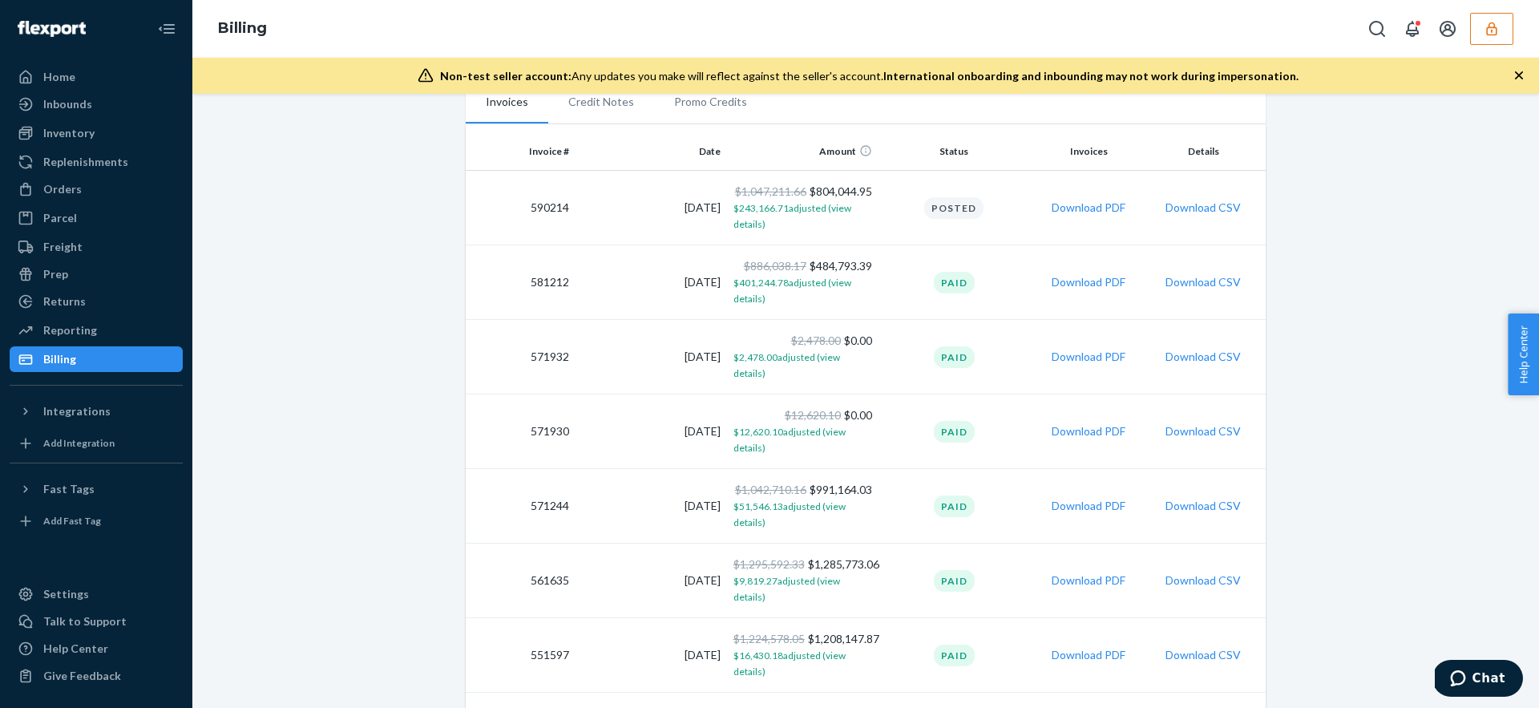
scroll to position [333, 0]
click at [1092, 206] on button "Download PDF" at bounding box center [1088, 204] width 74 height 16
click at [135, 329] on div "Reporting" at bounding box center [96, 330] width 170 height 22
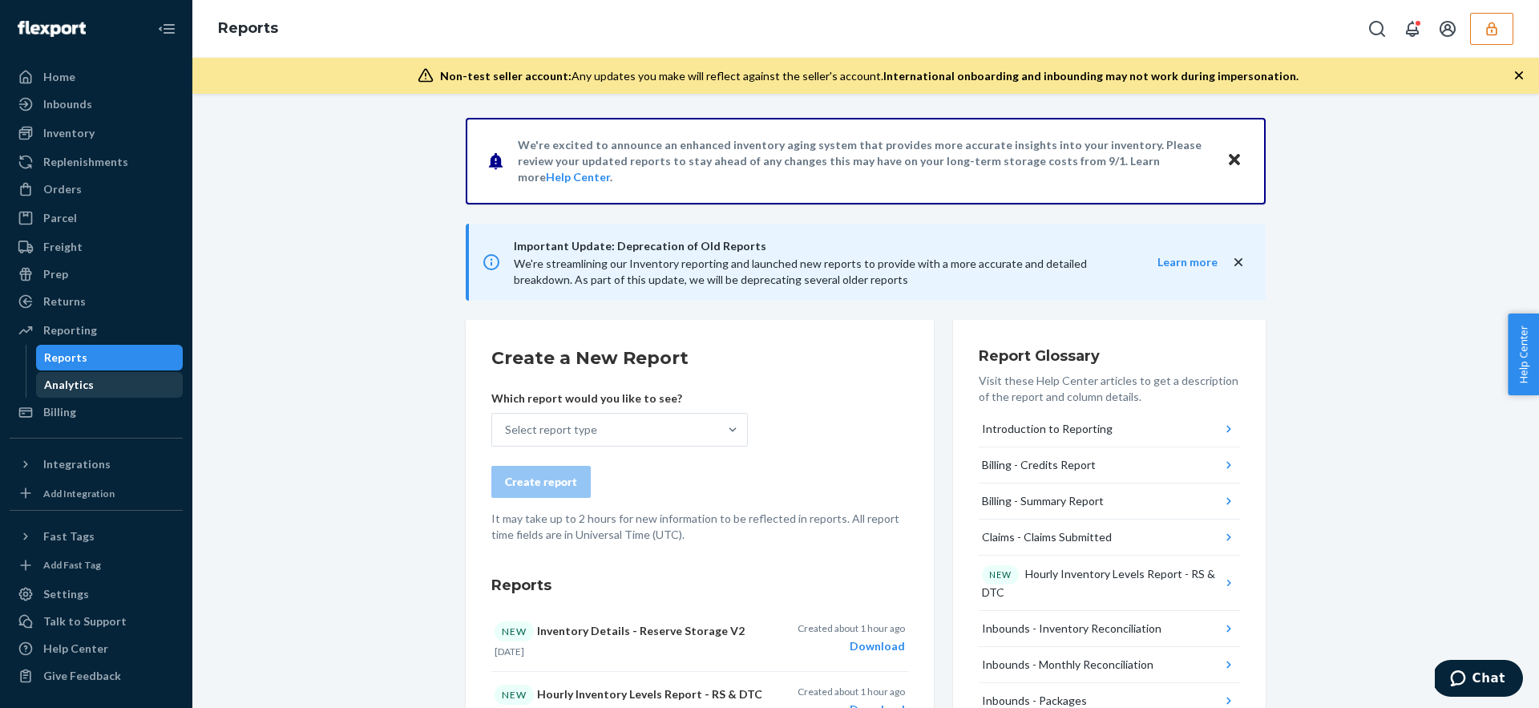
click at [111, 380] on div "Analytics" at bounding box center [110, 384] width 144 height 22
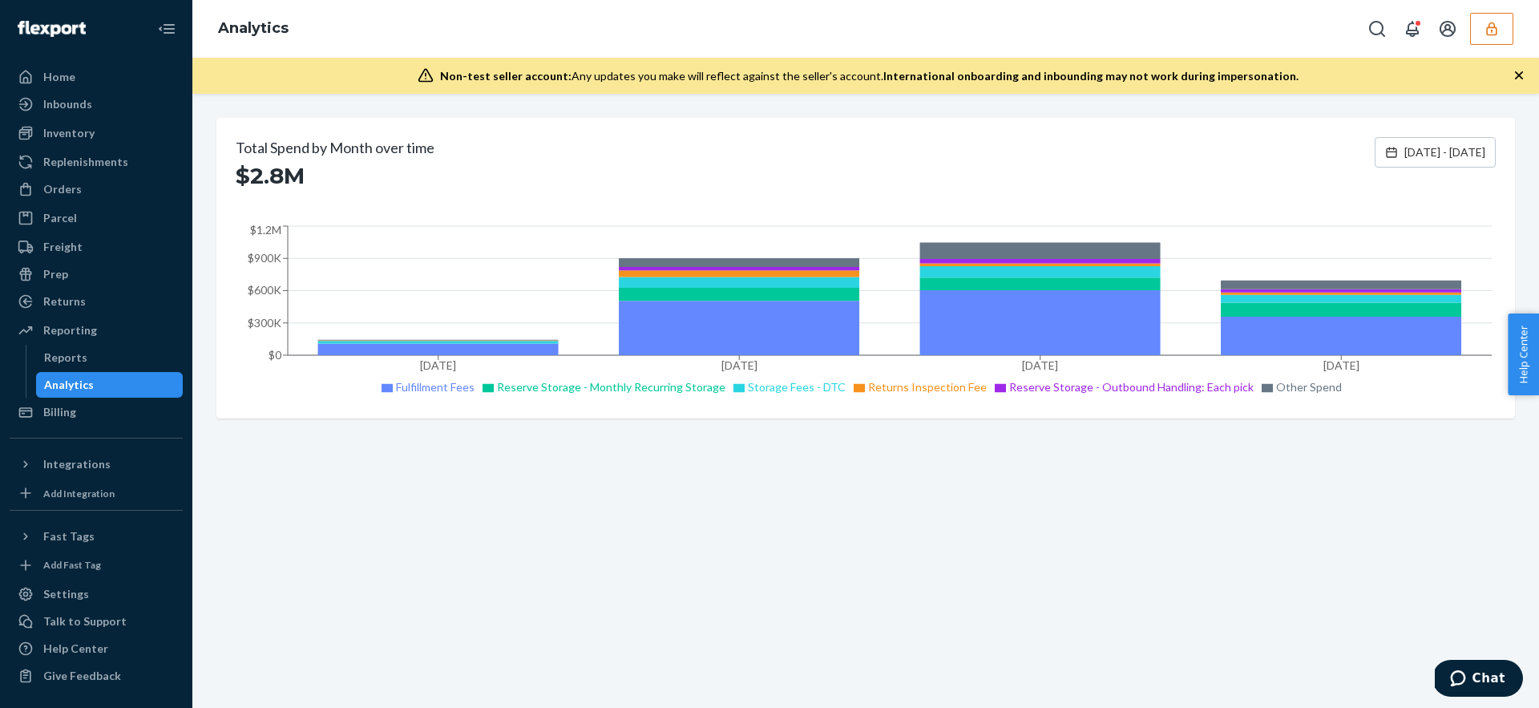
click at [805, 387] on span "Storage Fees - DTC" at bounding box center [797, 387] width 98 height 14
click at [777, 463] on div "Total Spend by Month over time $2.8M Jun 24, 2025 - Sep 22, 2025 Jun 2025 Jul 2…" at bounding box center [865, 401] width 1346 height 614
click at [70, 339] on div "Reporting" at bounding box center [96, 330] width 170 height 22
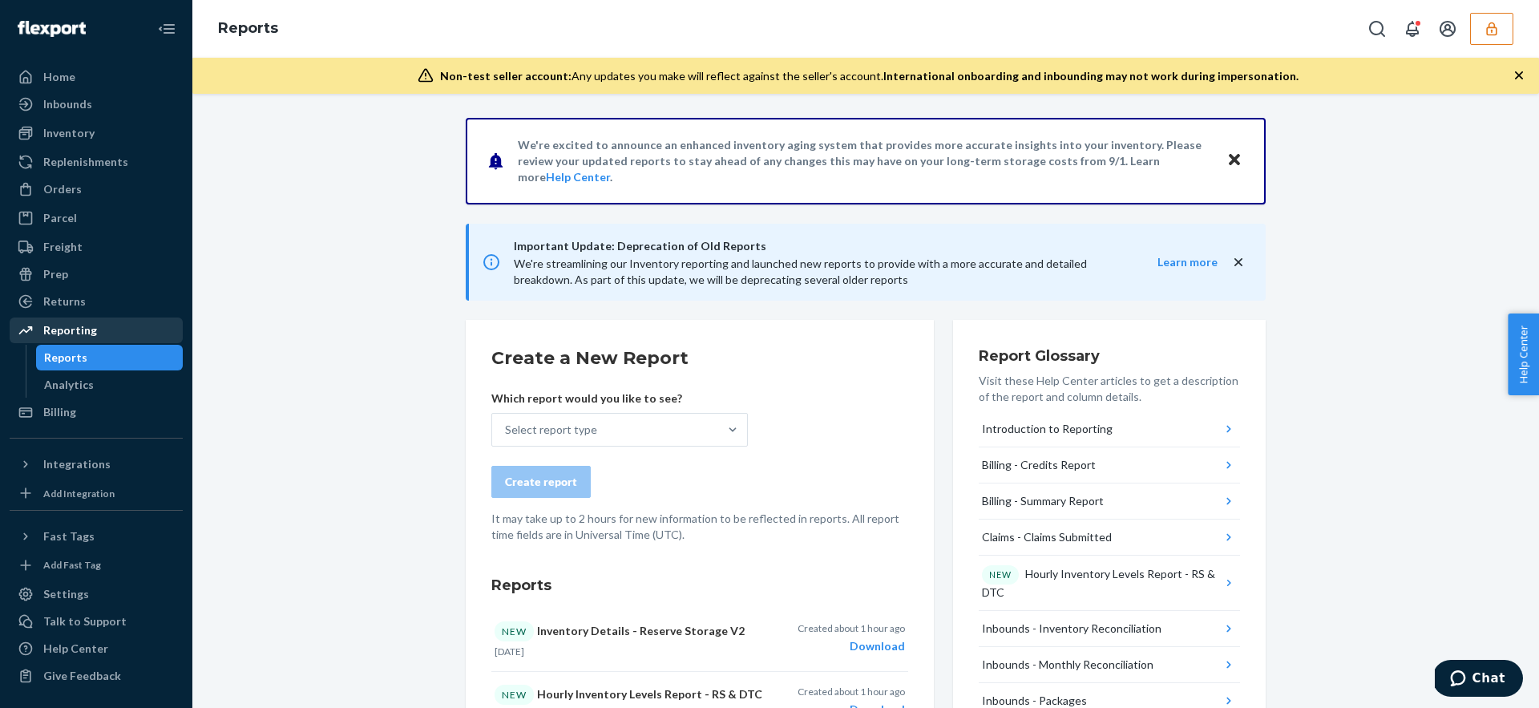
click at [50, 329] on div "Reporting" at bounding box center [70, 330] width 54 height 16
click at [86, 387] on div "Analytics" at bounding box center [69, 385] width 50 height 16
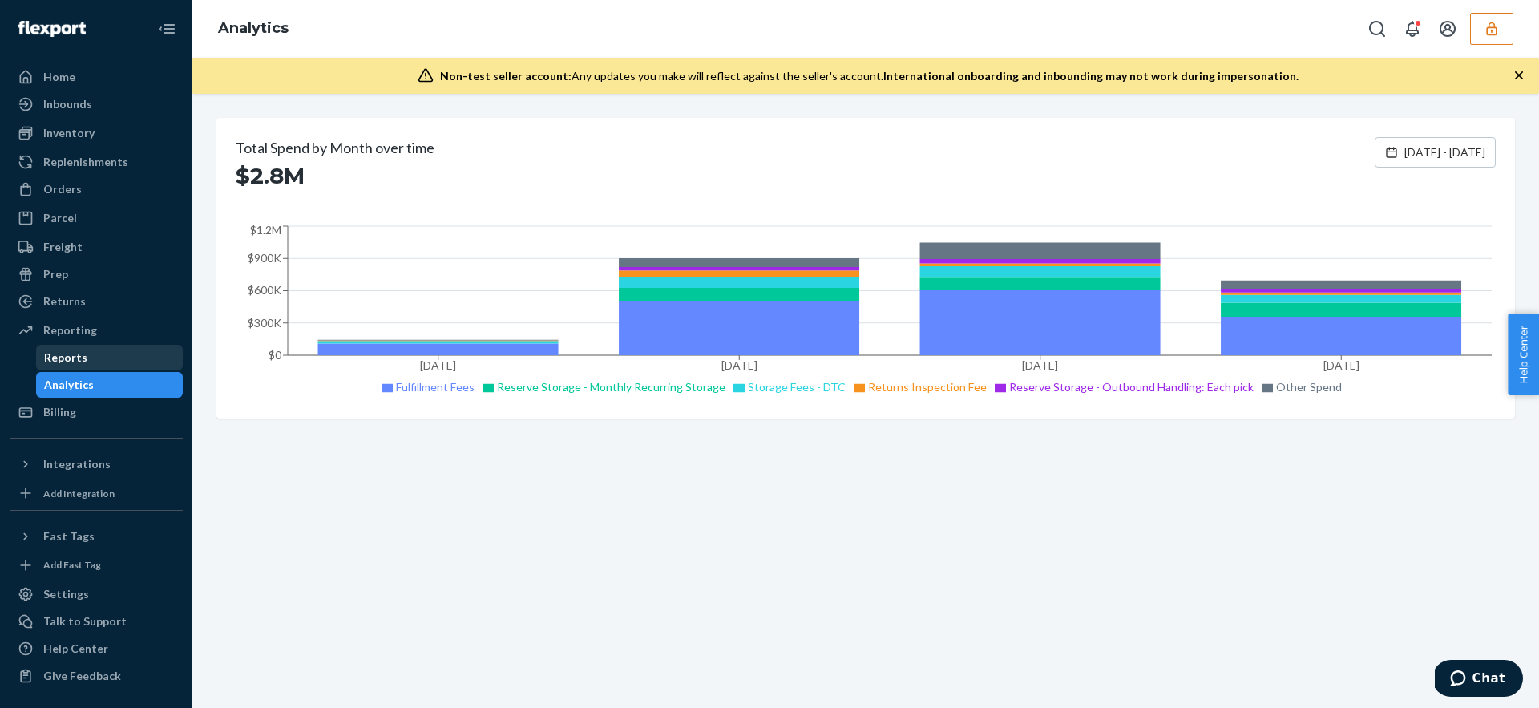
click at [71, 367] on div "Reports" at bounding box center [110, 357] width 144 height 22
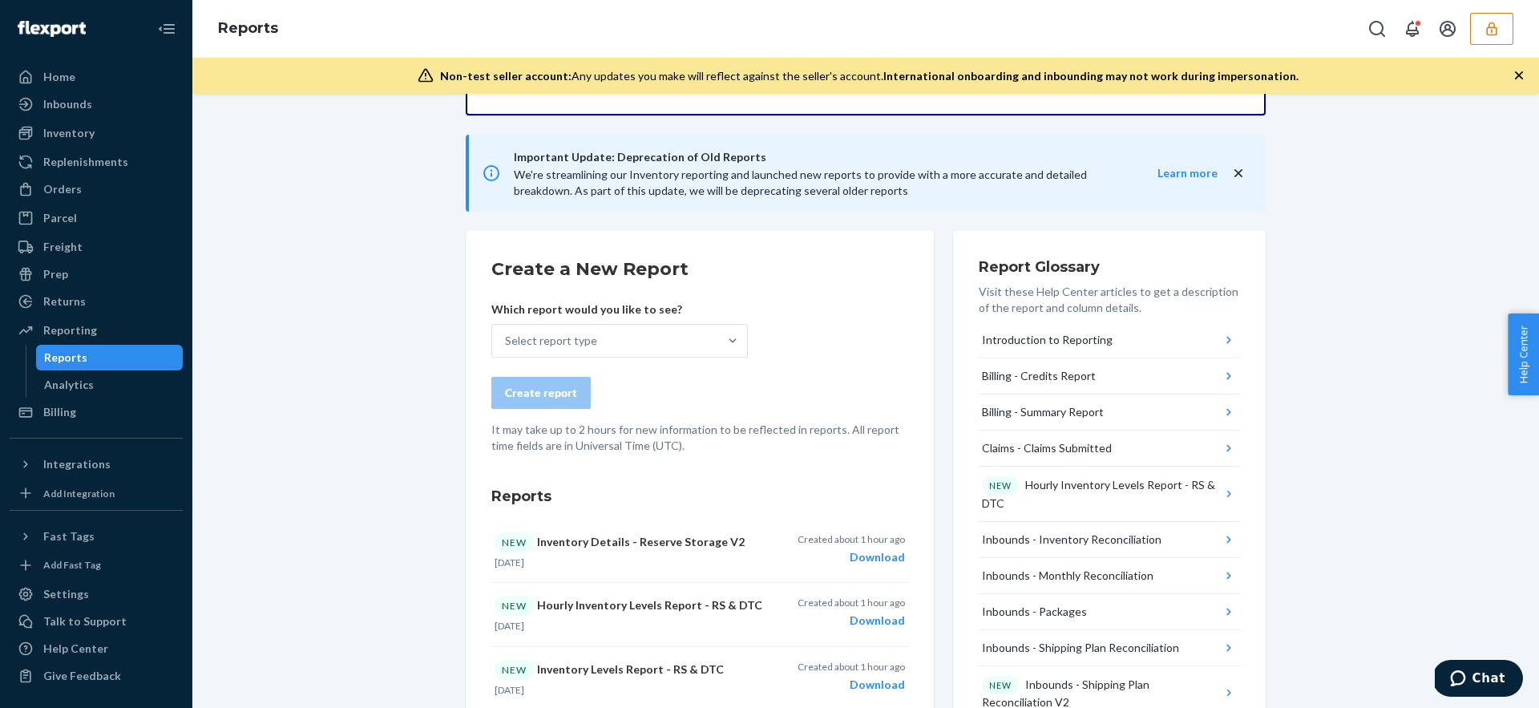
scroll to position [87, 0]
click at [548, 348] on div "Select report type" at bounding box center [551, 343] width 92 height 16
click at [506, 348] on input "Select report type" at bounding box center [506, 343] width 2 height 16
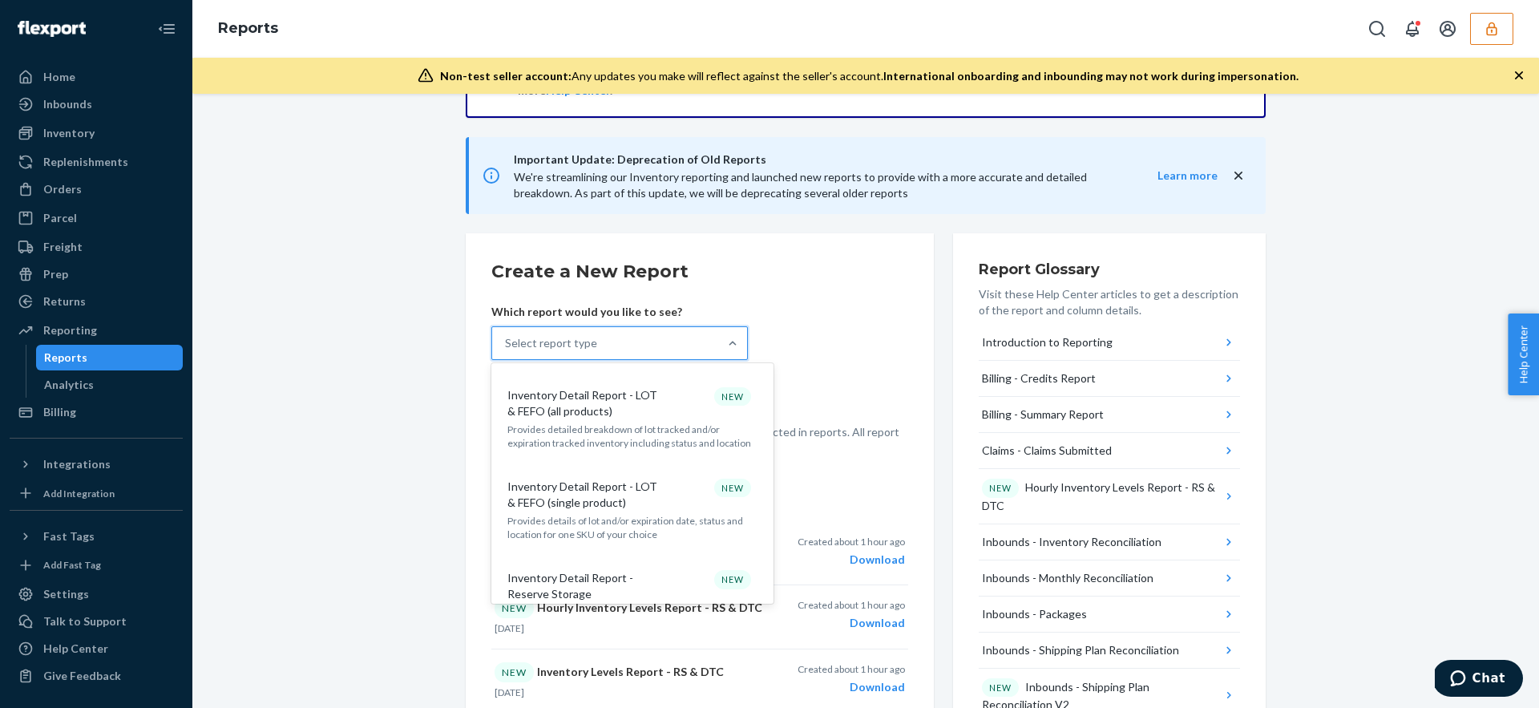
scroll to position [833, 0]
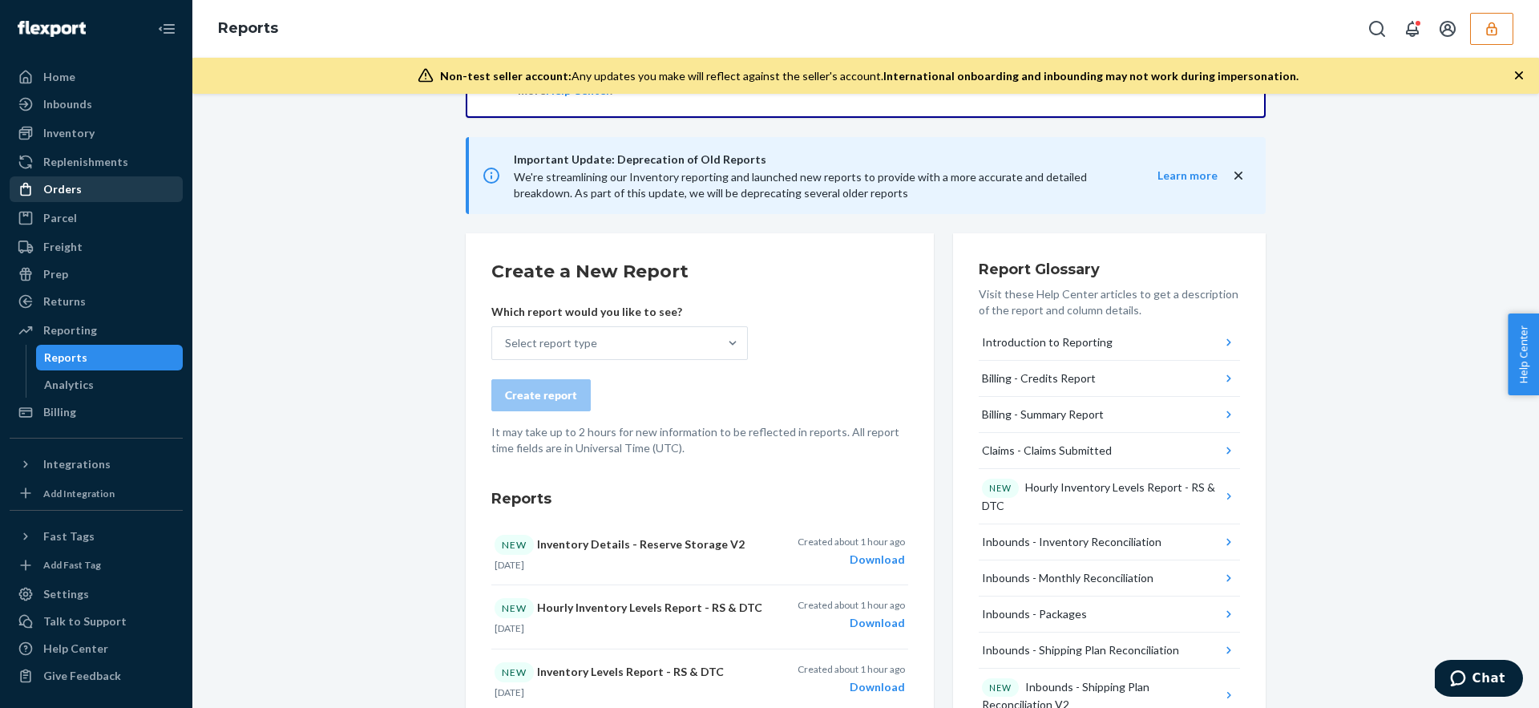
click at [58, 190] on div "Orders" at bounding box center [62, 189] width 38 height 16
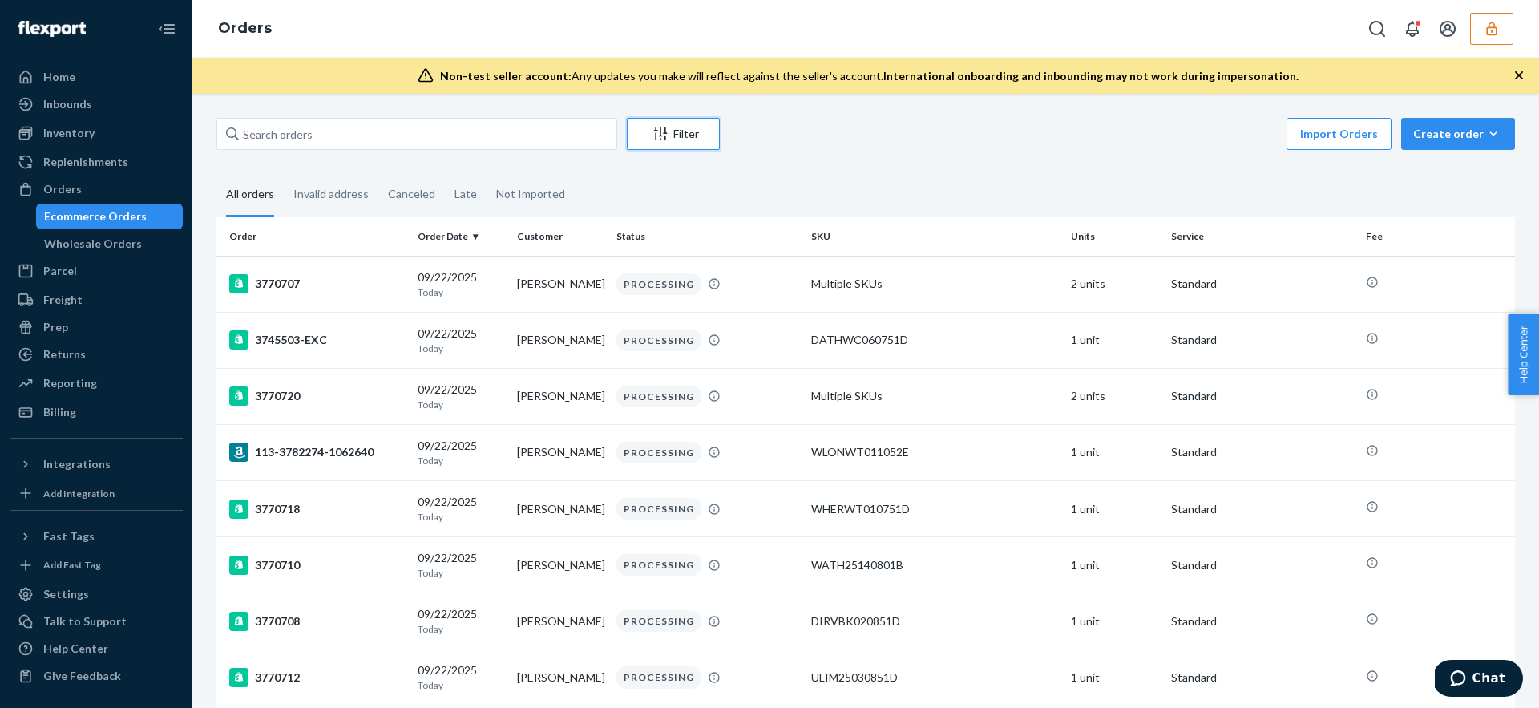
click at [670, 139] on div "Filter" at bounding box center [672, 134] width 91 height 16
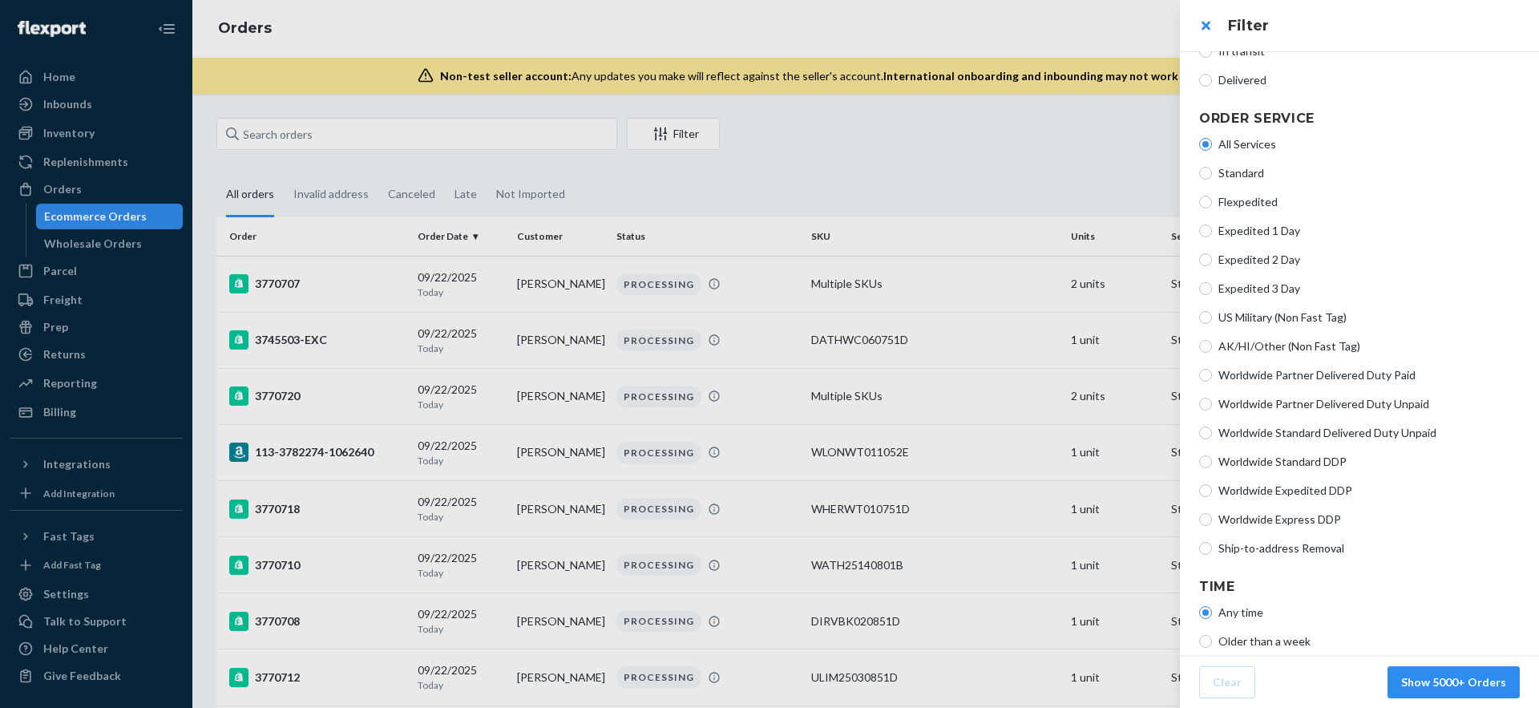
scroll to position [305, 0]
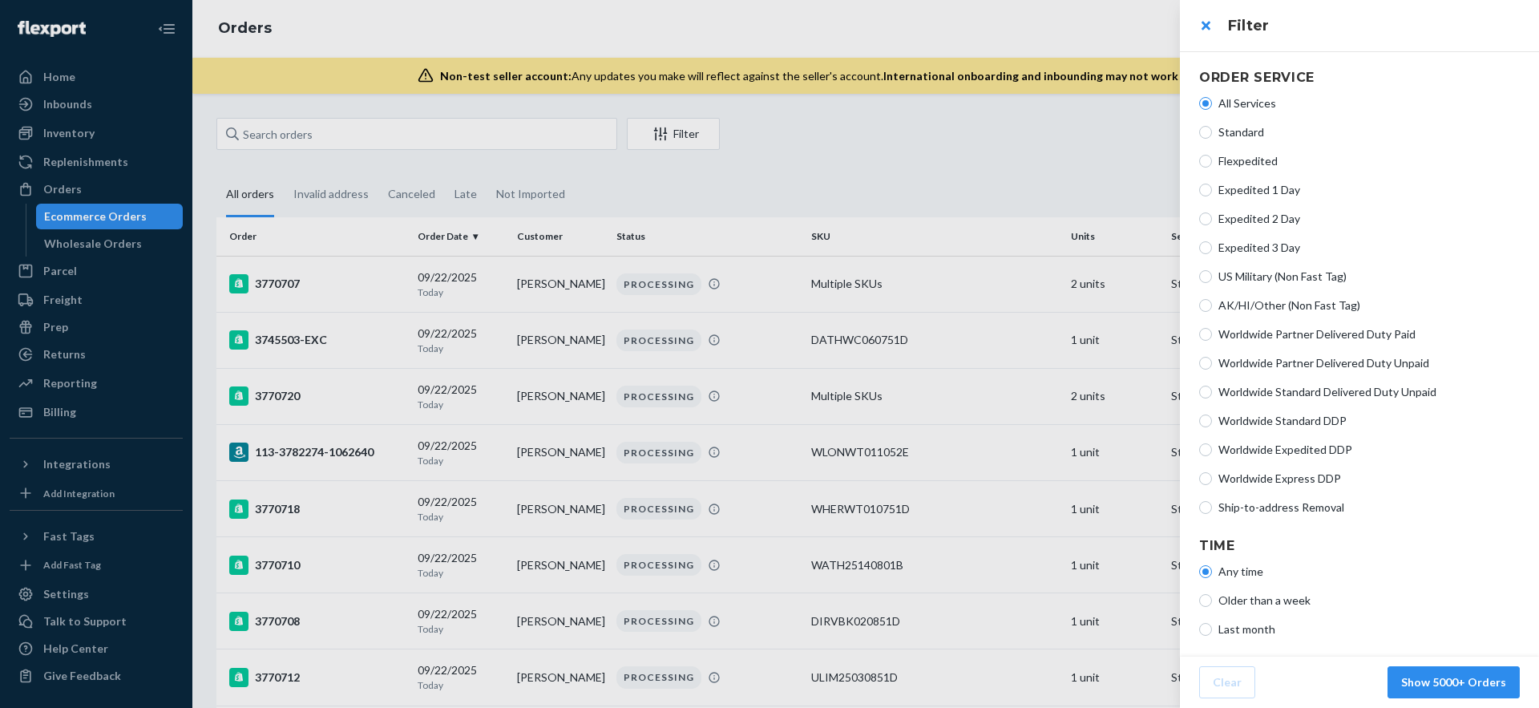
click at [1011, 160] on div at bounding box center [769, 354] width 1539 height 708
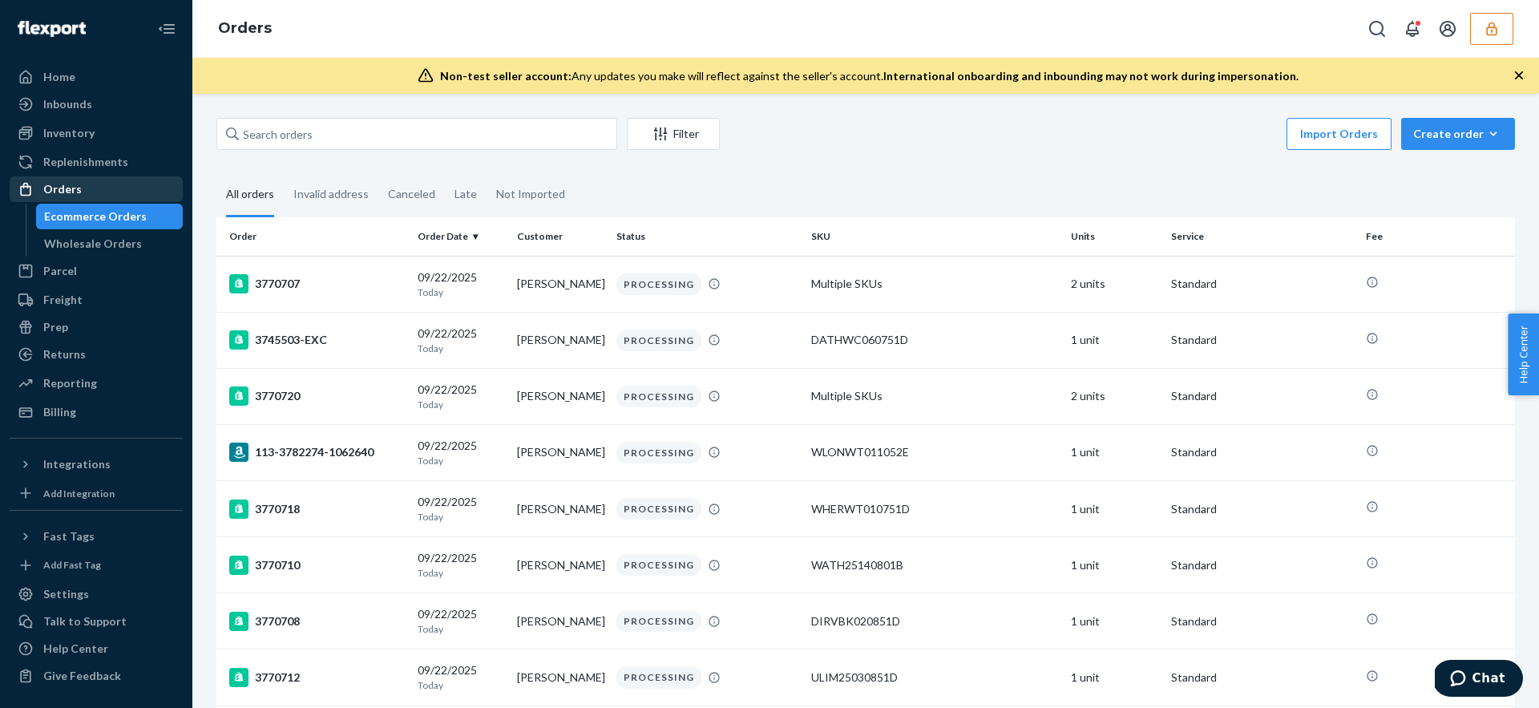
click at [102, 195] on div "Orders" at bounding box center [96, 189] width 170 height 22
click at [51, 179] on div "Orders" at bounding box center [96, 189] width 170 height 22
click at [91, 123] on div "Inventory" at bounding box center [96, 133] width 170 height 22
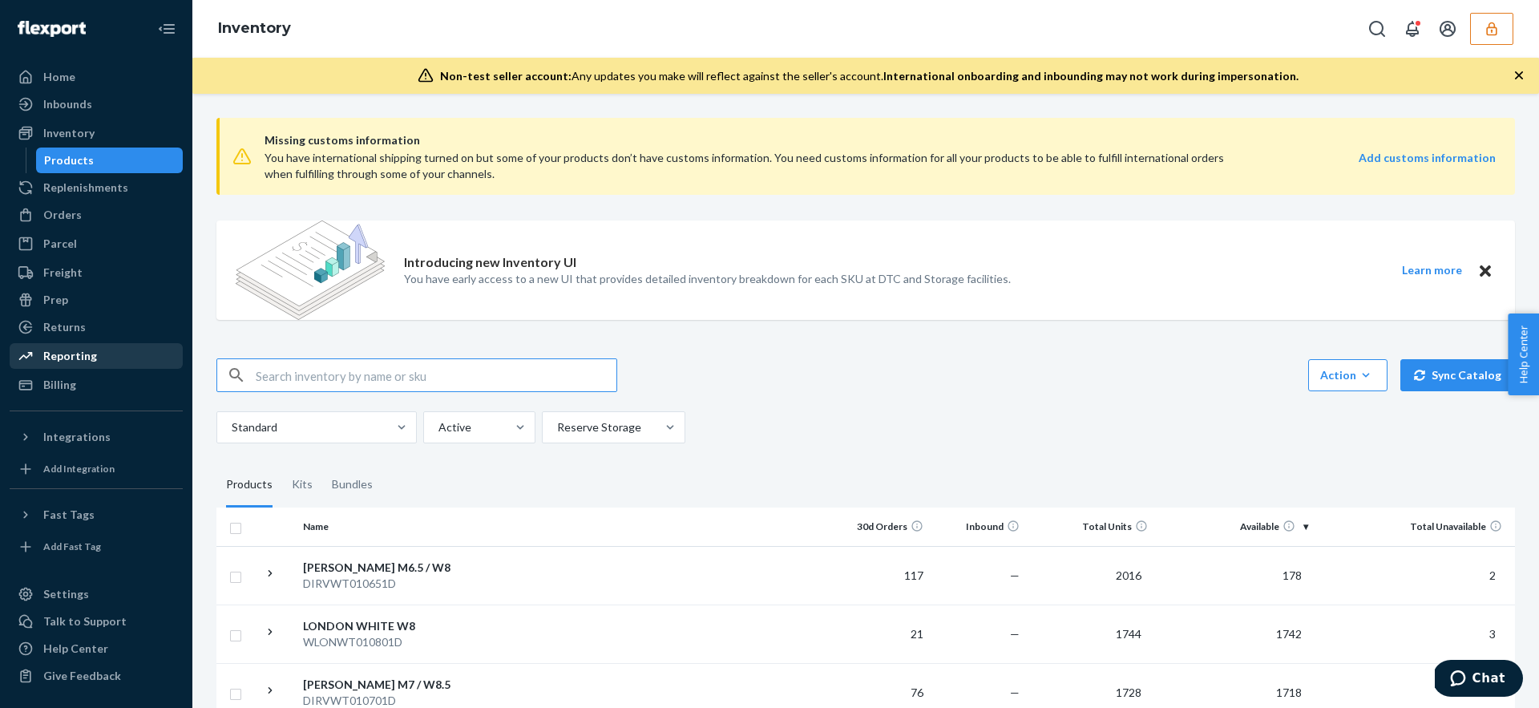
click at [54, 361] on div "Reporting" at bounding box center [70, 356] width 54 height 16
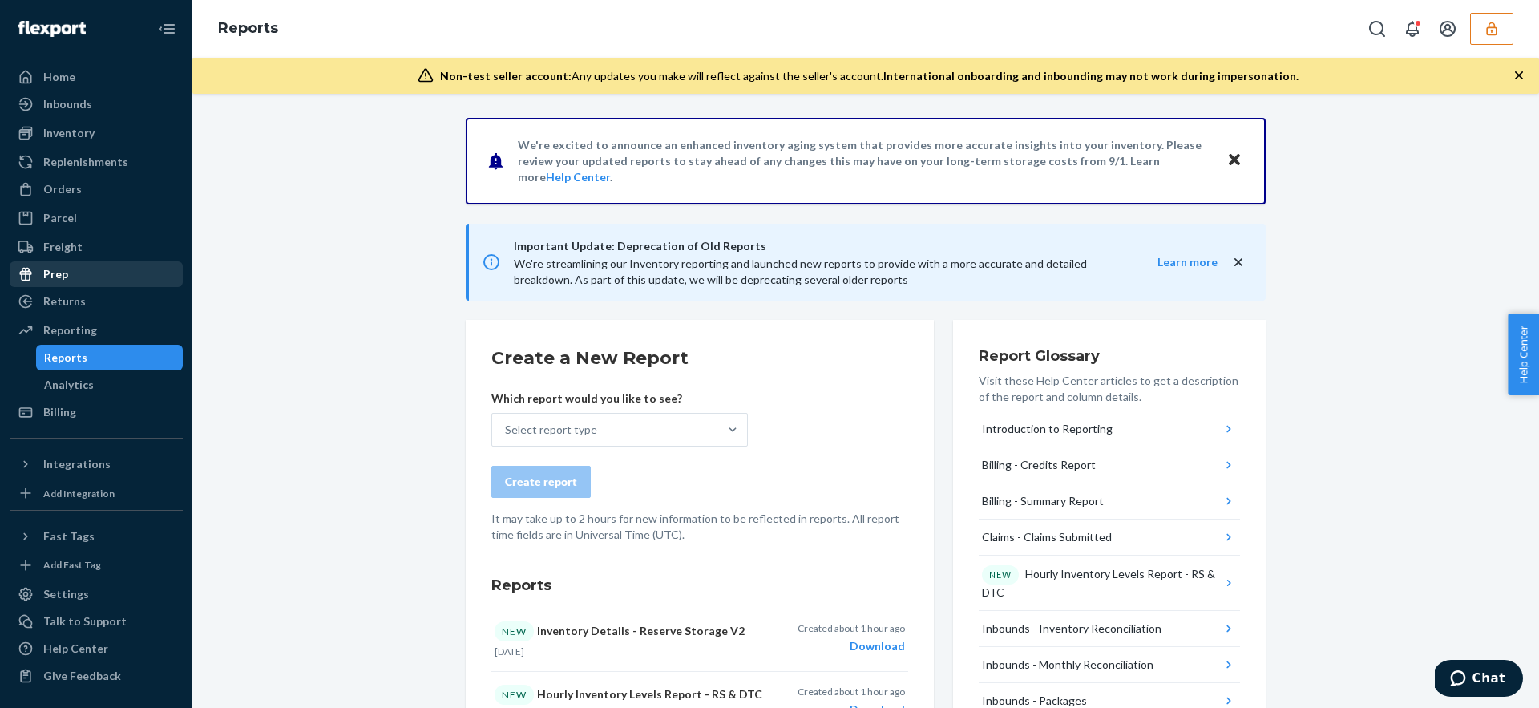
click at [92, 276] on div "Prep" at bounding box center [96, 274] width 170 height 22
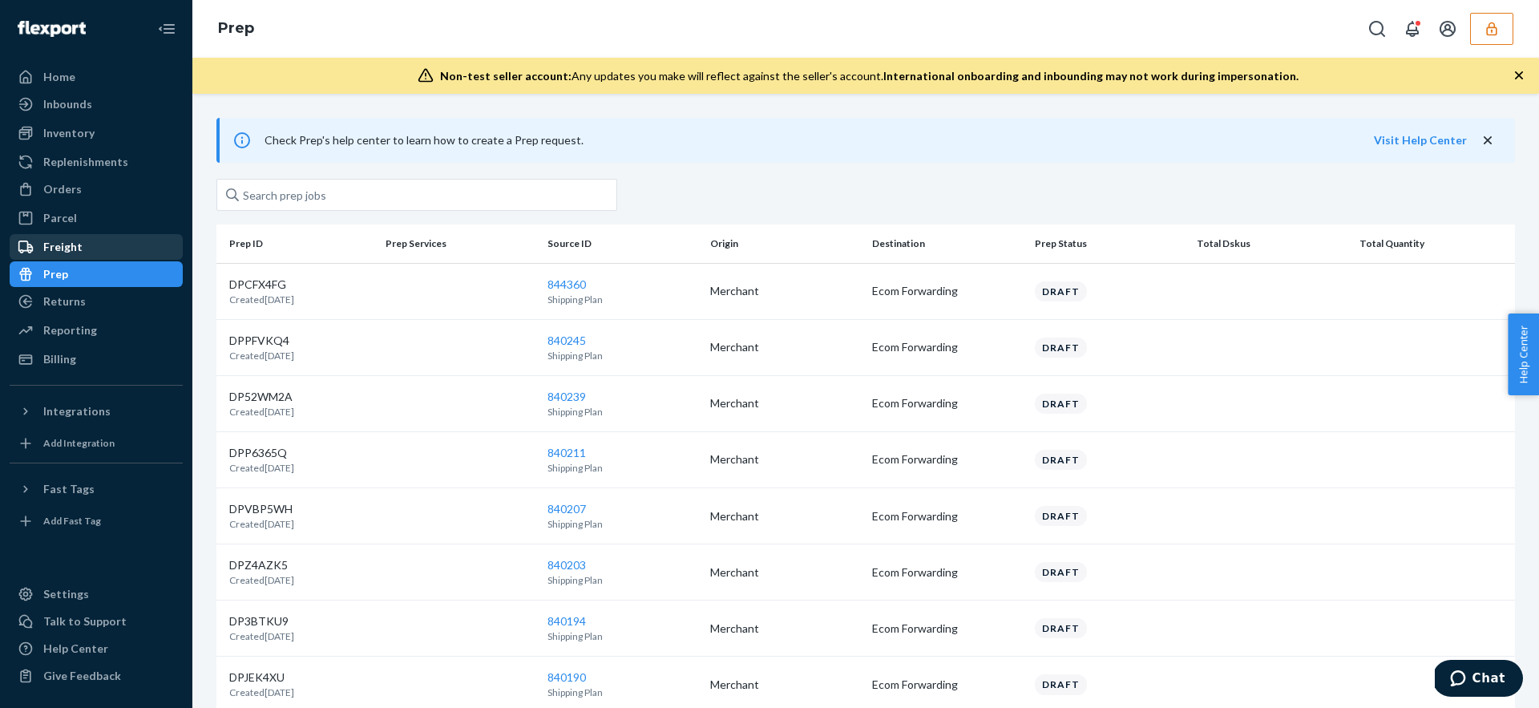
click at [79, 248] on div "Freight" at bounding box center [96, 247] width 170 height 22
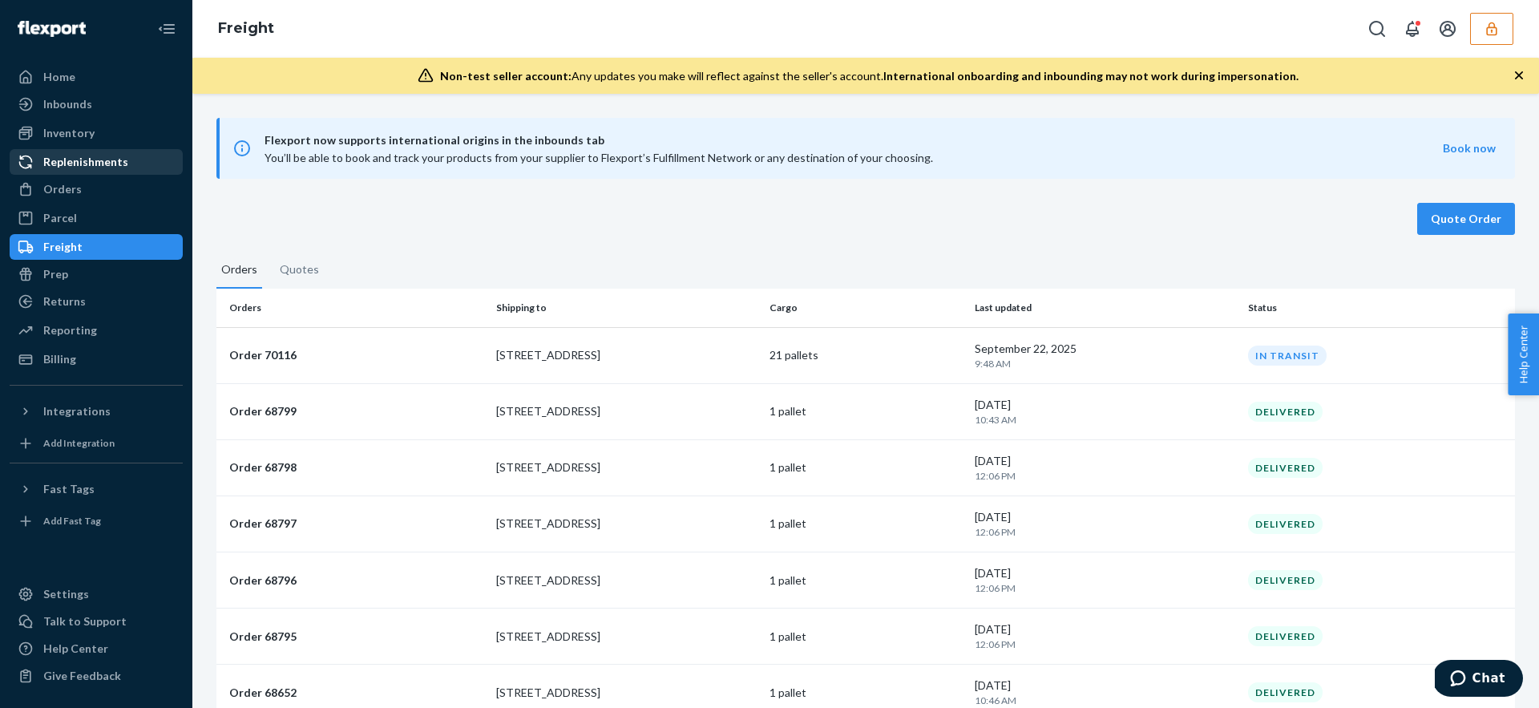
click at [83, 162] on div "Replenishments" at bounding box center [85, 162] width 85 height 16
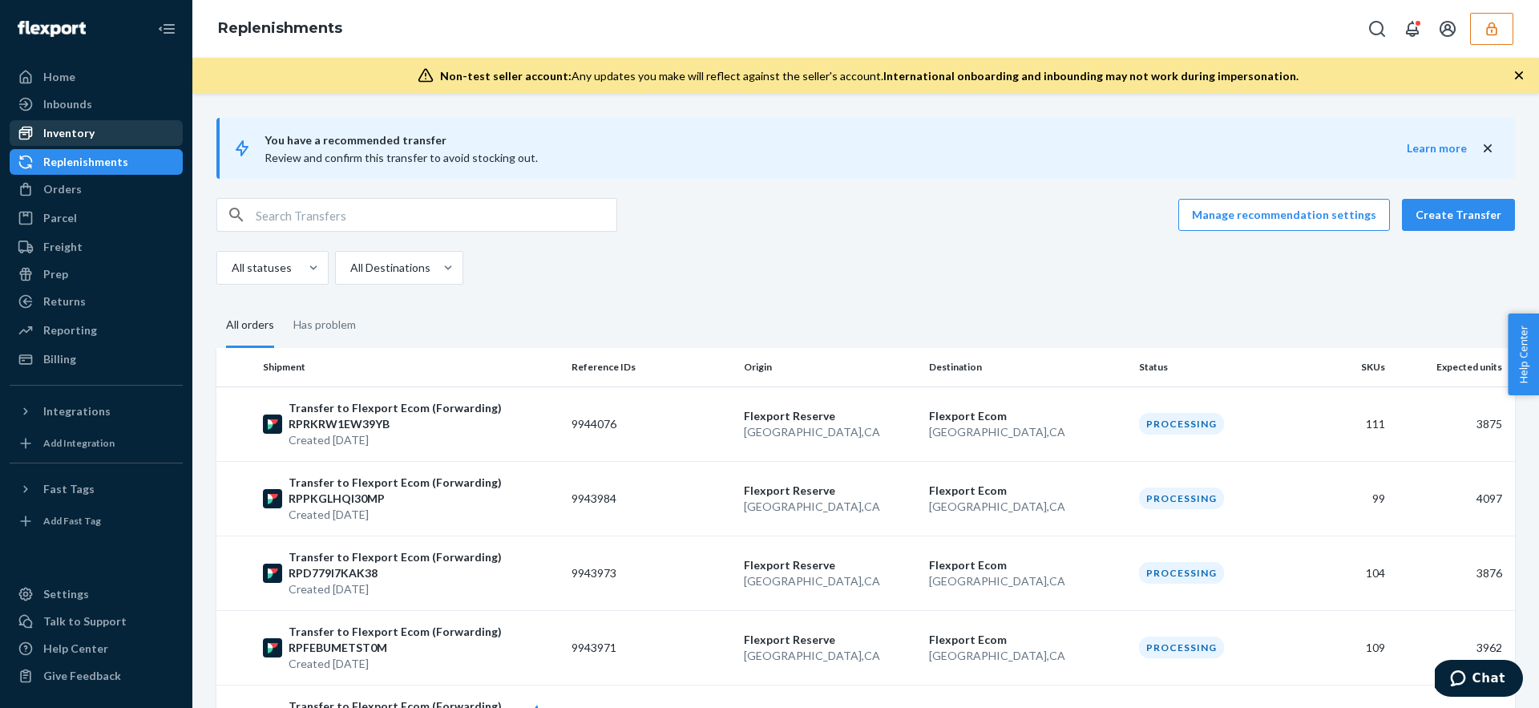
click at [73, 136] on div "Inventory" at bounding box center [68, 133] width 51 height 16
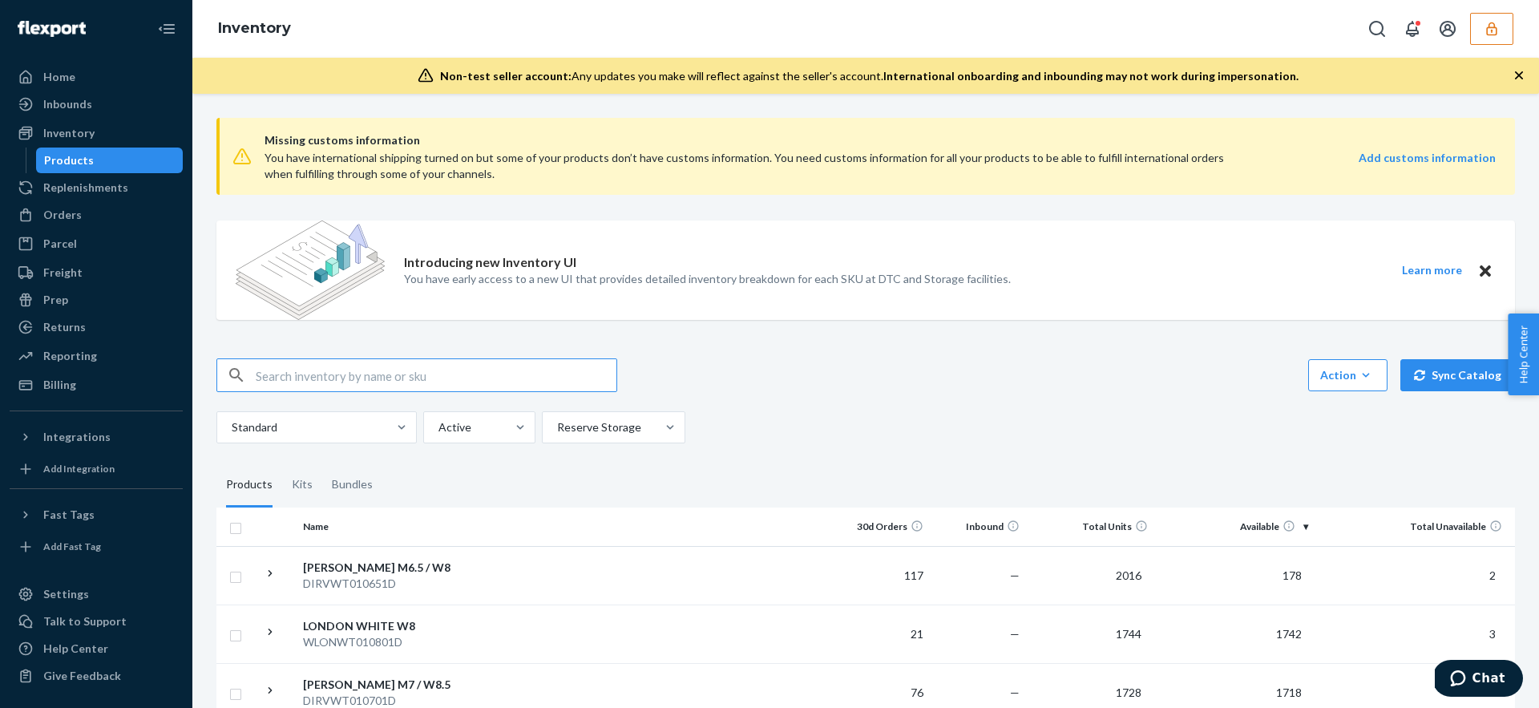
click at [1483, 271] on icon "Close" at bounding box center [1484, 270] width 11 height 11
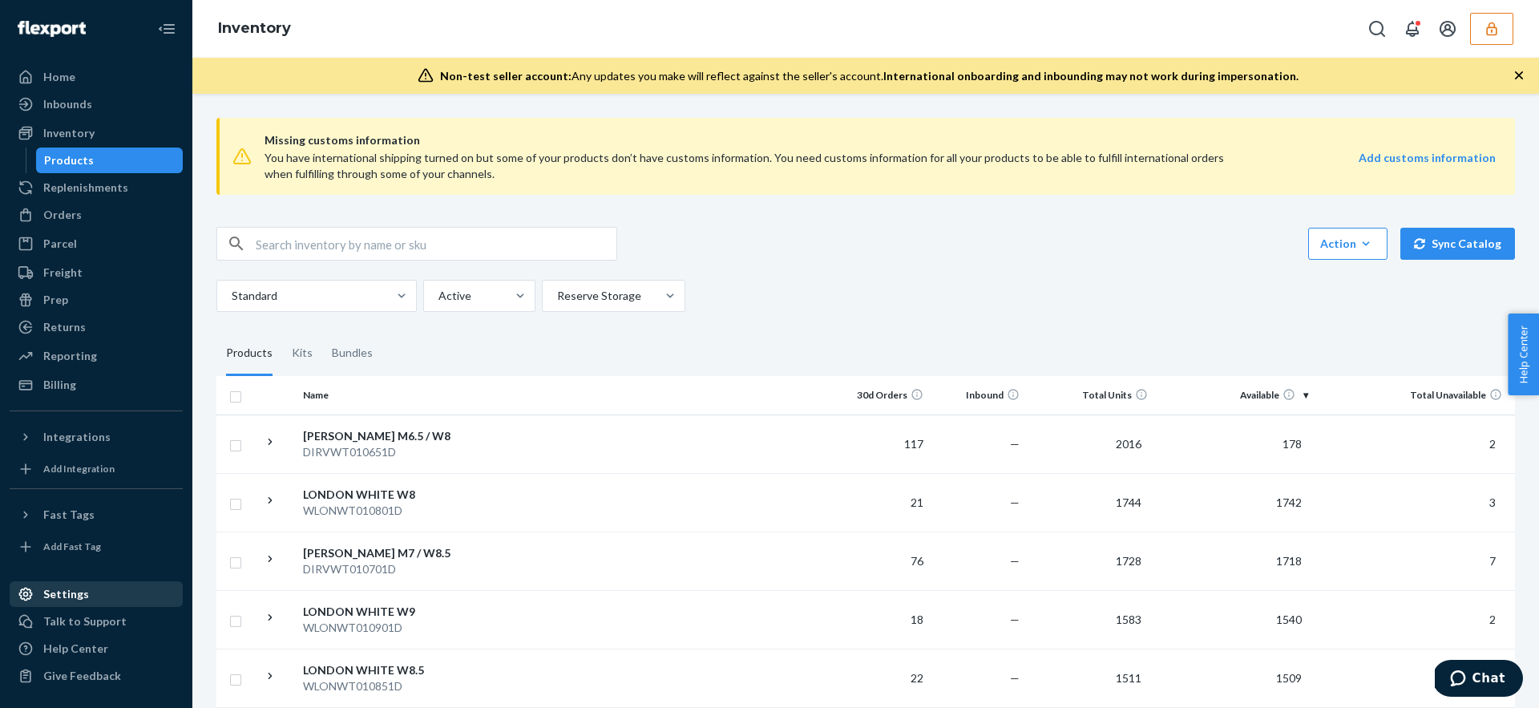
click at [96, 591] on div "Settings" at bounding box center [96, 594] width 170 height 22
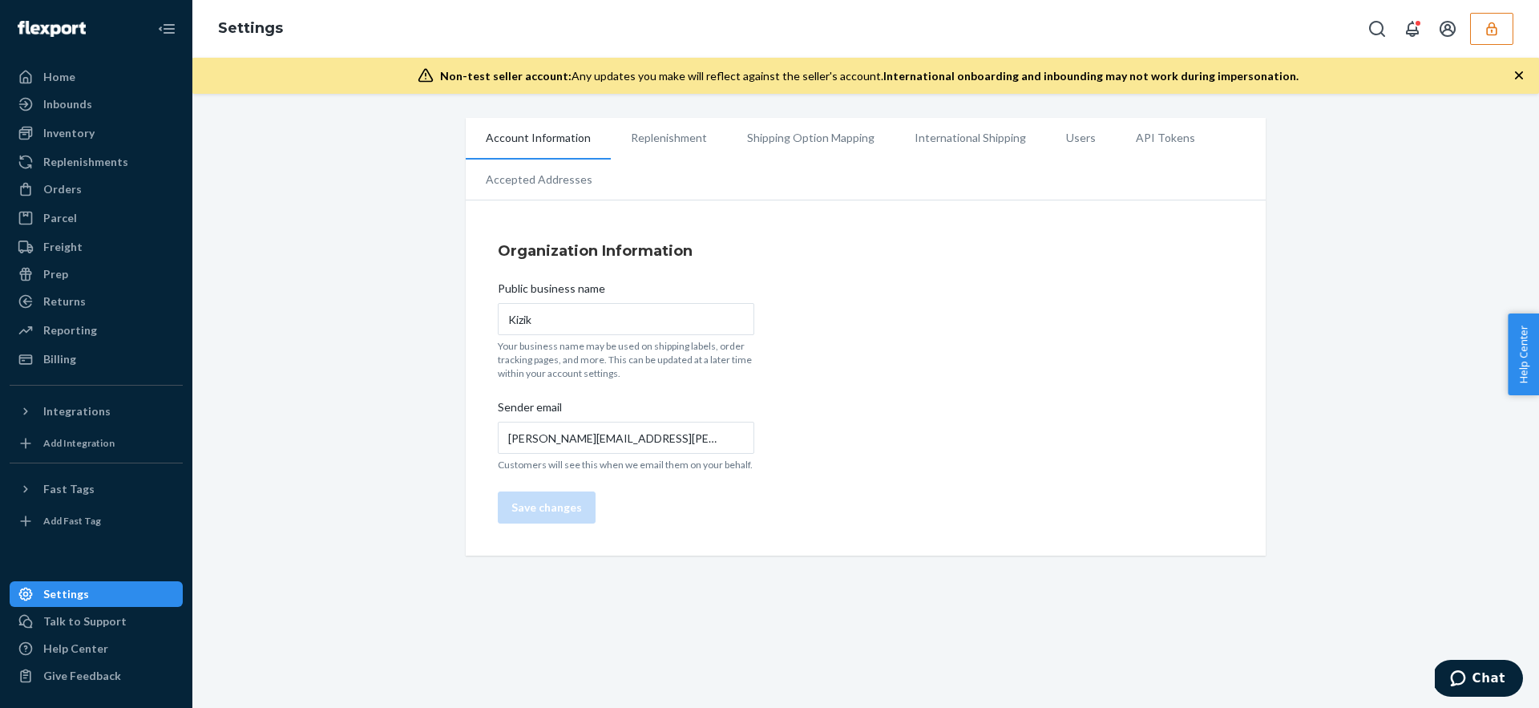
click at [991, 147] on li "International Shipping" at bounding box center [969, 138] width 151 height 40
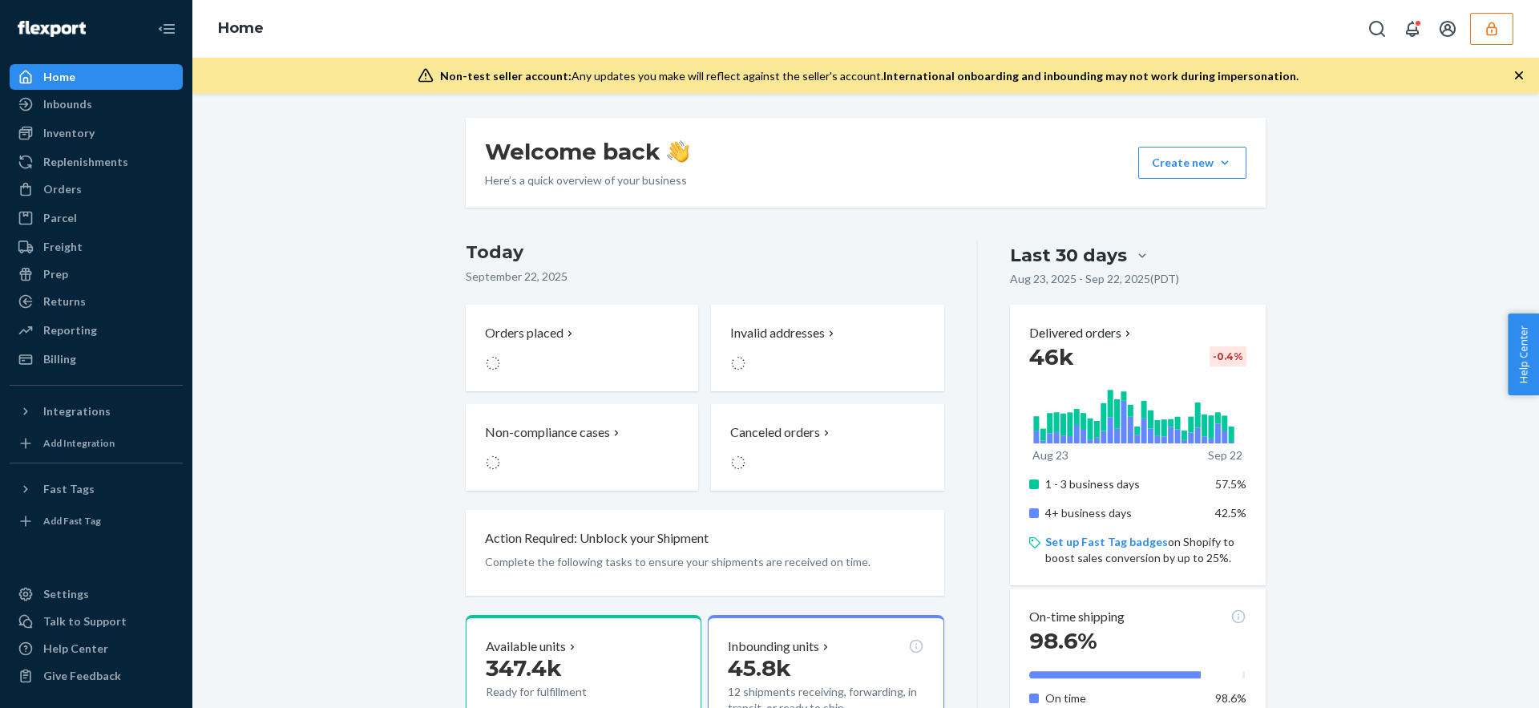
click at [1499, 28] on button "button" at bounding box center [1491, 29] width 43 height 32
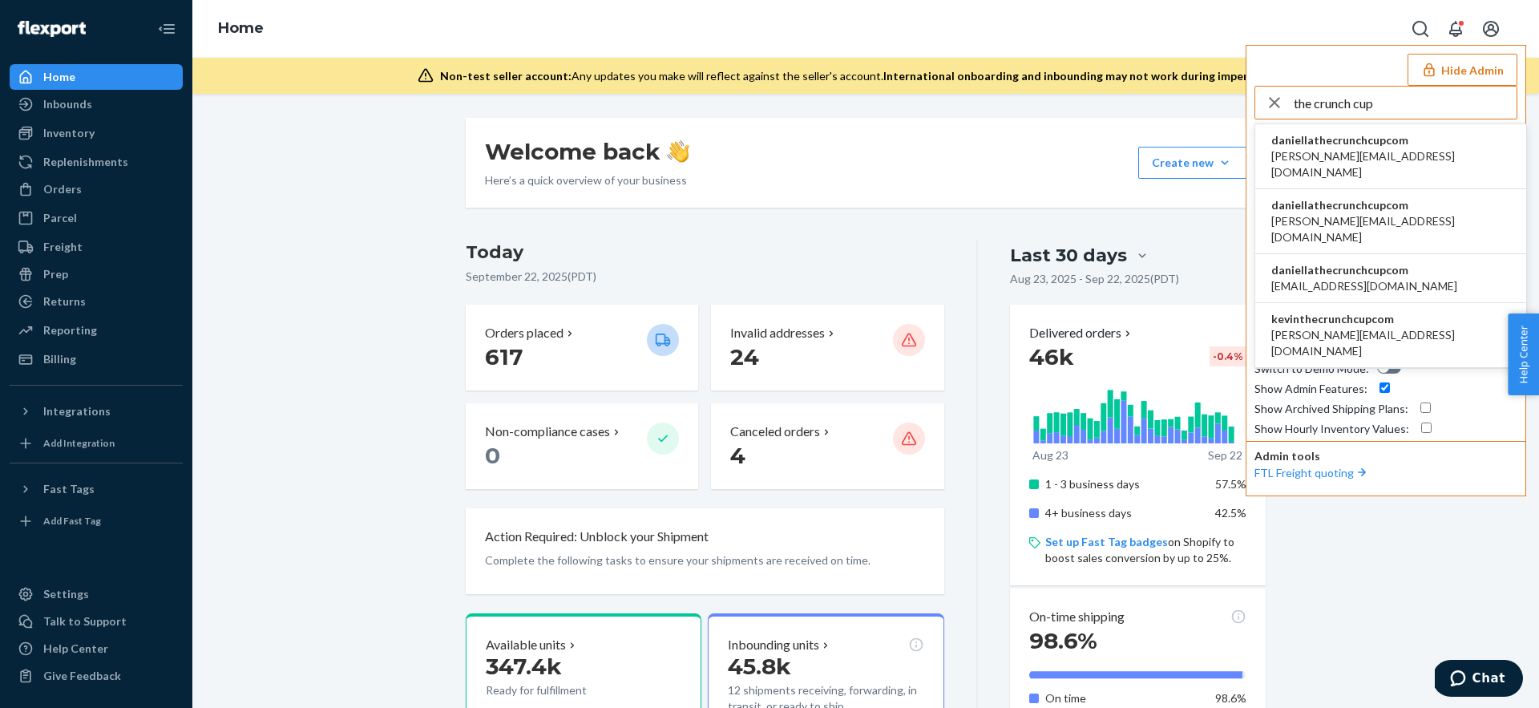
type input "the crunch cup"
click at [1328, 144] on span "daniellathecrunchcupcom" at bounding box center [1390, 140] width 239 height 16
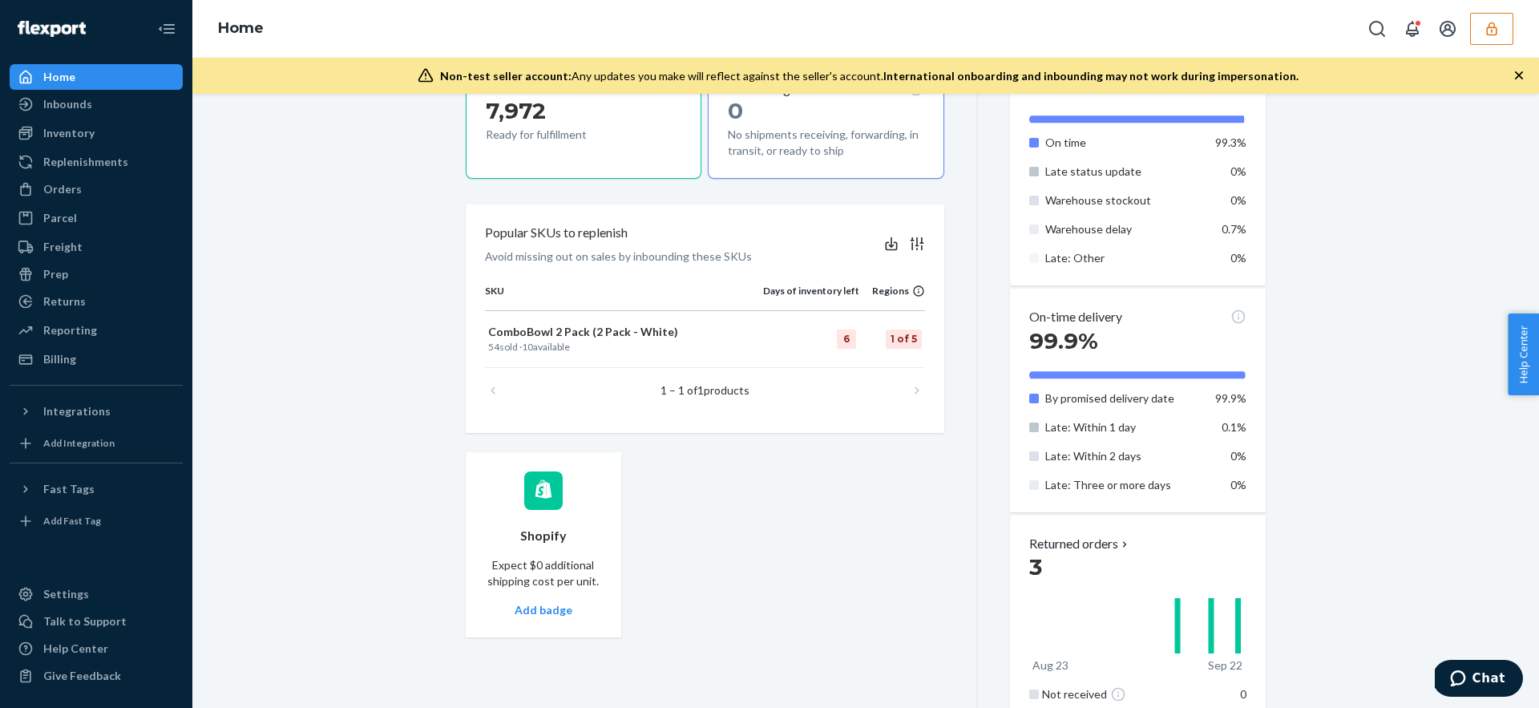
scroll to position [591, 0]
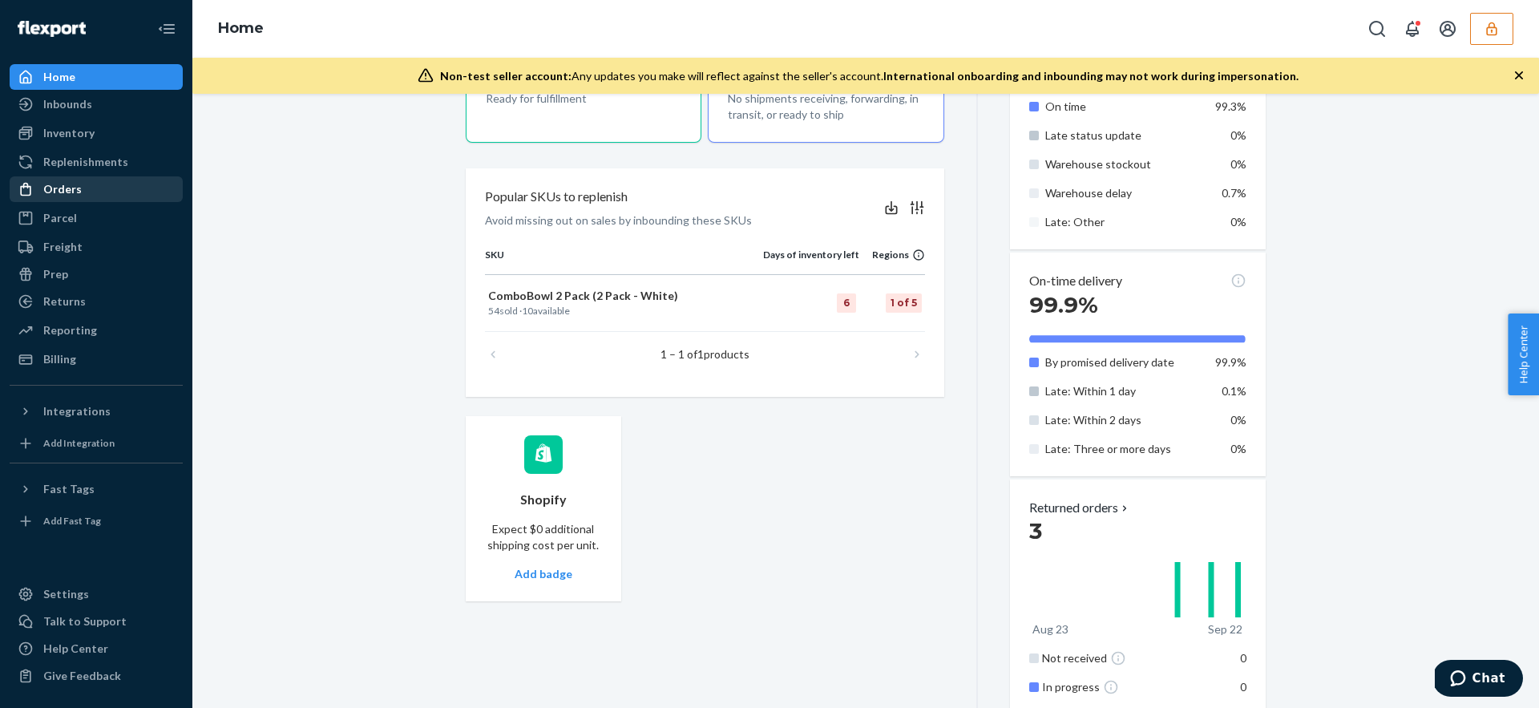
click at [92, 193] on div "Orders" at bounding box center [96, 189] width 170 height 22
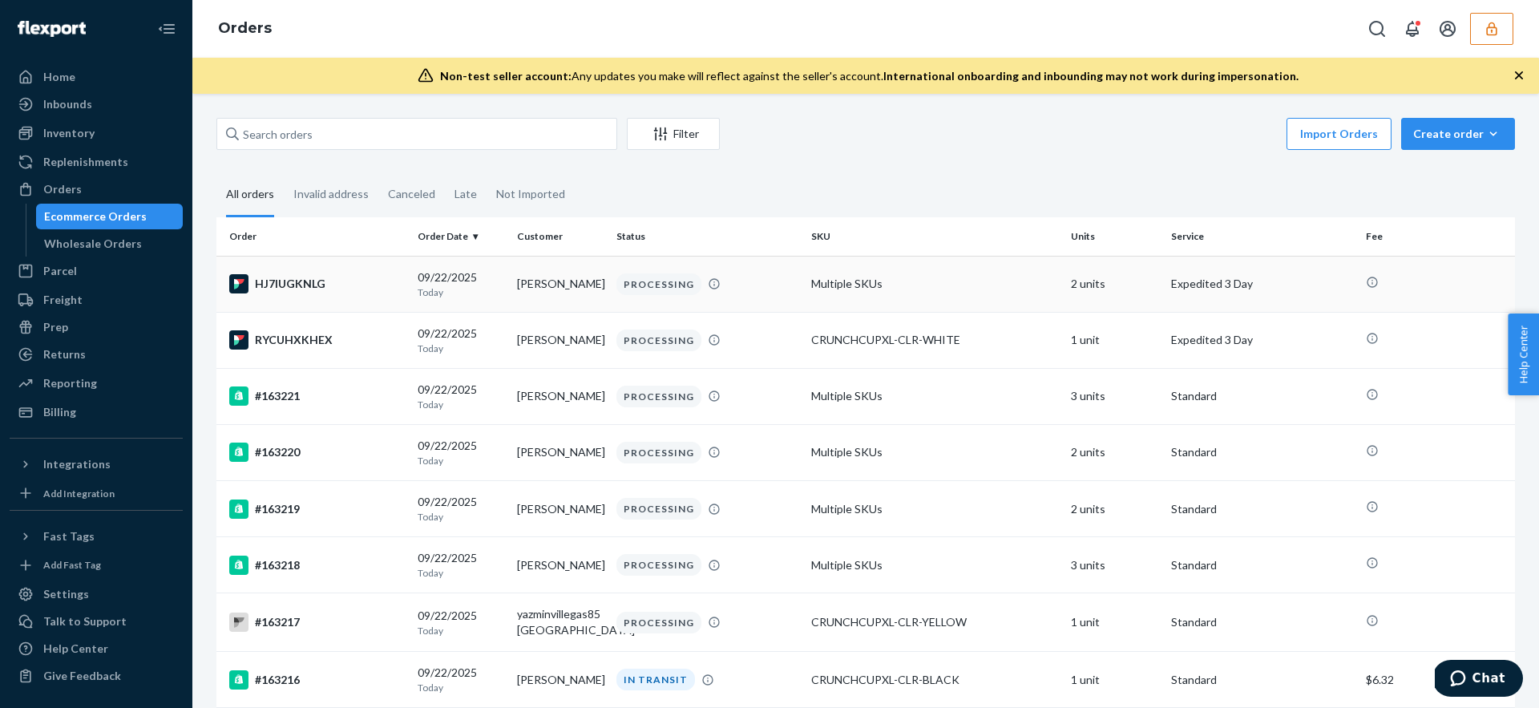
click at [773, 285] on div "PROCESSING" at bounding box center [707, 284] width 188 height 22
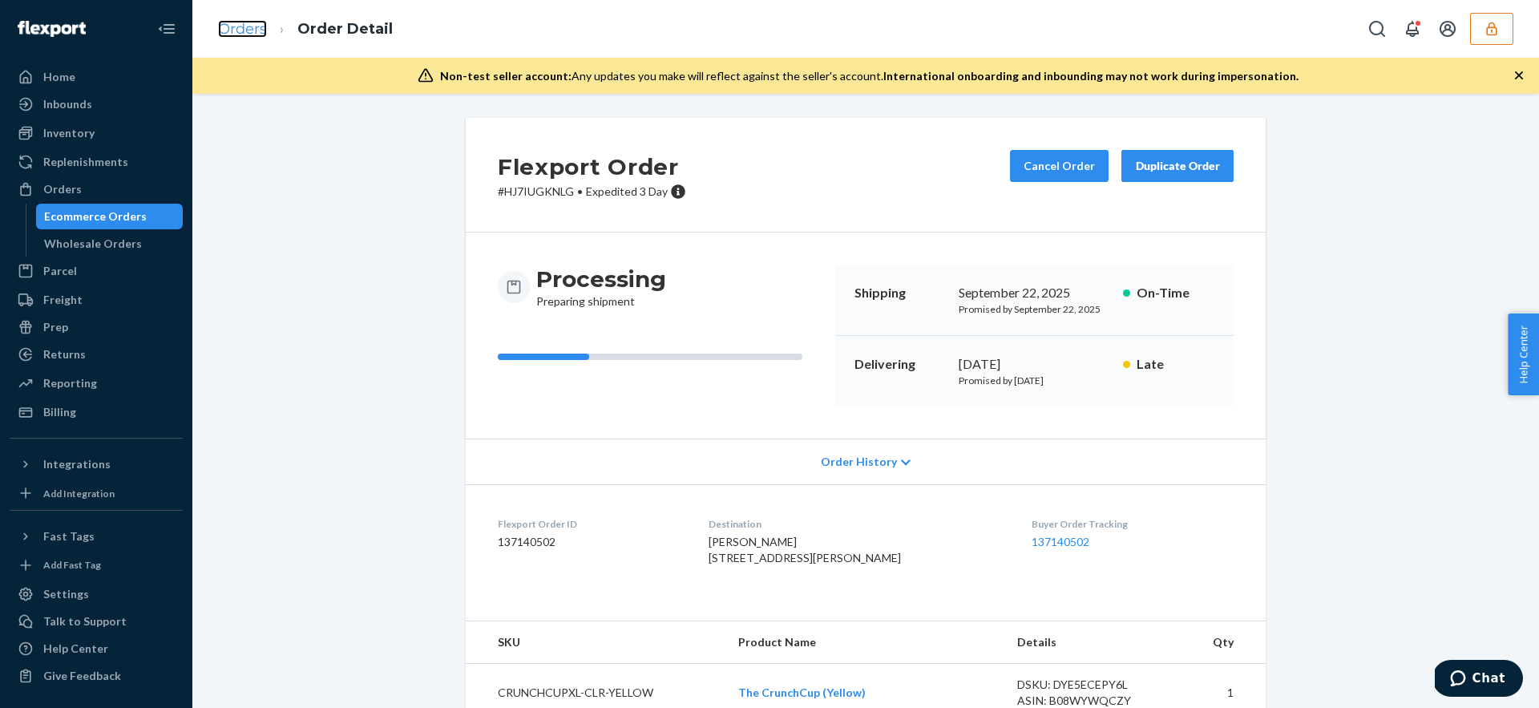
click at [244, 30] on link "Orders" at bounding box center [242, 29] width 49 height 18
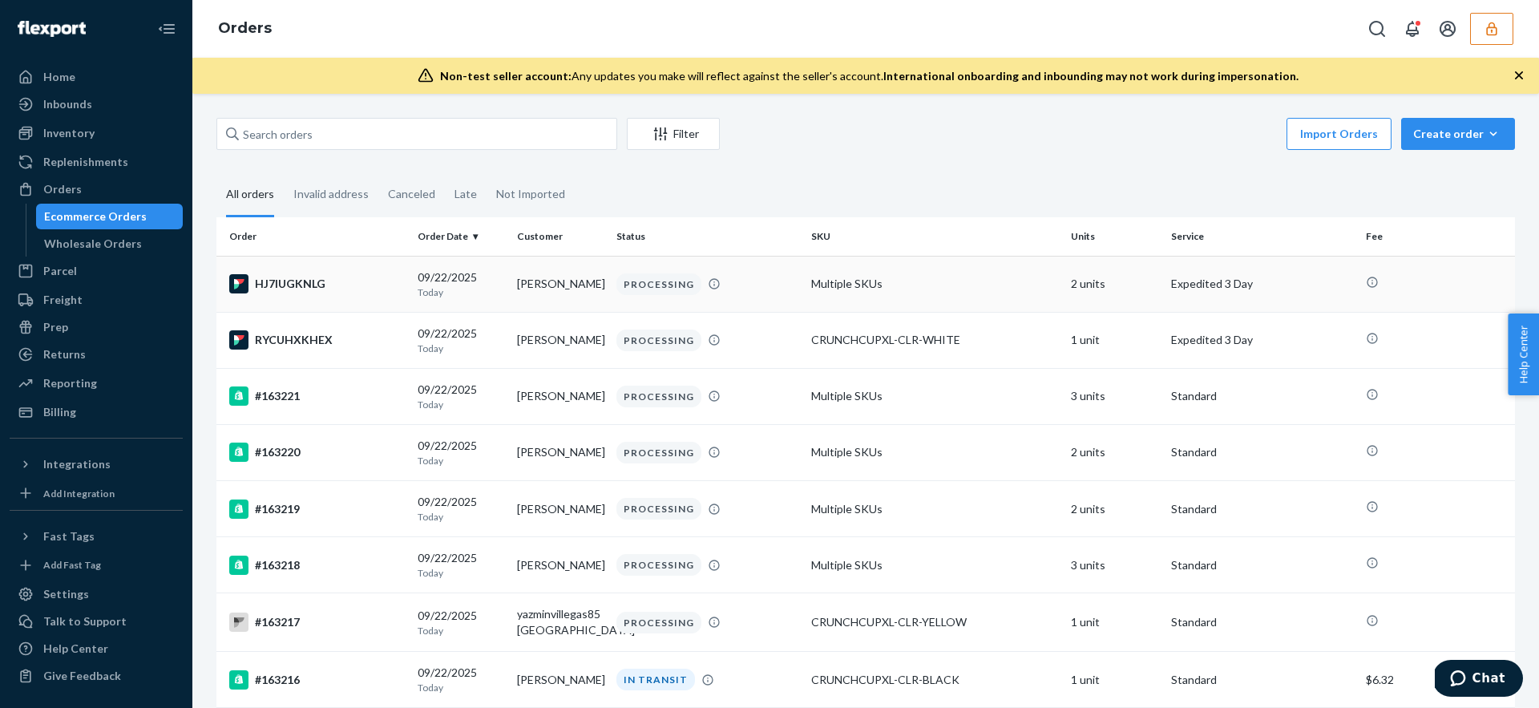
click at [813, 284] on td "Multiple SKUs" at bounding box center [935, 284] width 260 height 56
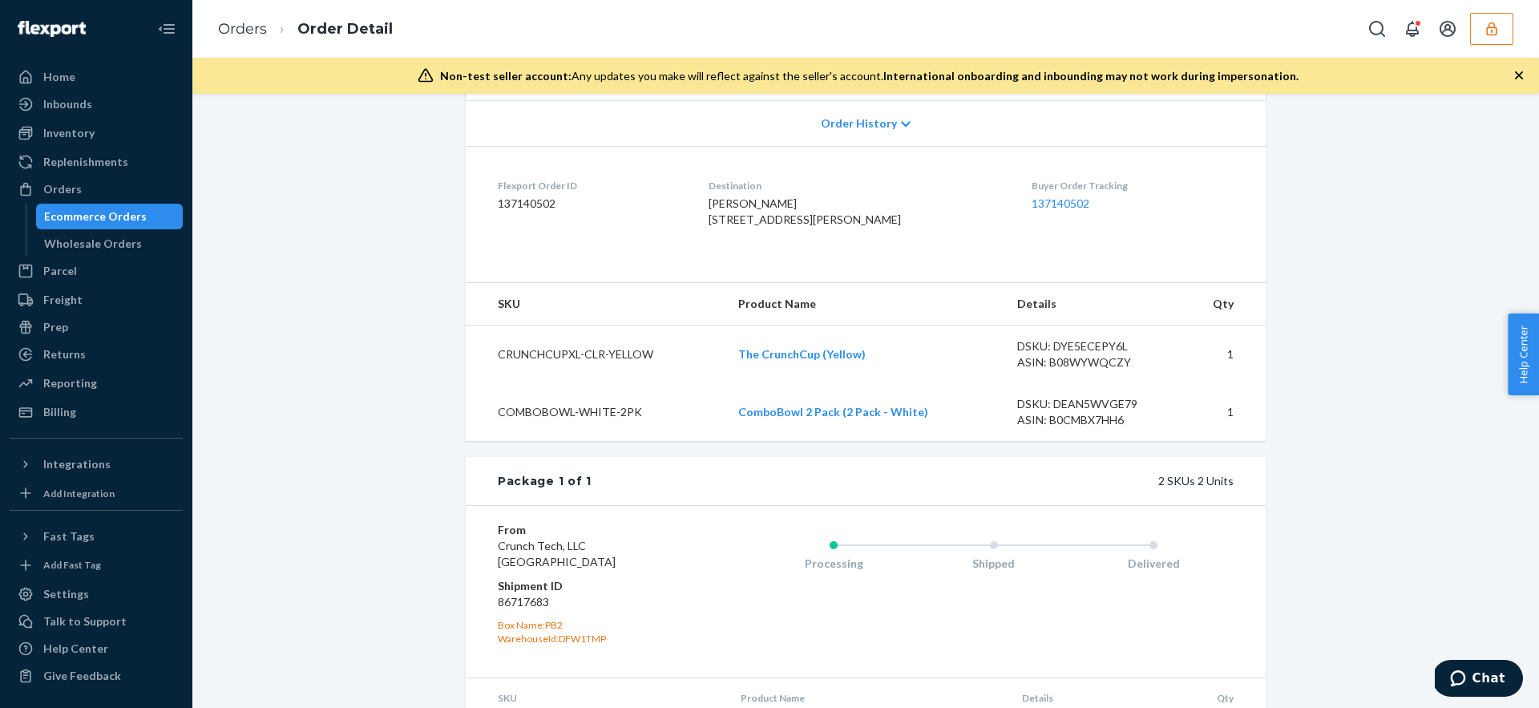
scroll to position [515, 0]
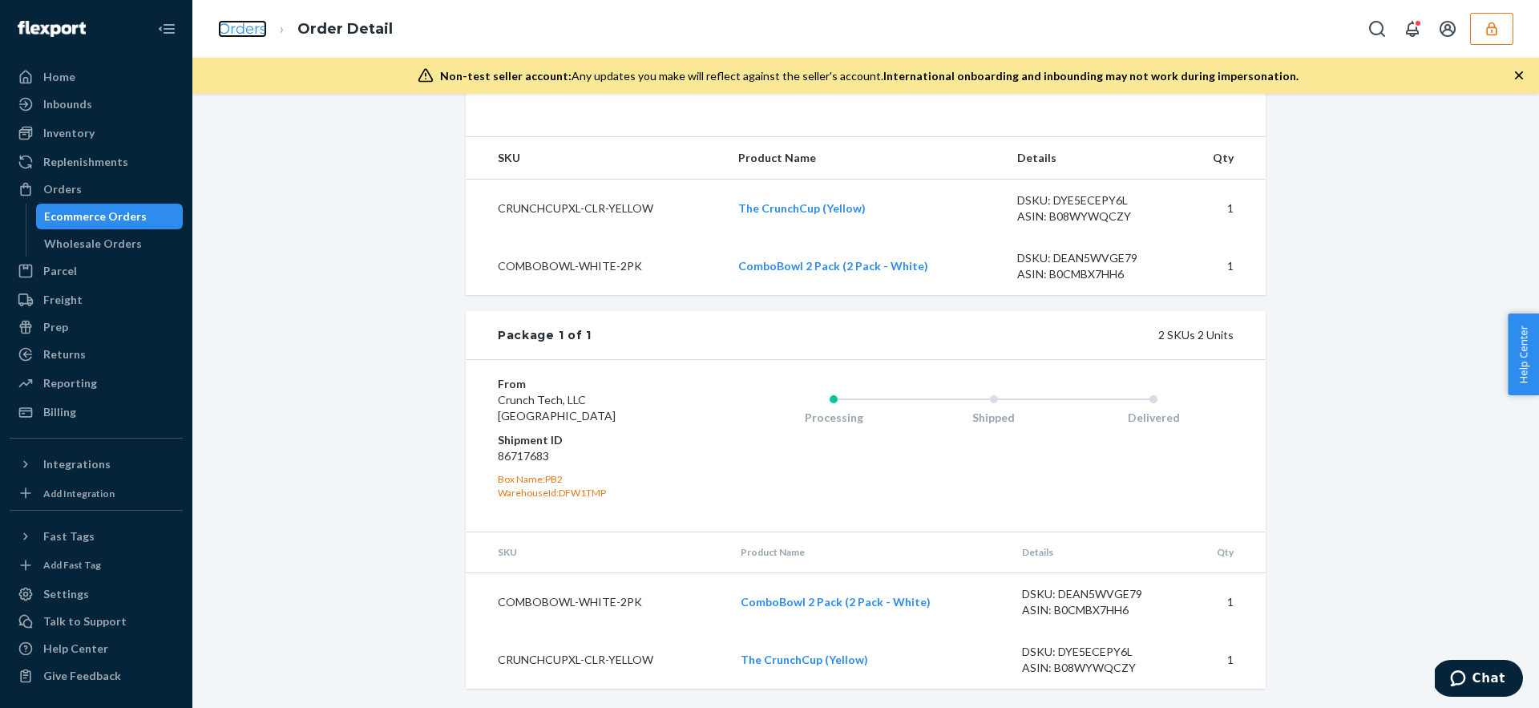
click at [247, 24] on link "Orders" at bounding box center [242, 29] width 49 height 18
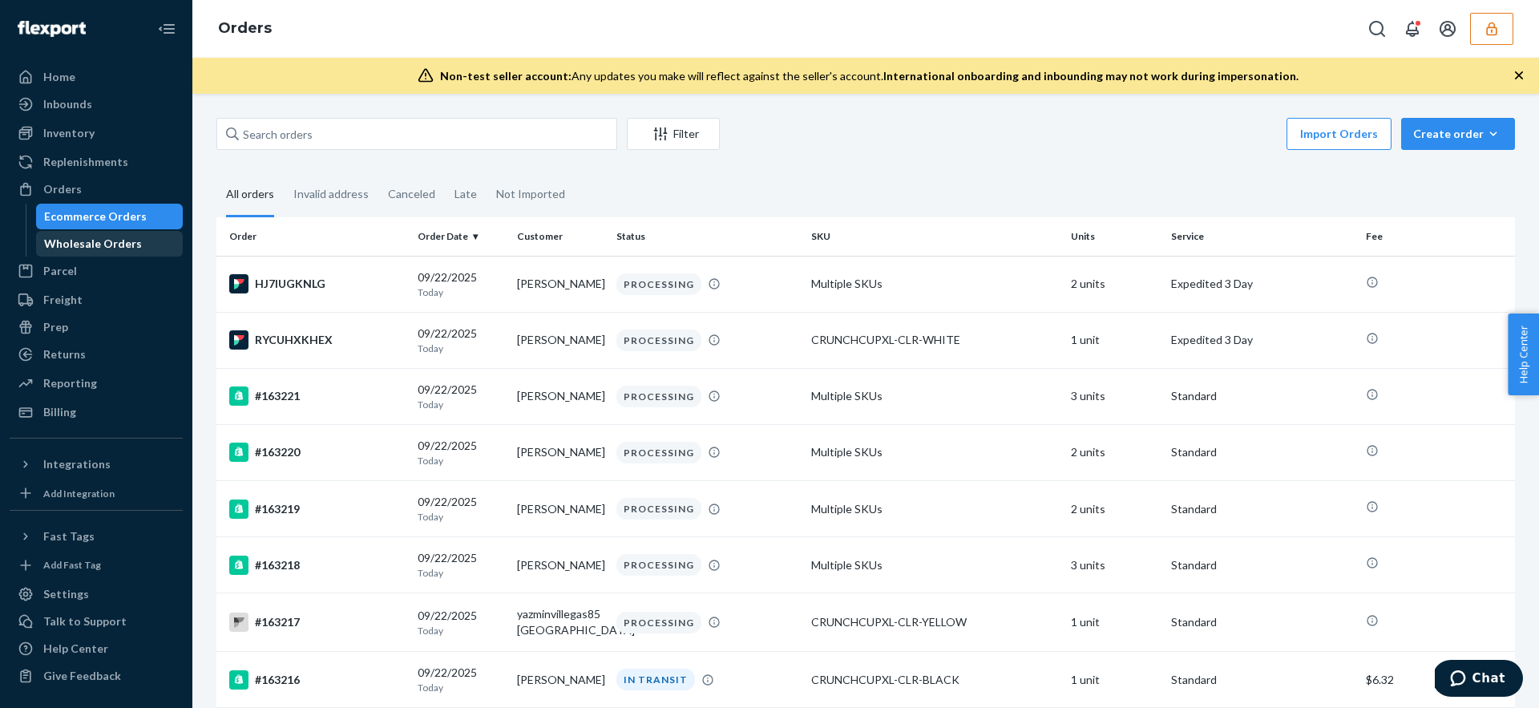
click at [150, 232] on link "Wholesale Orders" at bounding box center [109, 244] width 147 height 26
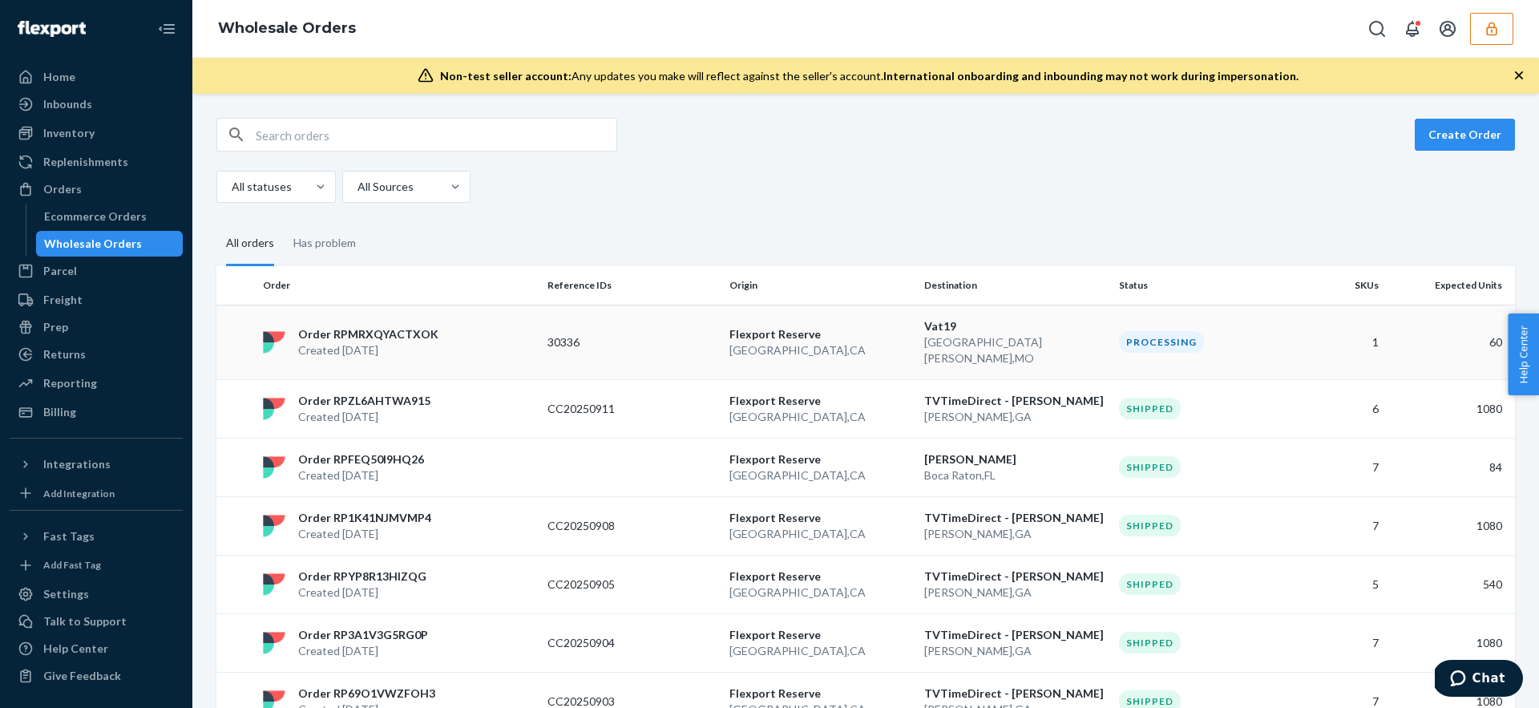
click at [844, 342] on p "[GEOGRAPHIC_DATA] , [GEOGRAPHIC_DATA]" at bounding box center [820, 350] width 182 height 16
